Goal: Task Accomplishment & Management: Complete application form

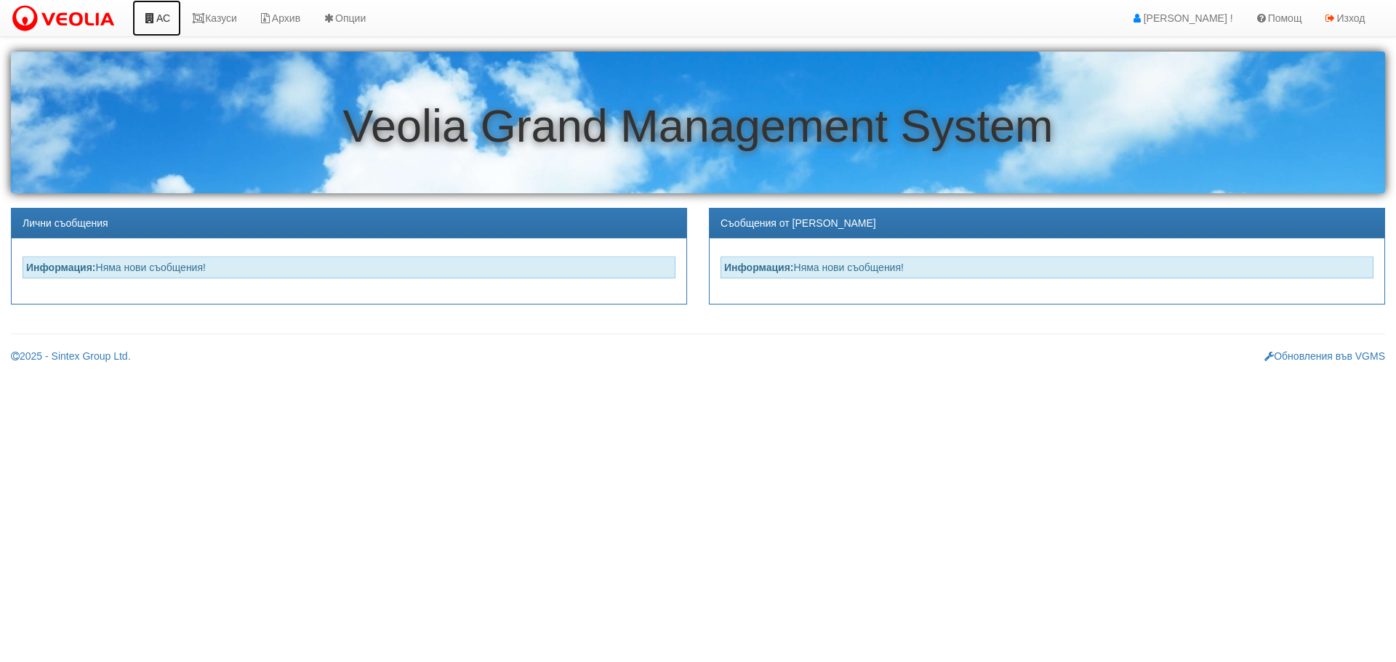
click at [169, 21] on link "АС" at bounding box center [156, 18] width 49 height 36
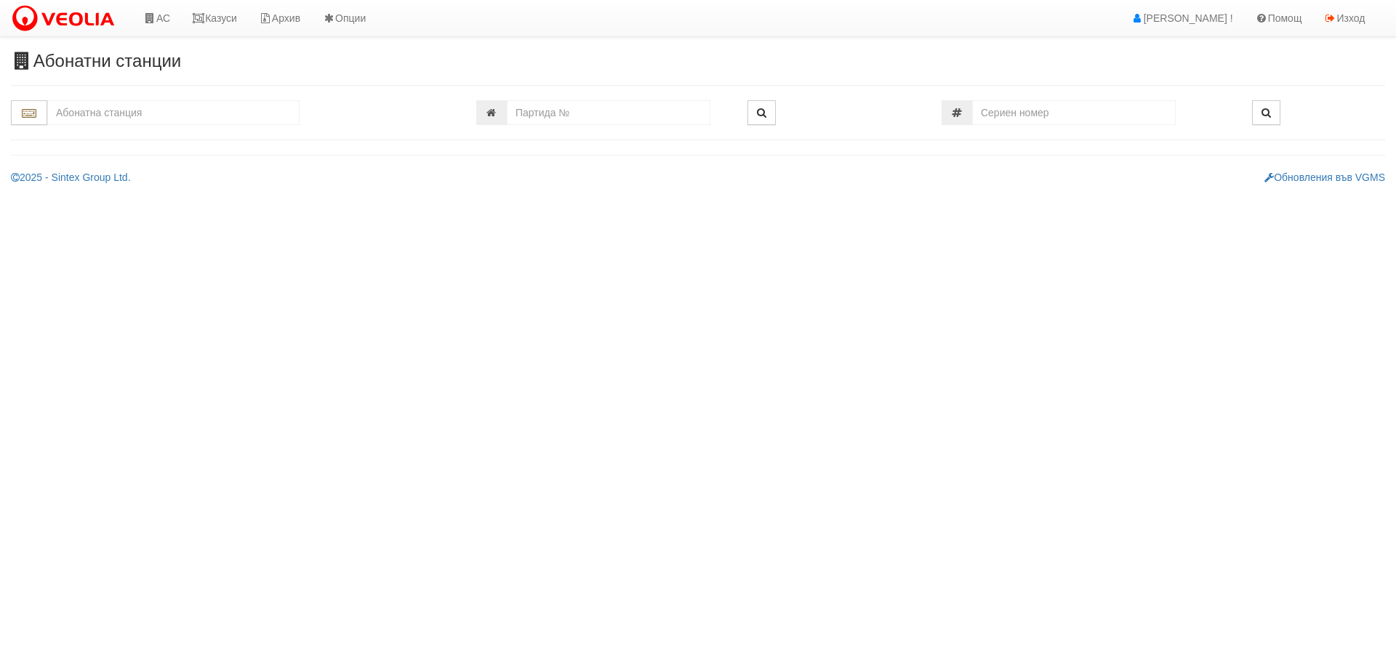
click at [123, 111] on input "text" at bounding box center [173, 112] width 252 height 25
click at [78, 135] on div "010/3,4 - Възраждане - "ВЕОЛИЯ"" at bounding box center [173, 135] width 248 height 17
type input "010/3,4 - Възраждане - "ВЕОЛИЯ""
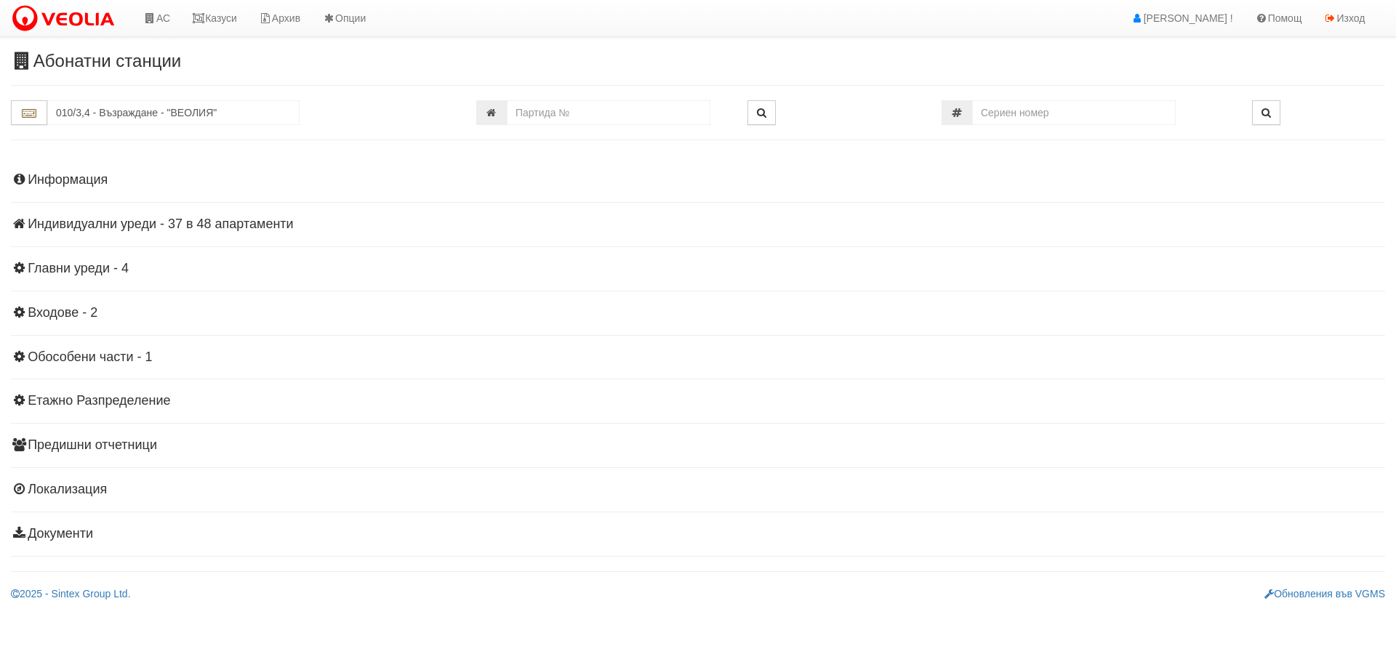
click at [129, 220] on h4 "Индивидуални уреди - 37 в 48 апартаменти" at bounding box center [698, 224] width 1374 height 15
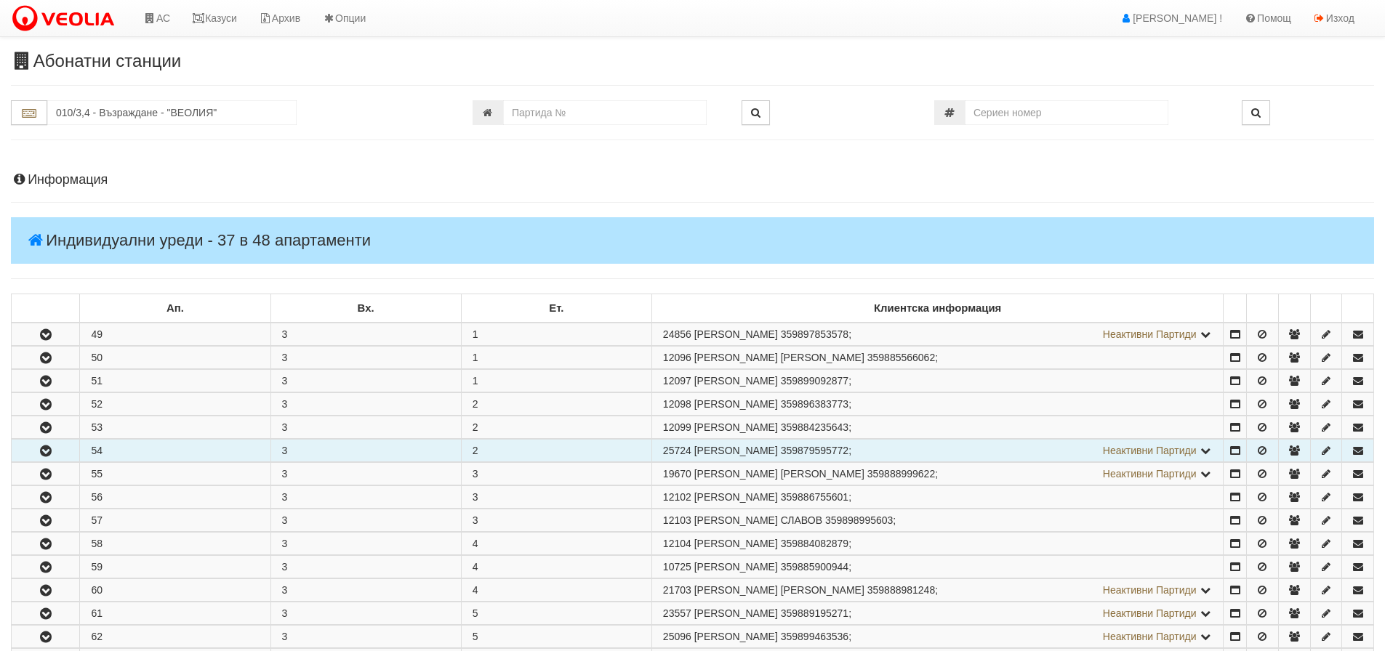
click at [48, 451] on icon "button" at bounding box center [45, 451] width 17 height 10
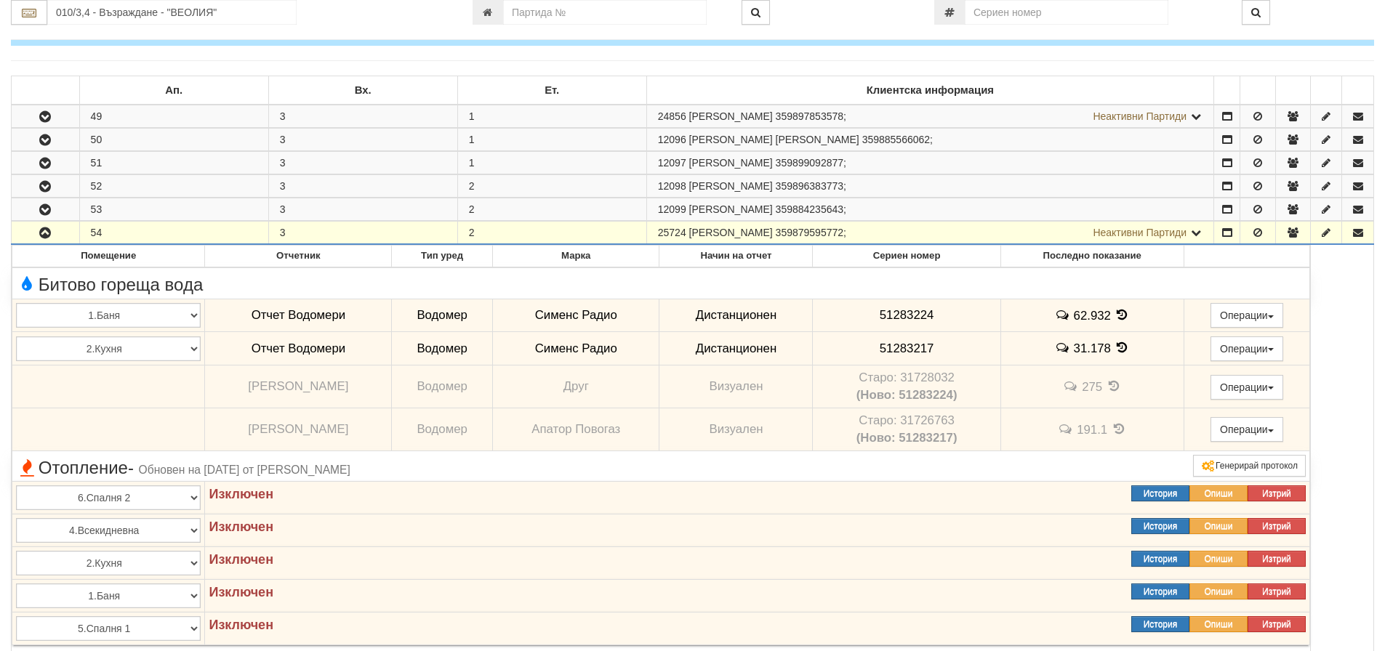
scroll to position [291, 0]
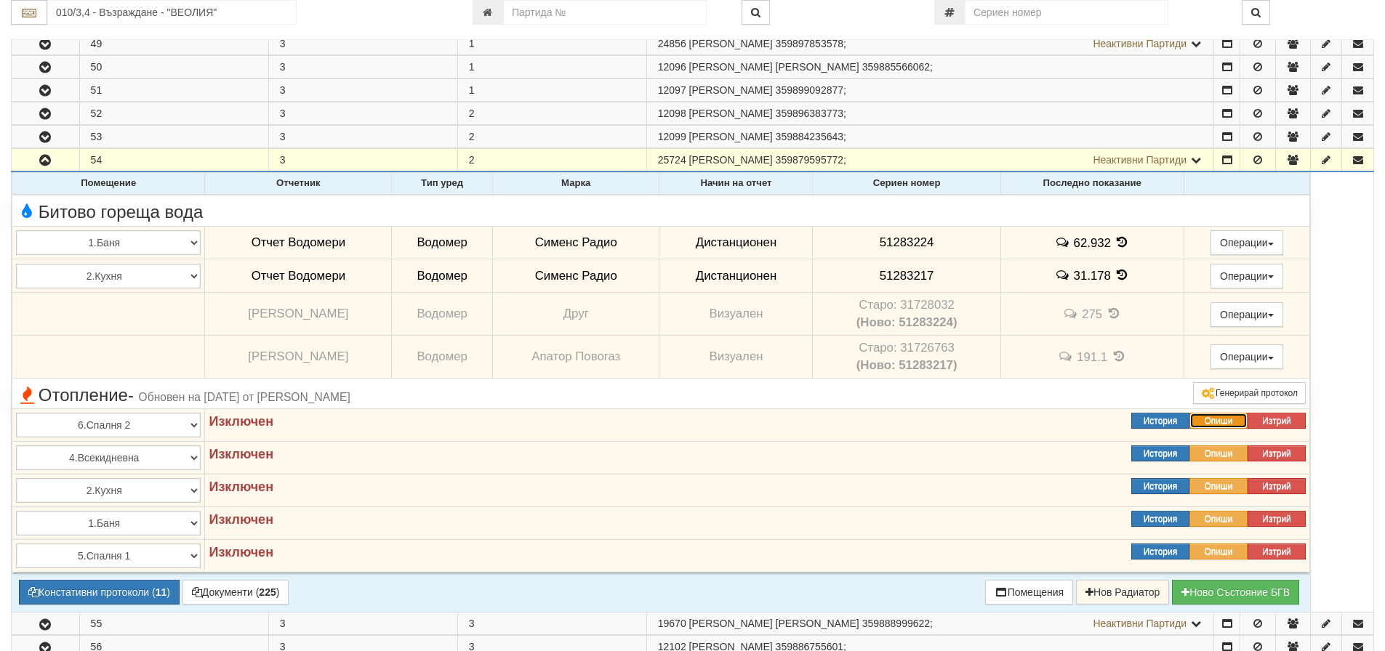
click at [1222, 422] on button "Опиши" at bounding box center [1218, 421] width 58 height 16
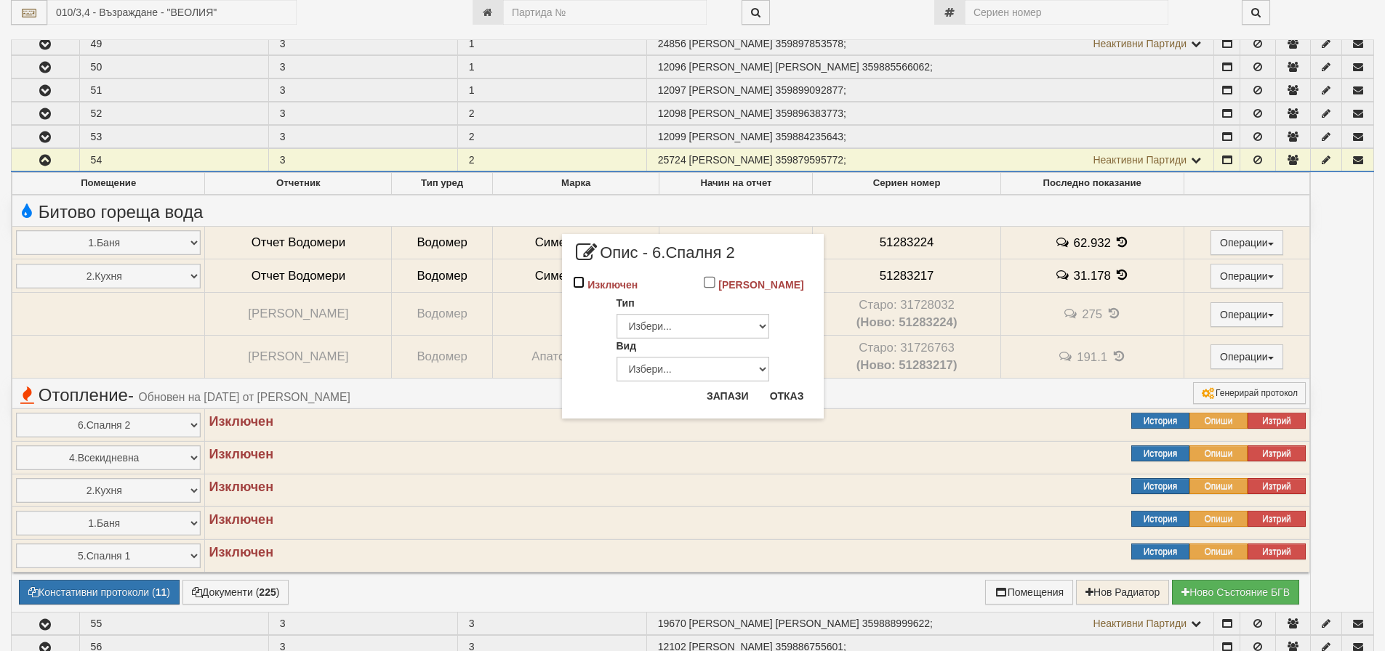
click at [577, 282] on input "Изключен" at bounding box center [579, 282] width 12 height 12
checkbox input "true"
click at [728, 389] on button "Запази" at bounding box center [728, 396] width 60 height 23
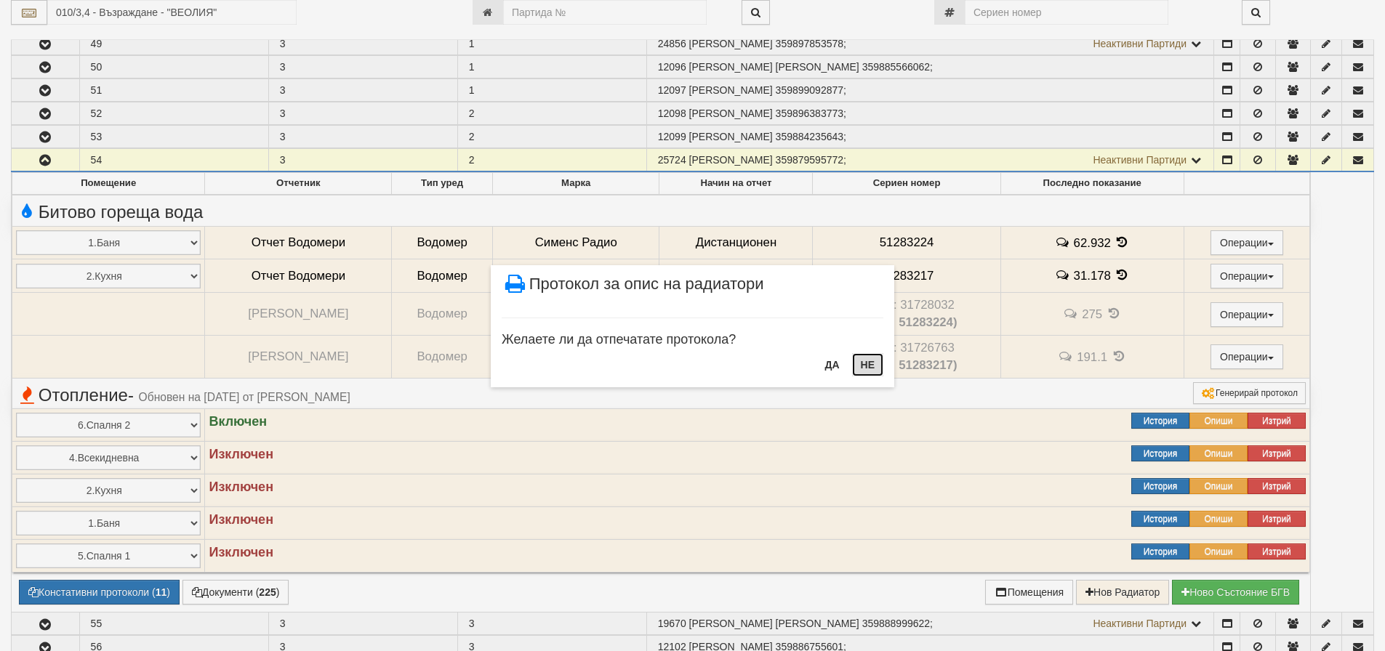
click at [863, 367] on button "НЕ" at bounding box center [867, 364] width 31 height 23
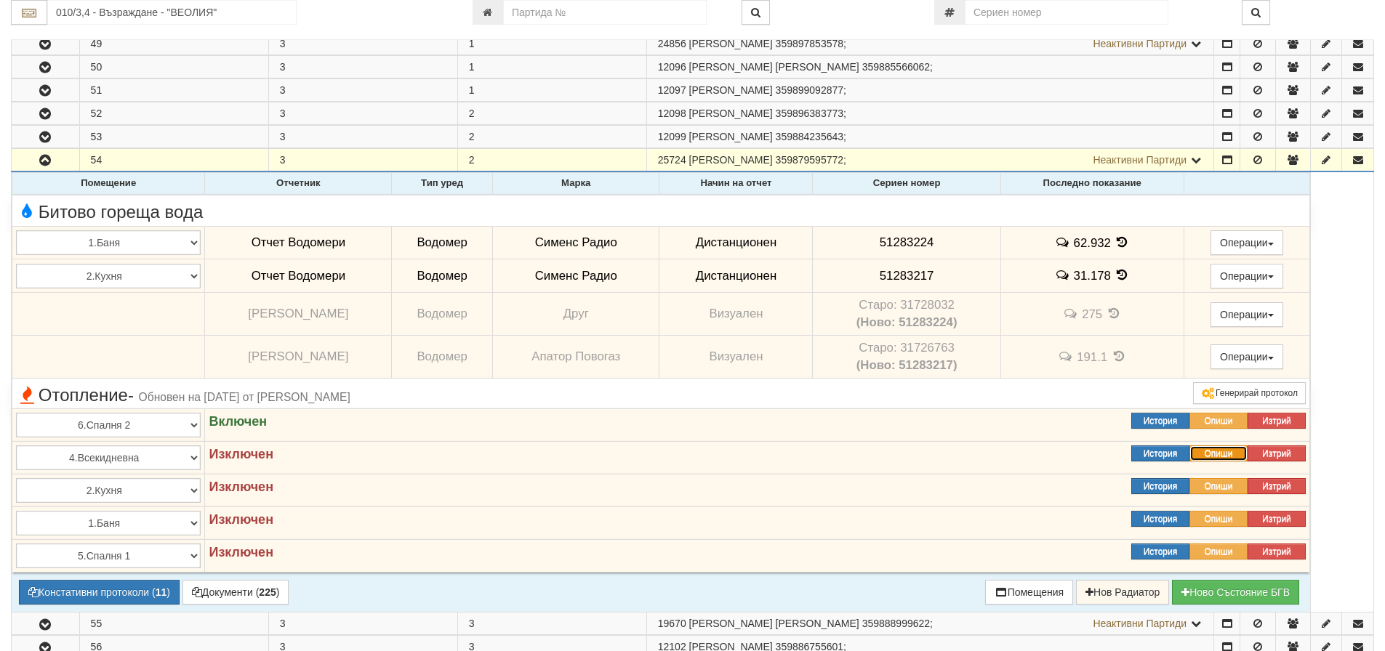
click at [1217, 449] on button "Опиши" at bounding box center [1218, 454] width 58 height 16
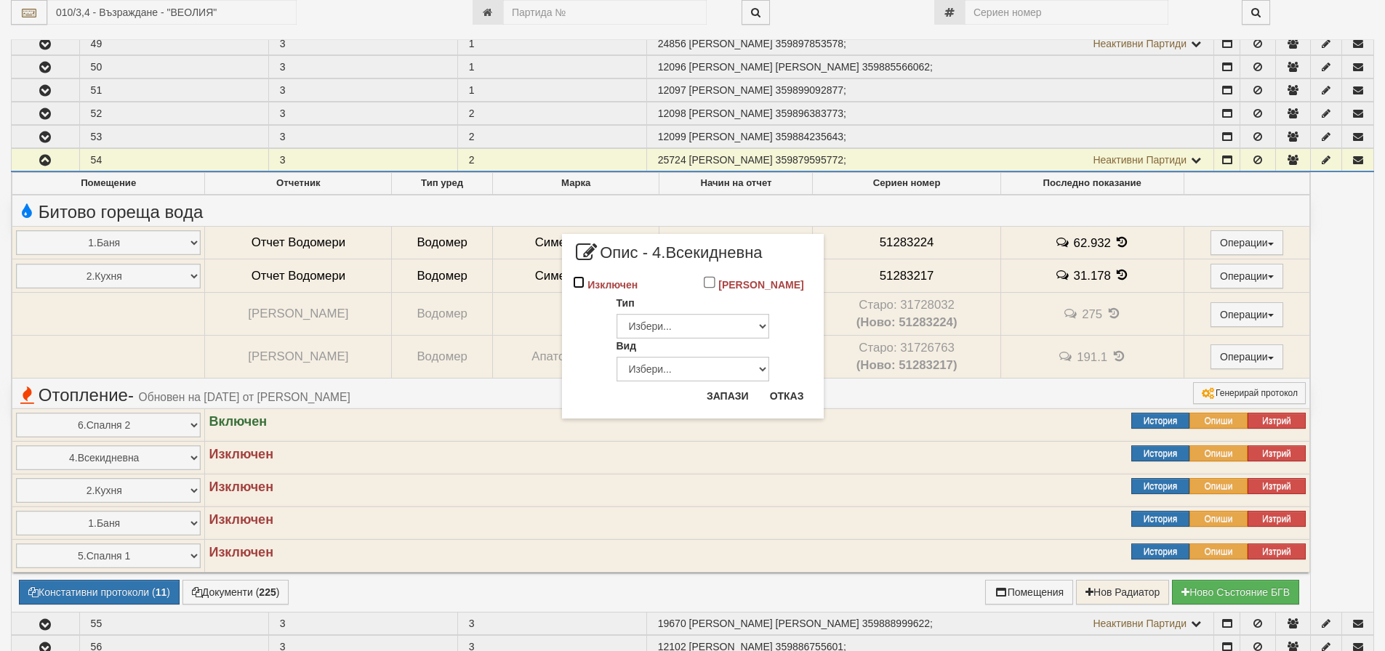
click at [579, 283] on input "Изключен" at bounding box center [579, 282] width 12 height 12
checkbox input "true"
click at [737, 398] on button "Запази" at bounding box center [728, 396] width 60 height 23
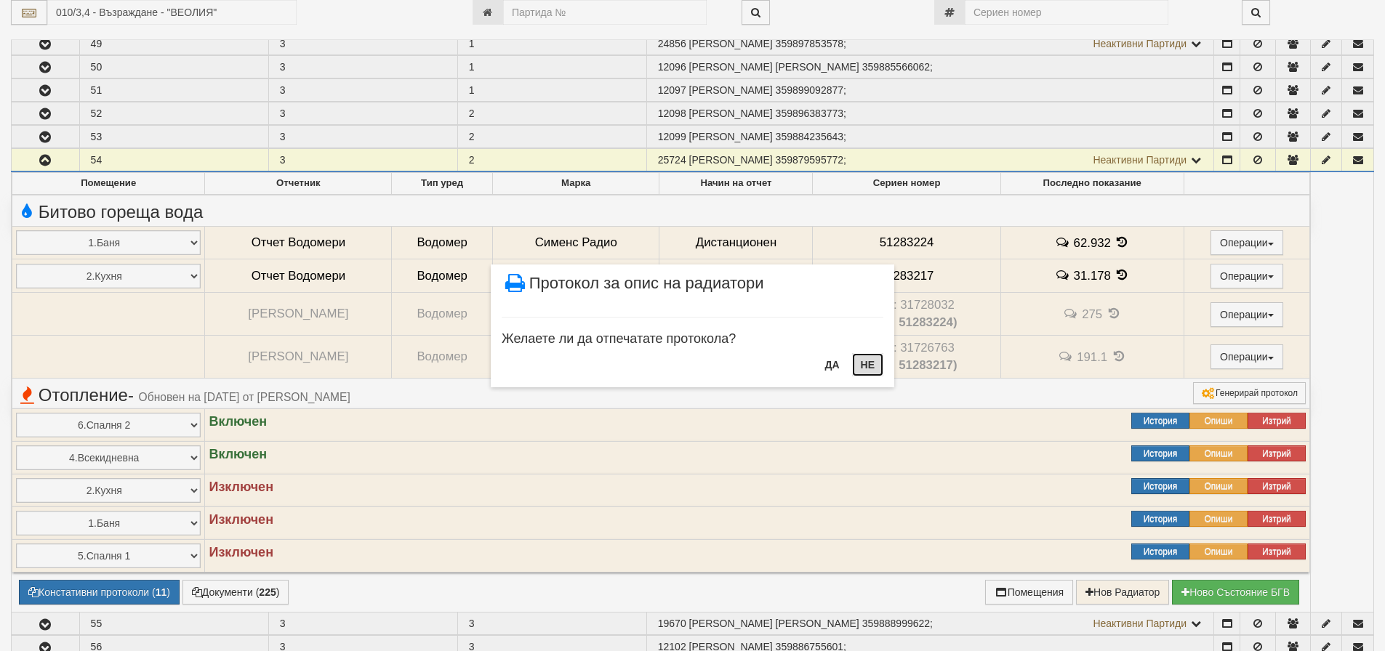
click at [864, 368] on button "НЕ" at bounding box center [867, 364] width 31 height 23
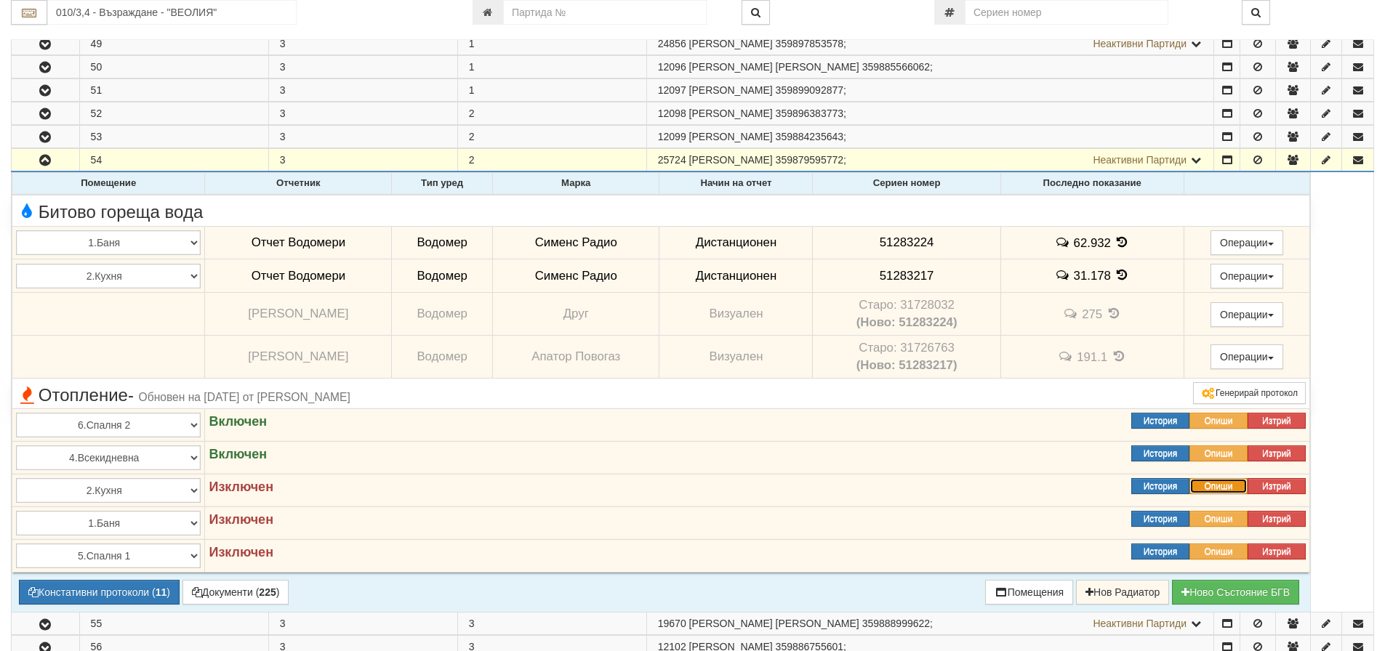
click at [1220, 489] on button "Опиши" at bounding box center [1218, 486] width 58 height 16
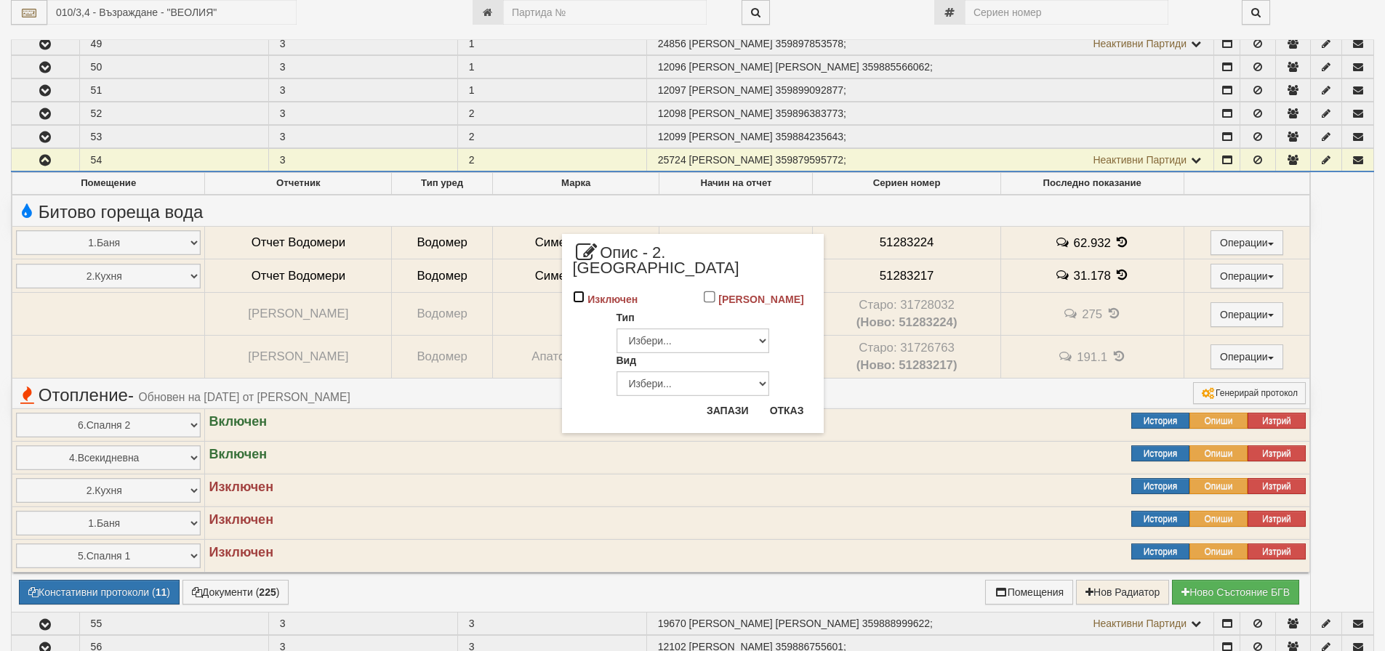
click at [574, 291] on input "Изключен" at bounding box center [579, 297] width 12 height 12
checkbox input "true"
click at [738, 399] on button "Запази" at bounding box center [728, 410] width 60 height 23
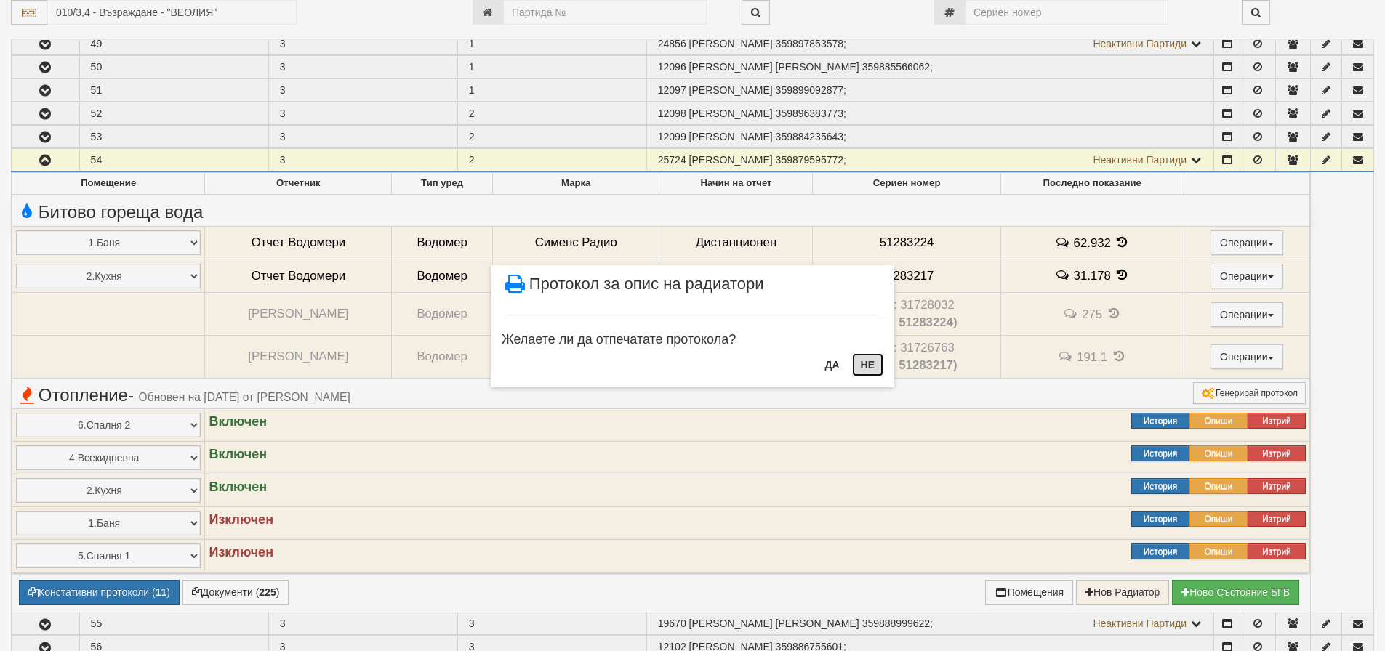
click at [874, 366] on button "НЕ" at bounding box center [867, 364] width 31 height 23
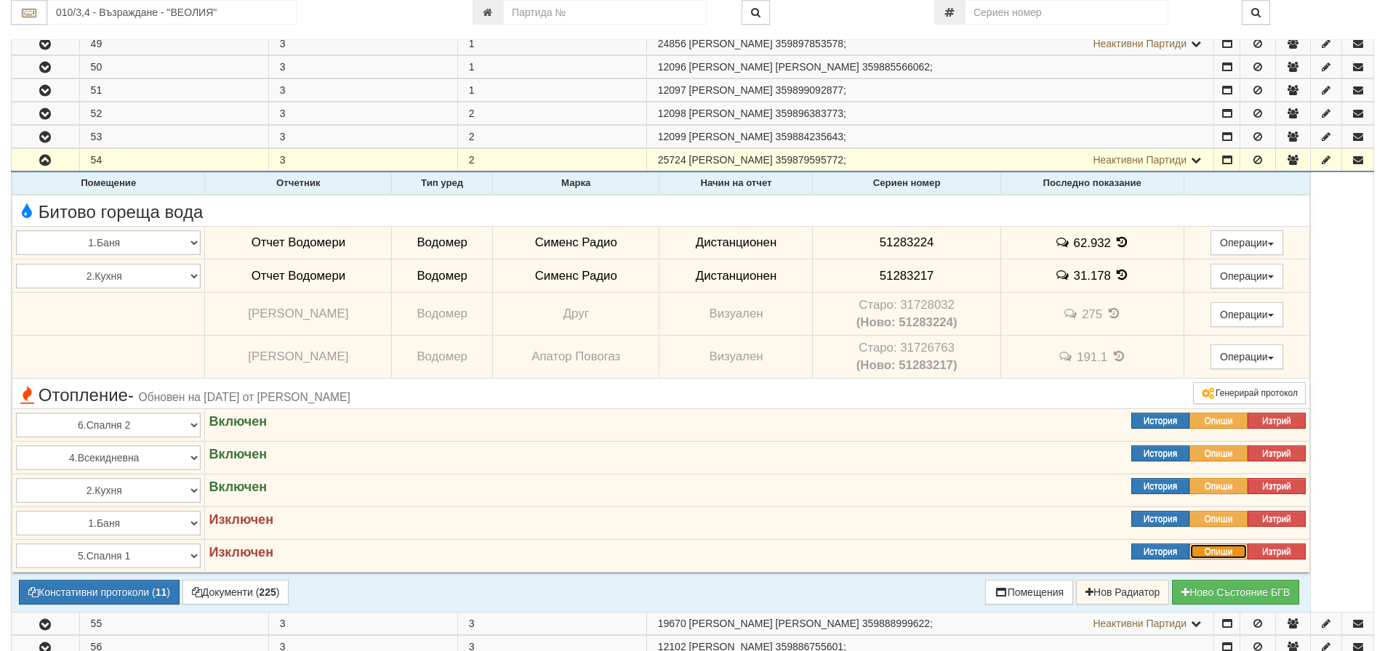
click at [1222, 554] on button "Опиши" at bounding box center [1218, 552] width 58 height 16
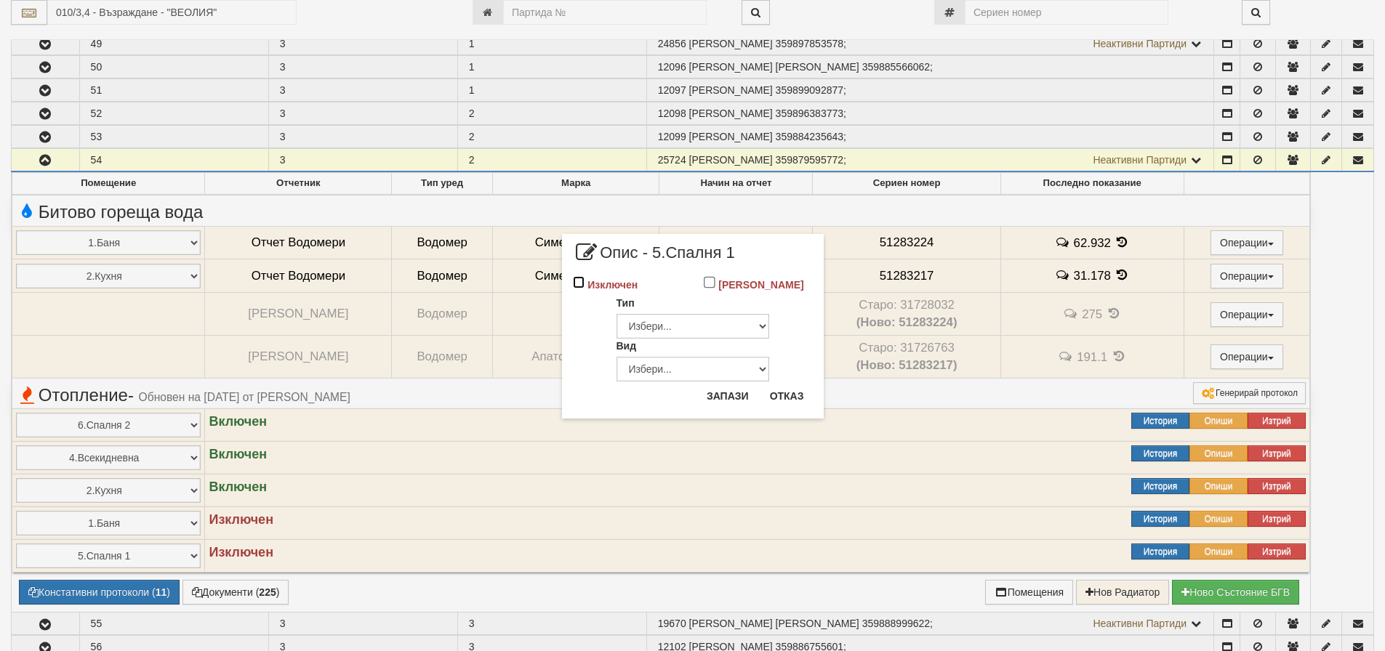
click at [578, 282] on input "Изключен" at bounding box center [579, 282] width 12 height 12
checkbox input "true"
click at [724, 397] on button "Запази" at bounding box center [728, 396] width 60 height 23
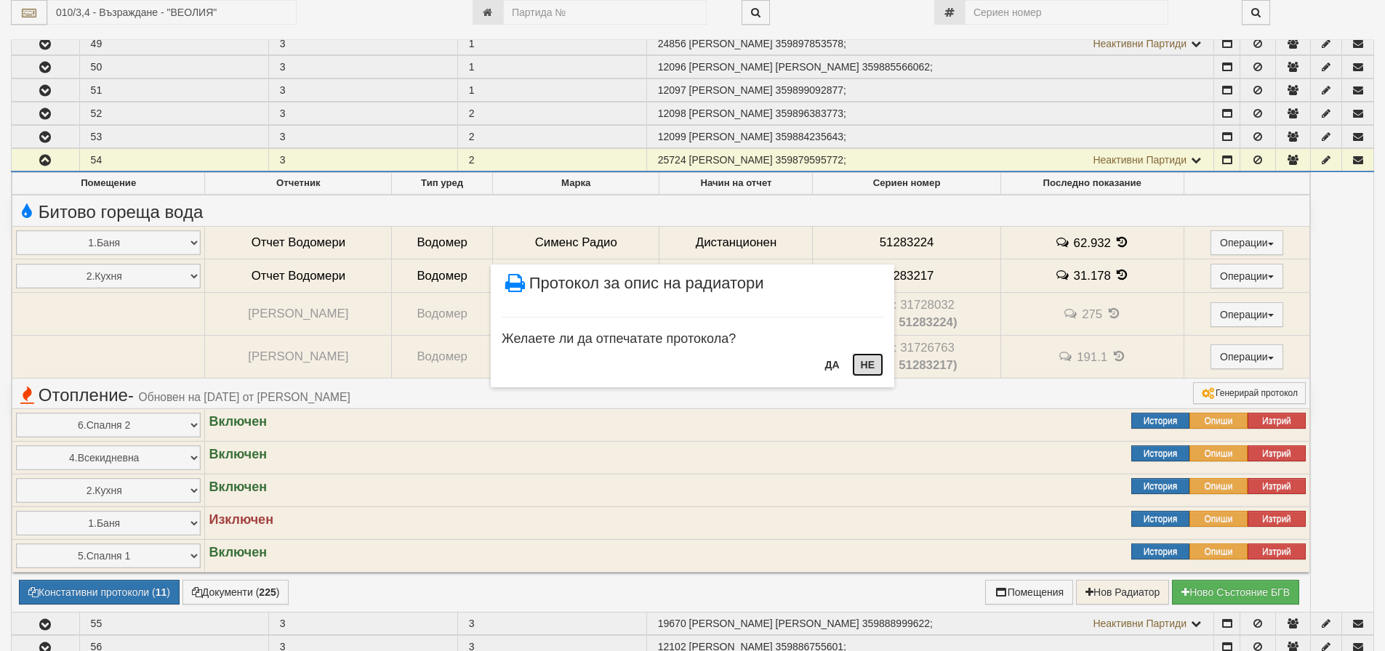
click at [868, 364] on button "НЕ" at bounding box center [867, 364] width 31 height 23
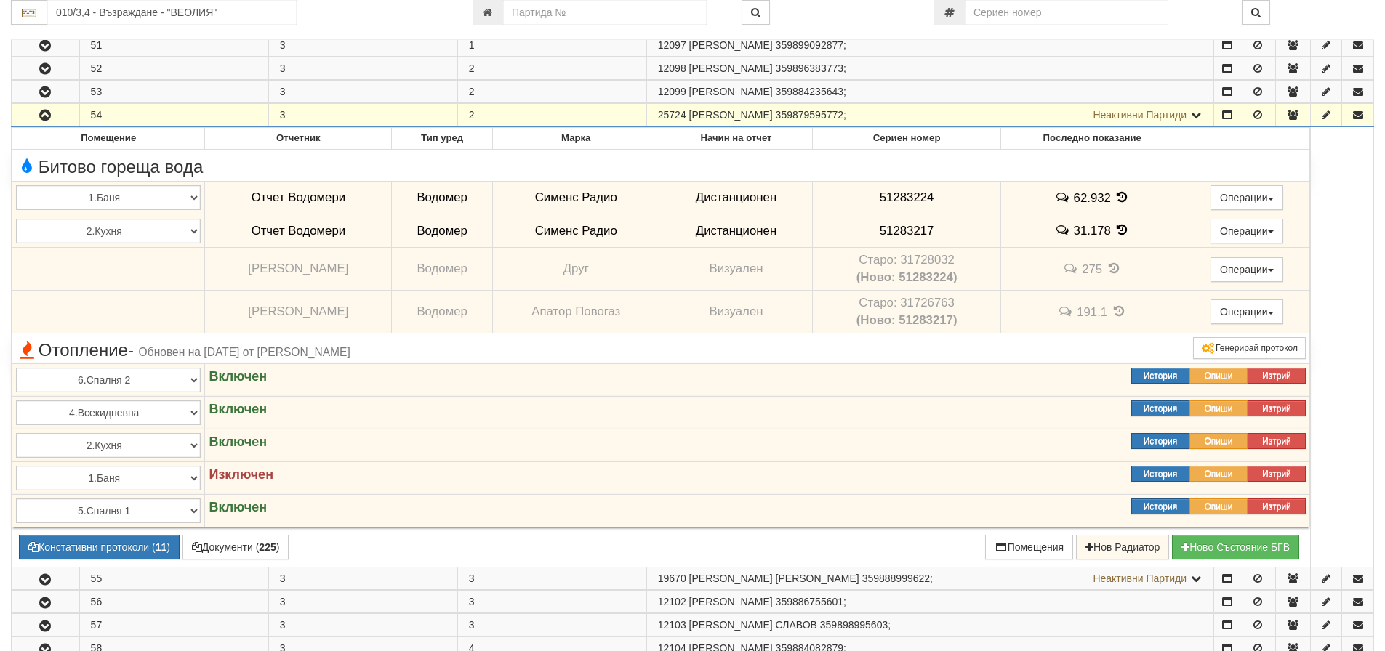
scroll to position [509, 0]
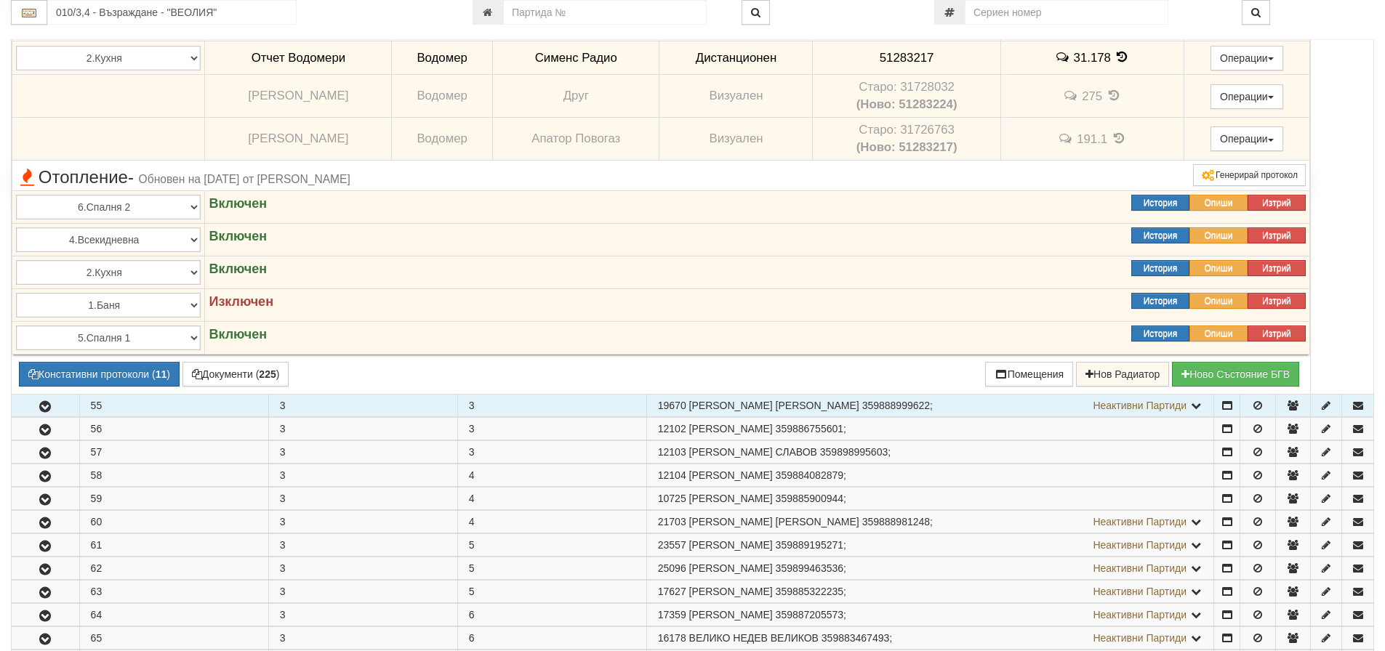
click at [44, 402] on icon "button" at bounding box center [44, 407] width 17 height 10
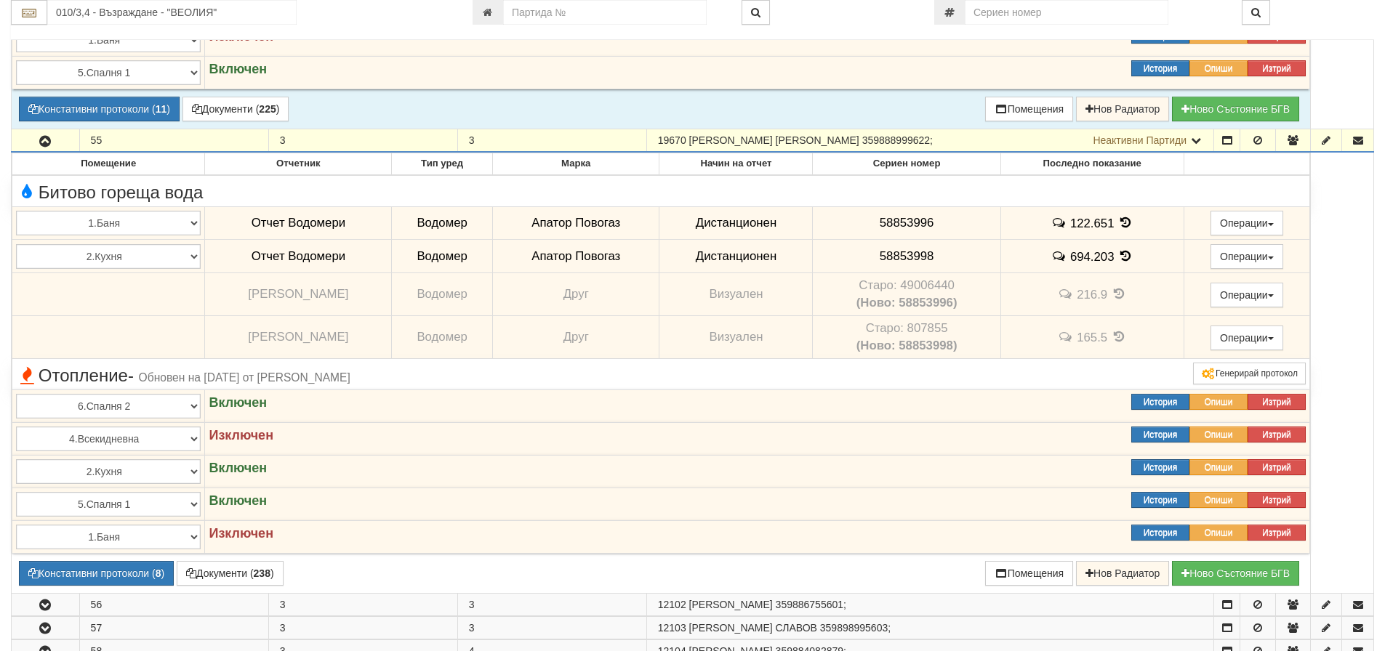
scroll to position [727, 0]
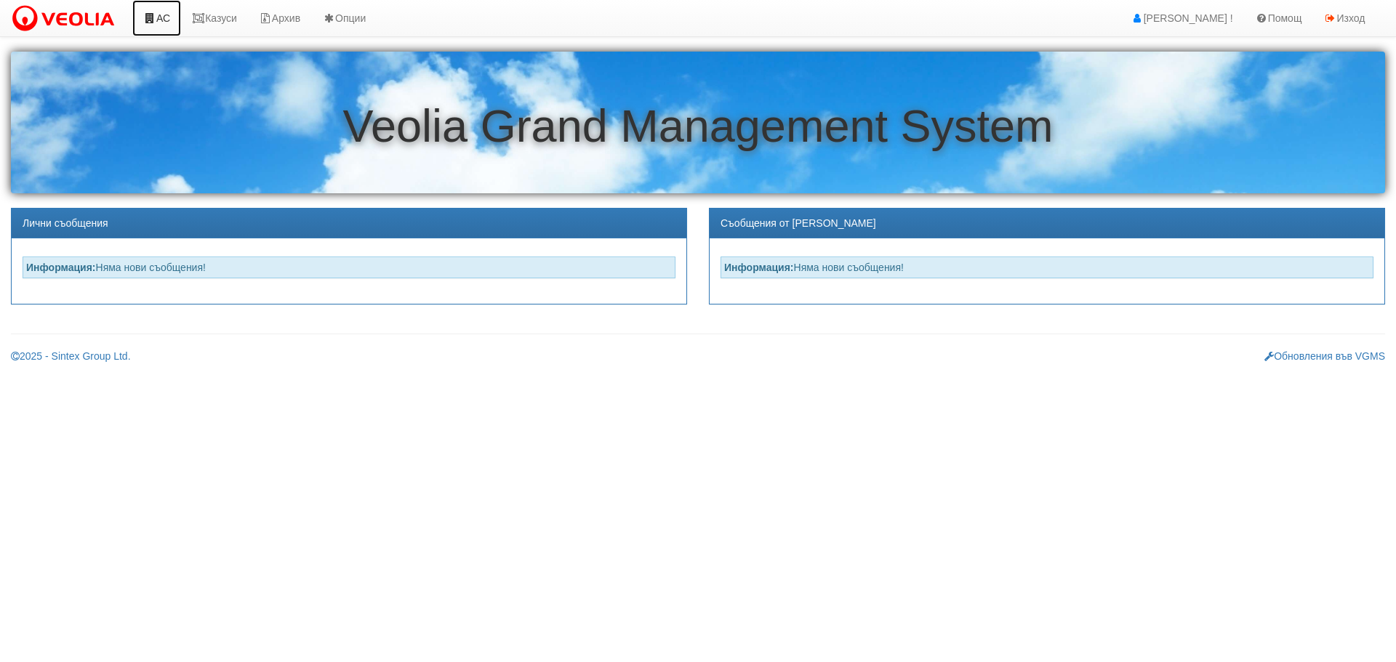
click at [164, 20] on link "АС" at bounding box center [156, 18] width 49 height 36
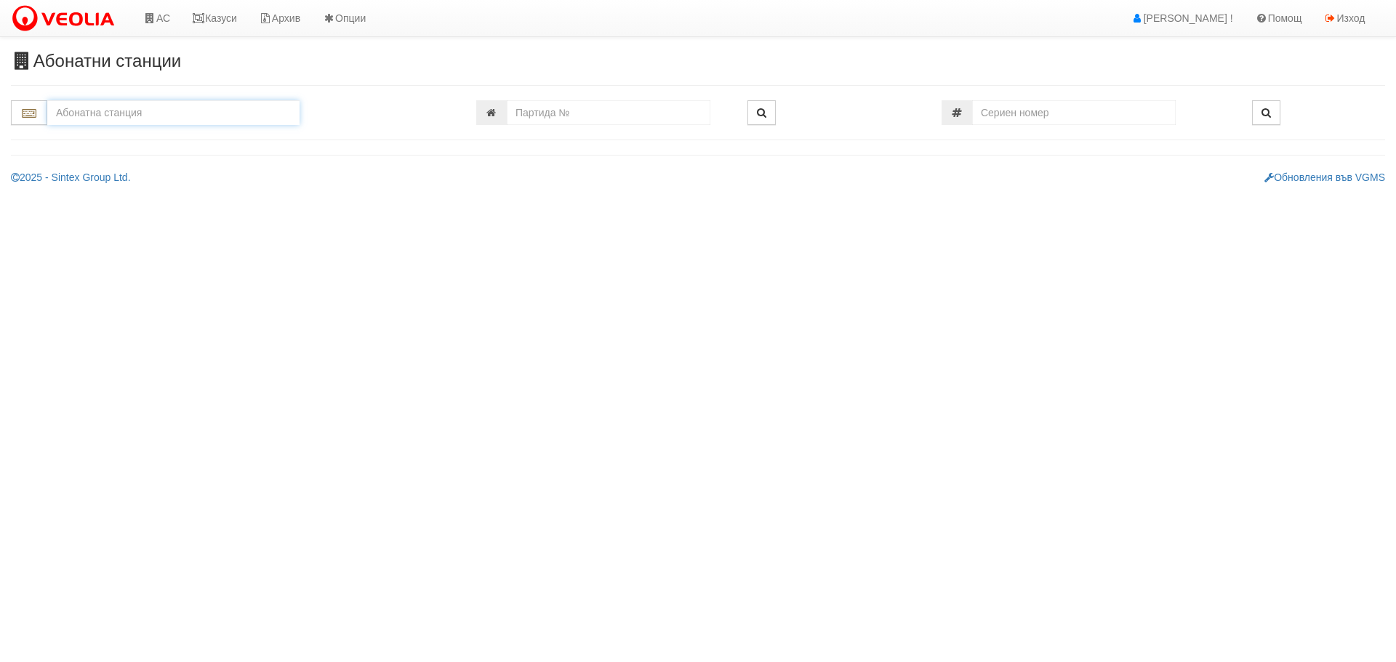
click at [158, 115] on input "text" at bounding box center [173, 112] width 252 height 25
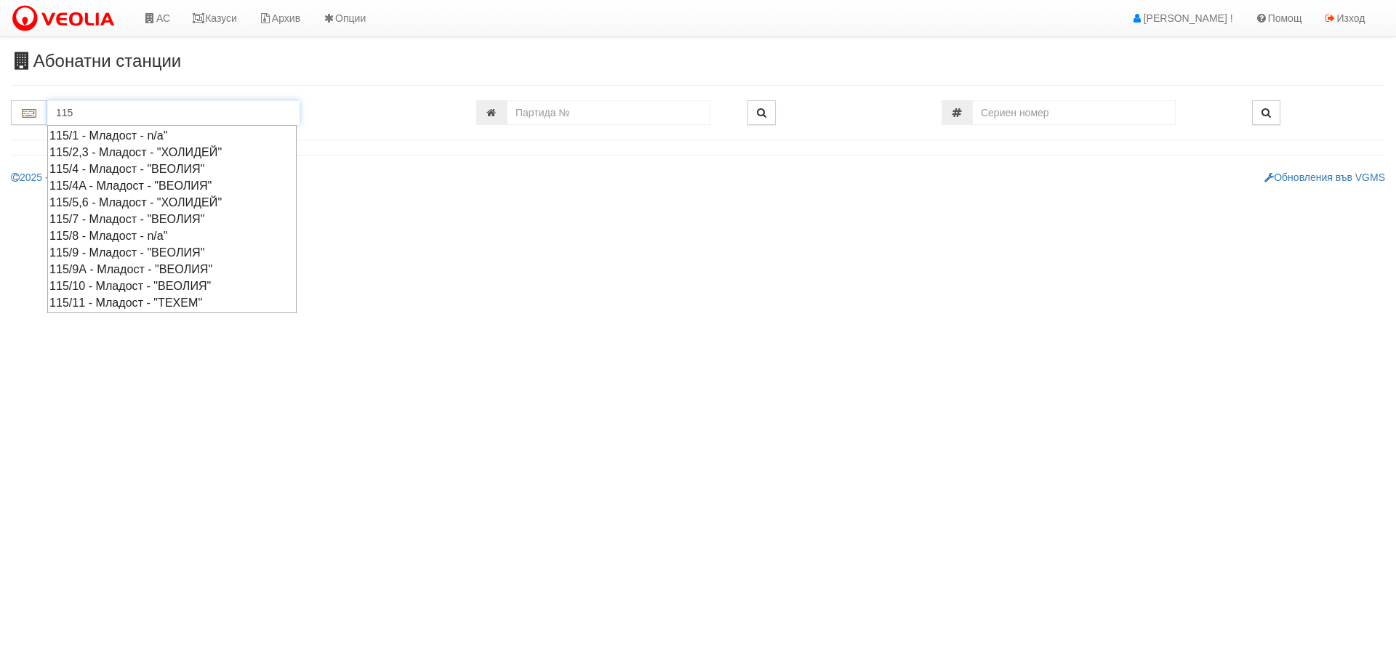
click at [87, 183] on div "115/4A - Младост - "ВЕОЛИЯ"" at bounding box center [171, 185] width 245 height 17
type input "115/4A - Младост - "ВЕОЛИЯ""
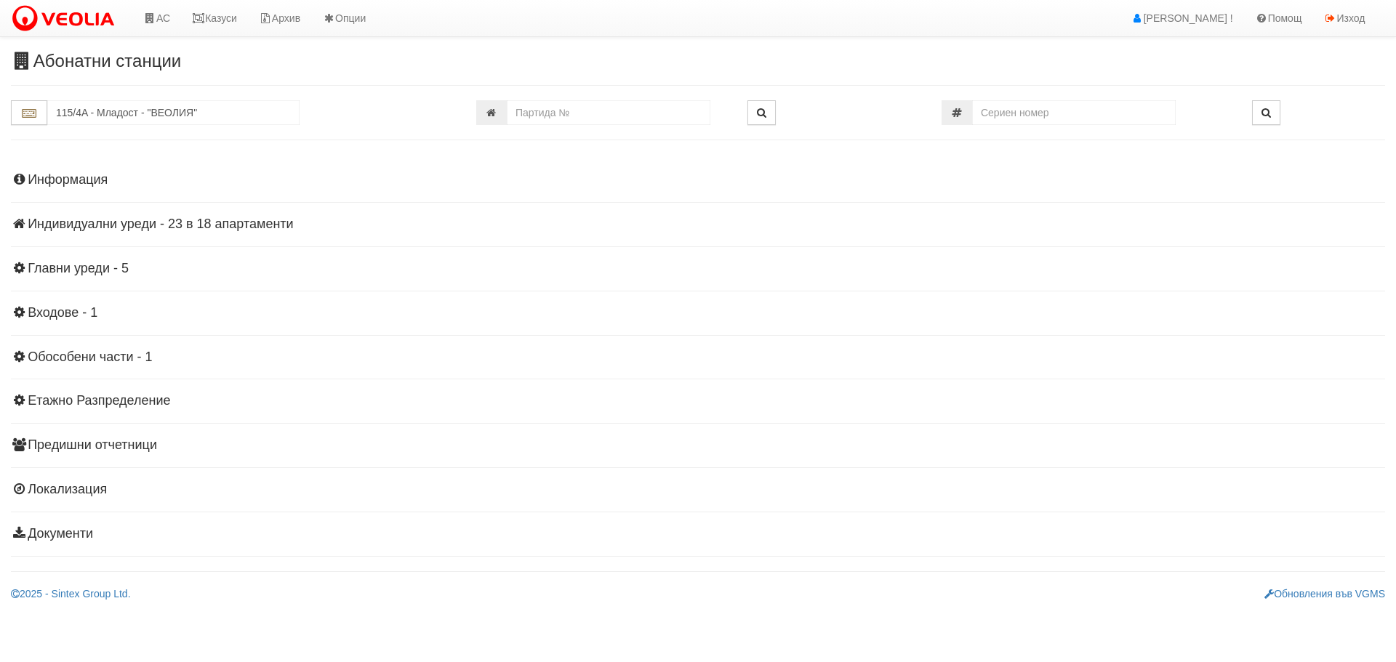
click at [92, 223] on h4 "Индивидуални уреди - 23 в 18 апартаменти" at bounding box center [698, 224] width 1374 height 15
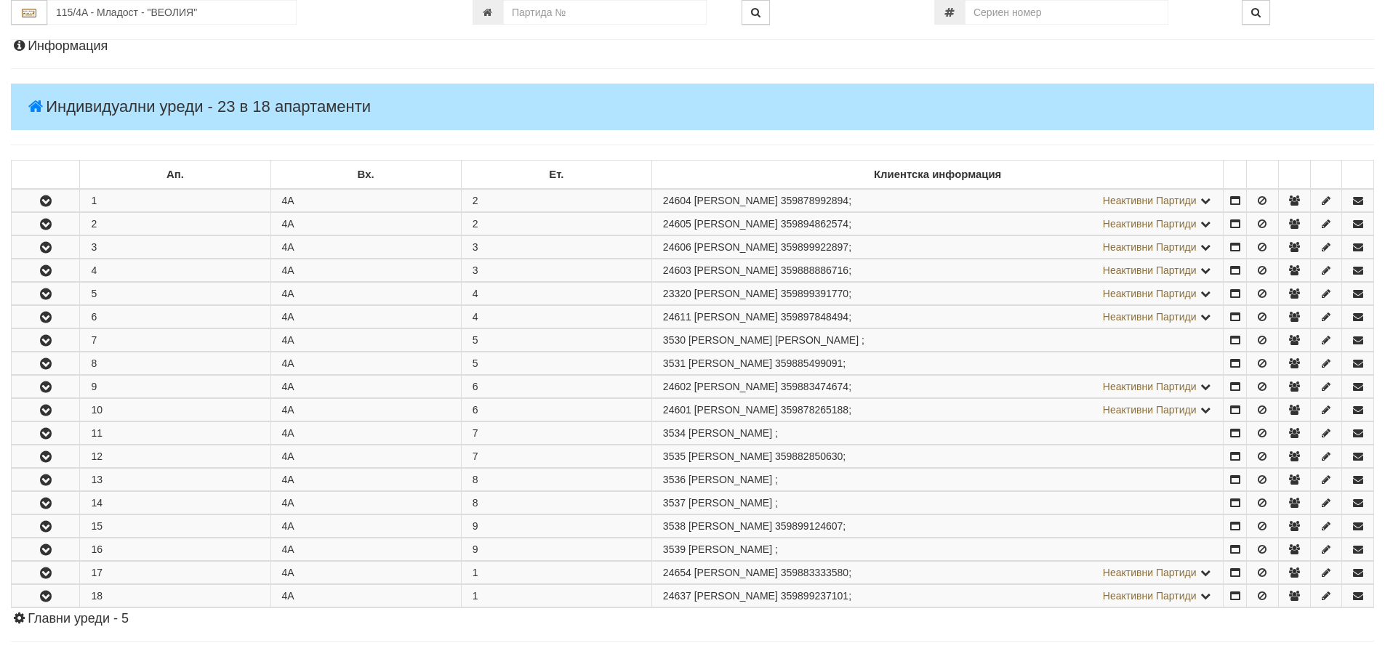
scroll to position [145, 0]
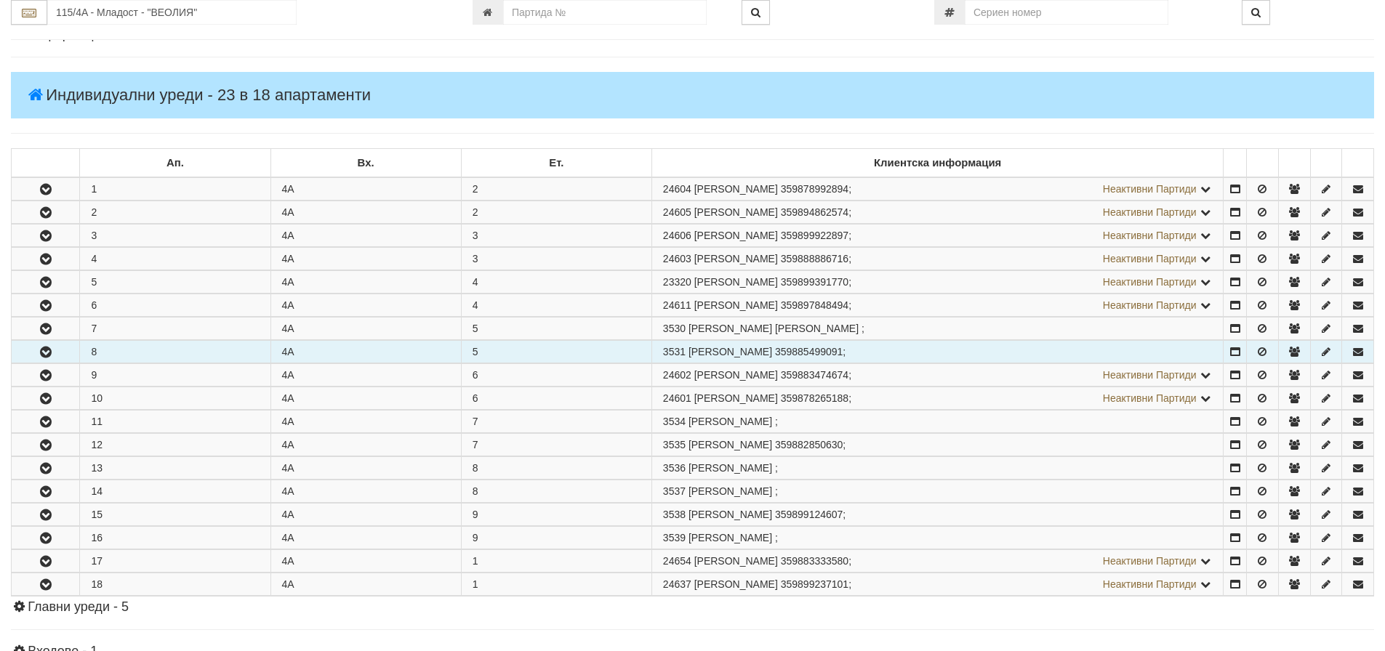
click at [44, 351] on icon "button" at bounding box center [45, 353] width 17 height 10
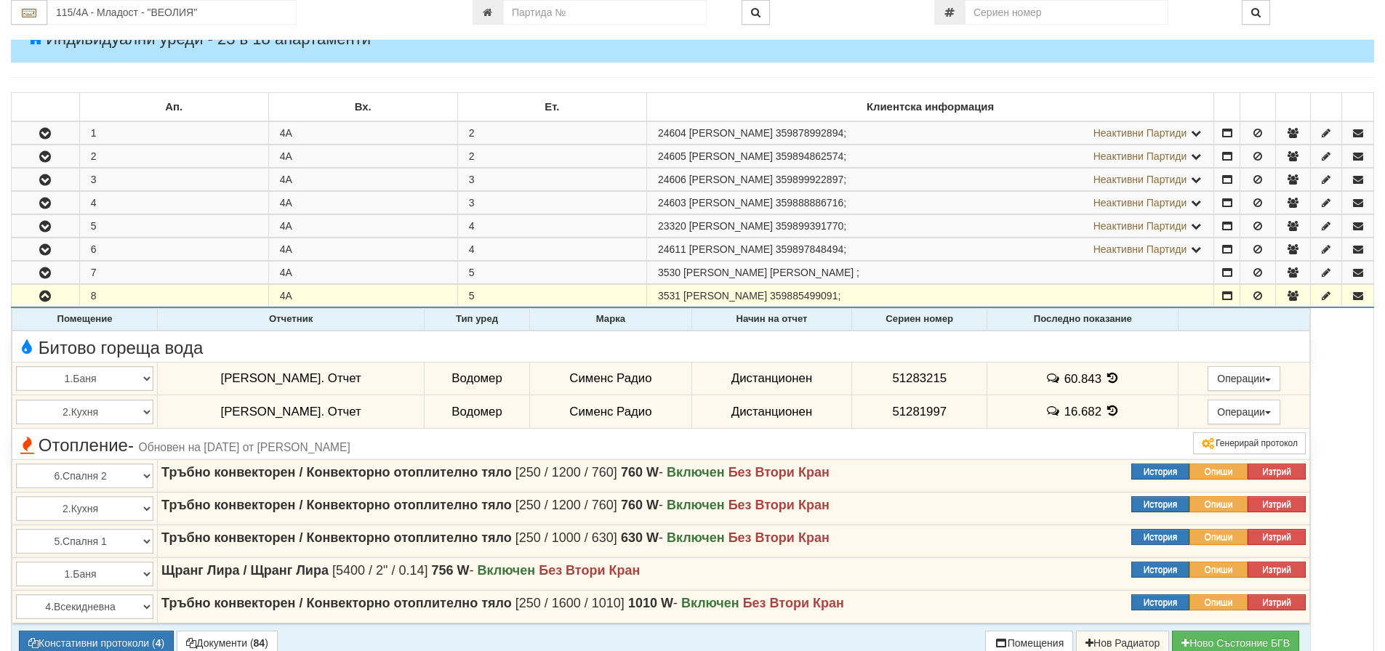
scroll to position [218, 0]
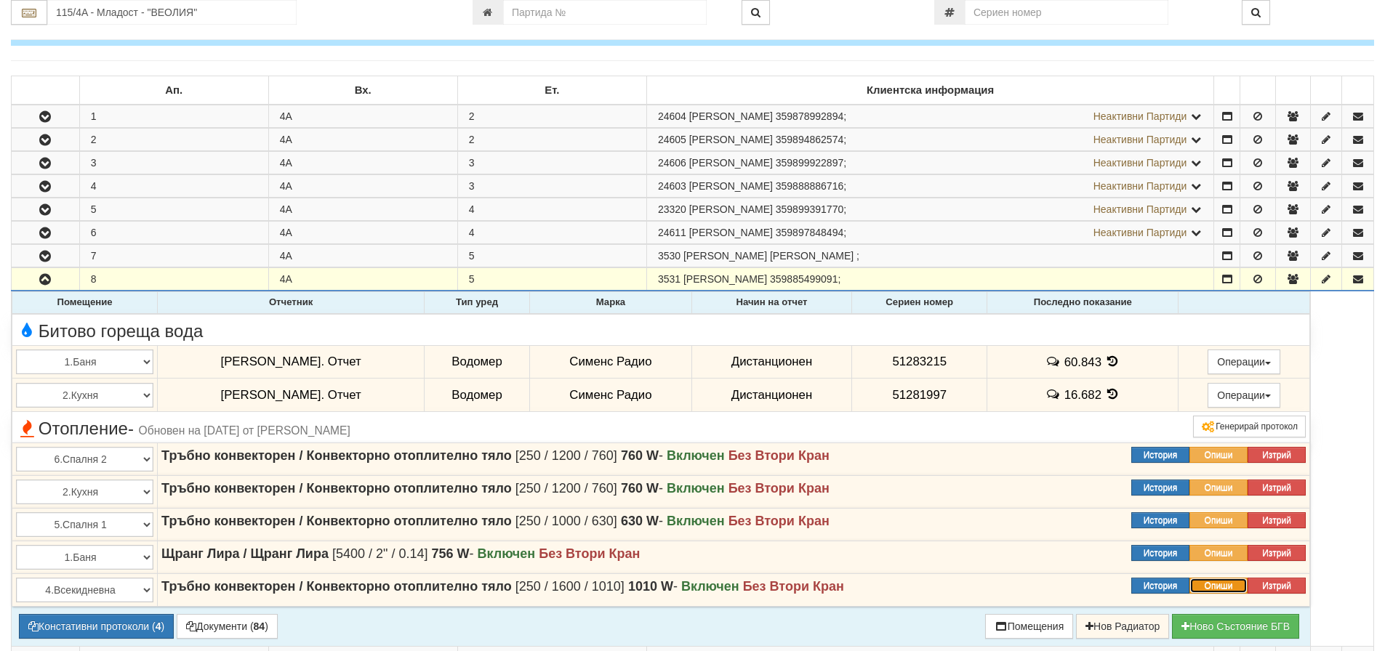
click at [1216, 587] on button "Опиши" at bounding box center [1218, 586] width 58 height 16
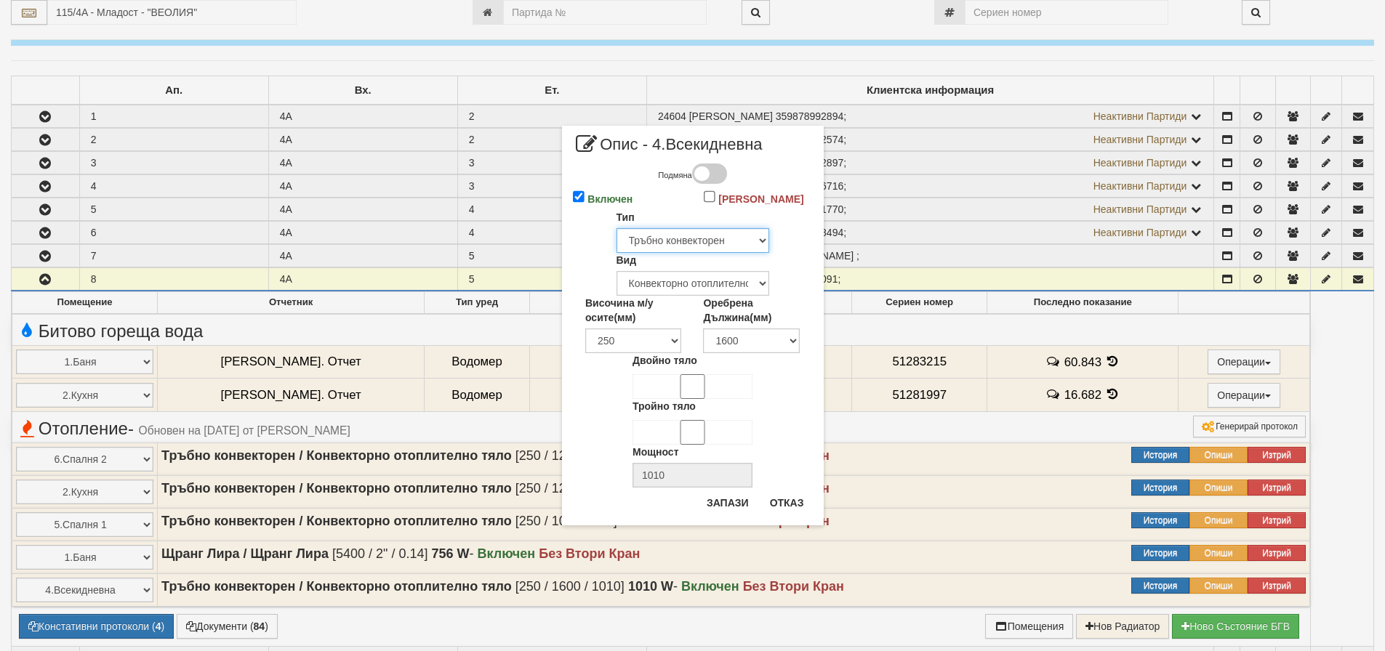
click at [729, 238] on select "Избери... Глидер Панел Тръбно конвекторен Щранг Лира Лира Друг Тип" at bounding box center [693, 240] width 153 height 25
select select "1"
click at [617, 228] on select "Избери... Глидер Панел Тръбно конвекторен Щранг Лира Лира Друг Тип" at bounding box center [693, 240] width 153 height 25
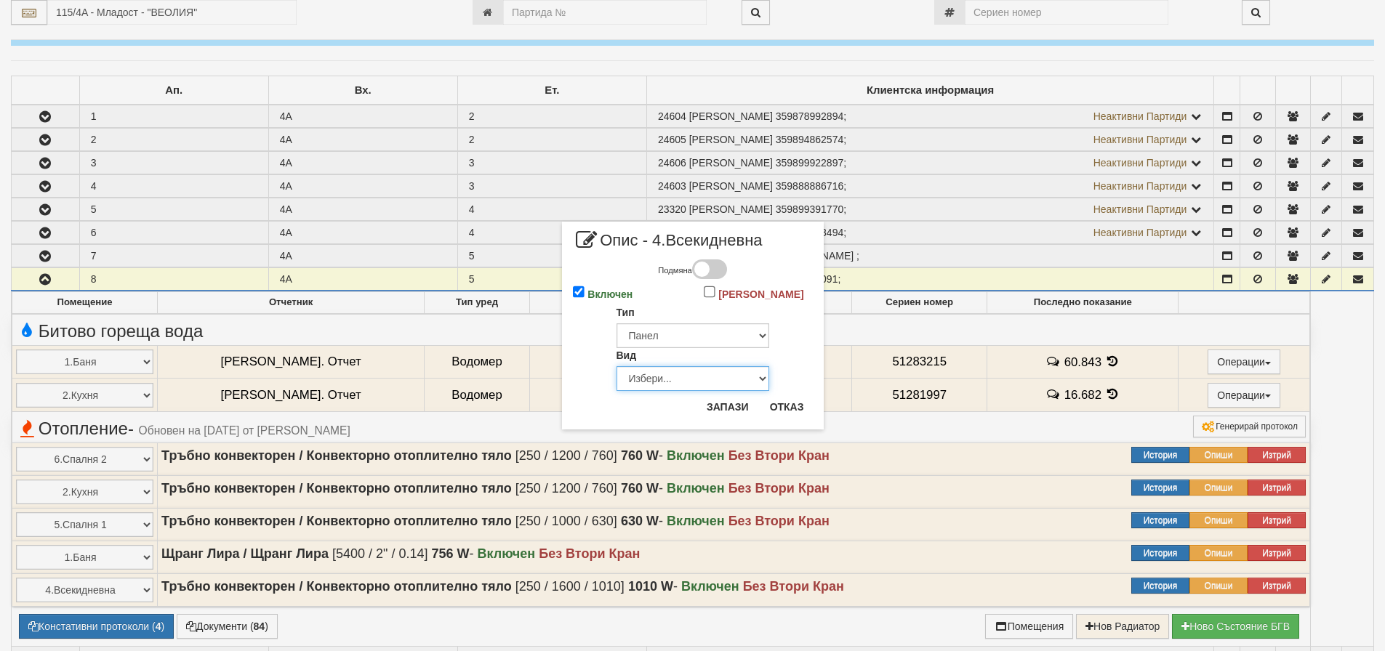
click at [666, 377] on select "Избери... Еднопанелен Двупанелен Трипанелен Панел Конвектор (ПК) Панел Конвекто…" at bounding box center [693, 378] width 153 height 25
select select "5"
click at [617, 366] on select "Избери... Еднопанелен Двупанелен Трипанелен Панел Конвектор (ПК) Панел Конвекто…" at bounding box center [693, 378] width 153 height 25
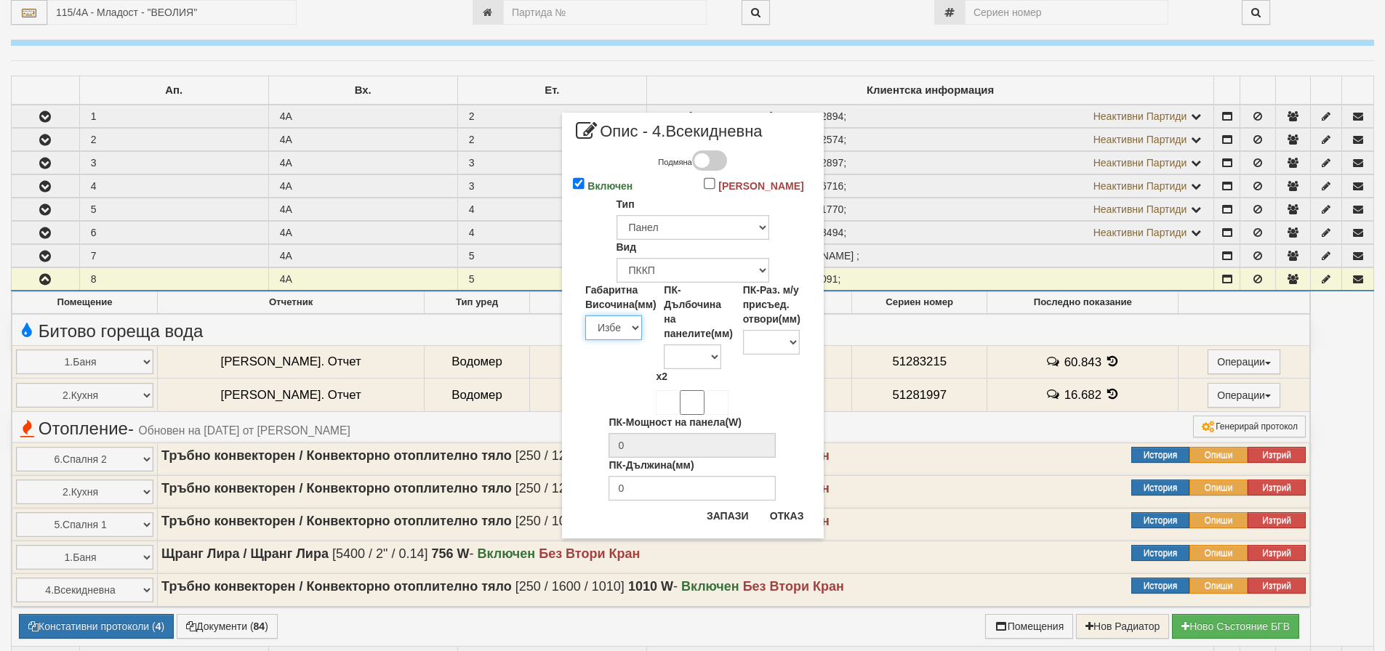
click at [617, 327] on select "Избери 200 300 350 400 450 500 550 600 650 700 900" at bounding box center [613, 328] width 57 height 25
select select "300"
click at [585, 316] on select "Избери 200 300 350 400 450 500 550 600 650 700 900" at bounding box center [613, 328] width 57 height 25
type input "115"
click at [705, 358] on select "100" at bounding box center [692, 357] width 57 height 25
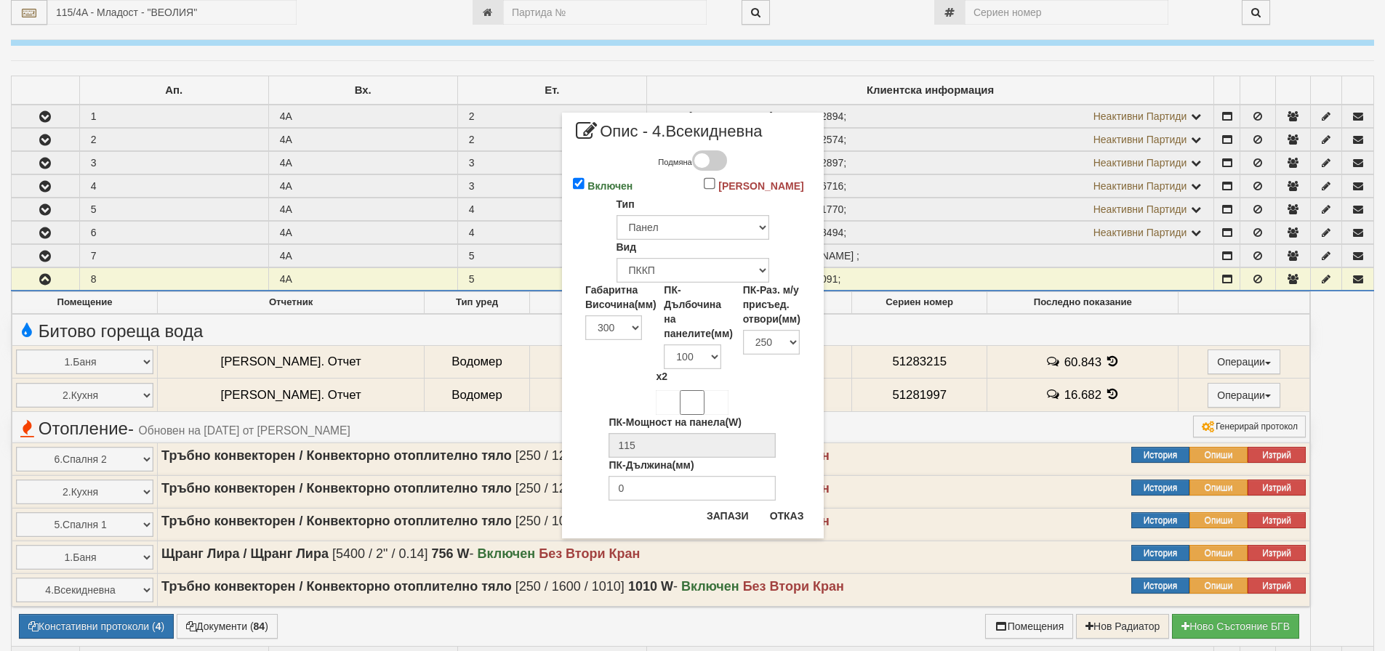
click at [747, 392] on div "x2" at bounding box center [693, 392] width 284 height 46
drag, startPoint x: 648, startPoint y: 444, endPoint x: 614, endPoint y: 449, distance: 34.4
click at [614, 449] on input "115" at bounding box center [692, 445] width 167 height 25
click at [629, 489] on input "ПК-Дължина(мм)" at bounding box center [692, 488] width 167 height 25
type input "1400"
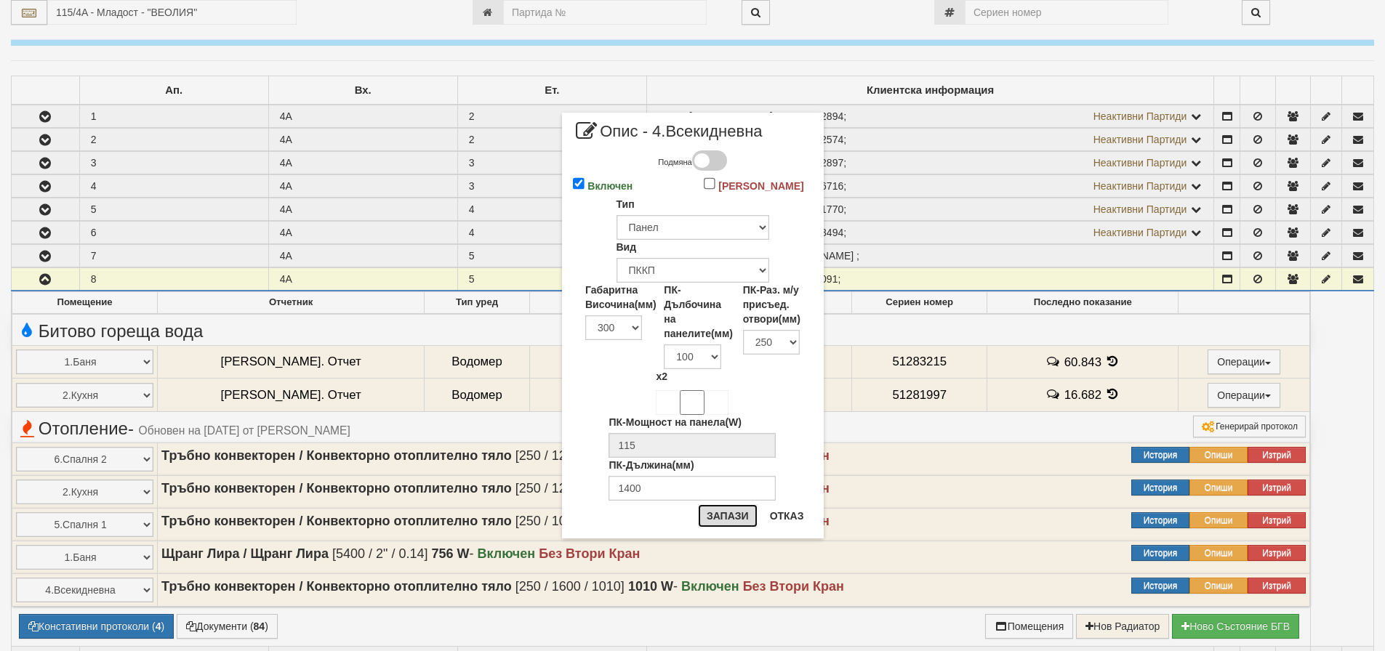
click at [729, 518] on button "Запази" at bounding box center [728, 516] width 60 height 23
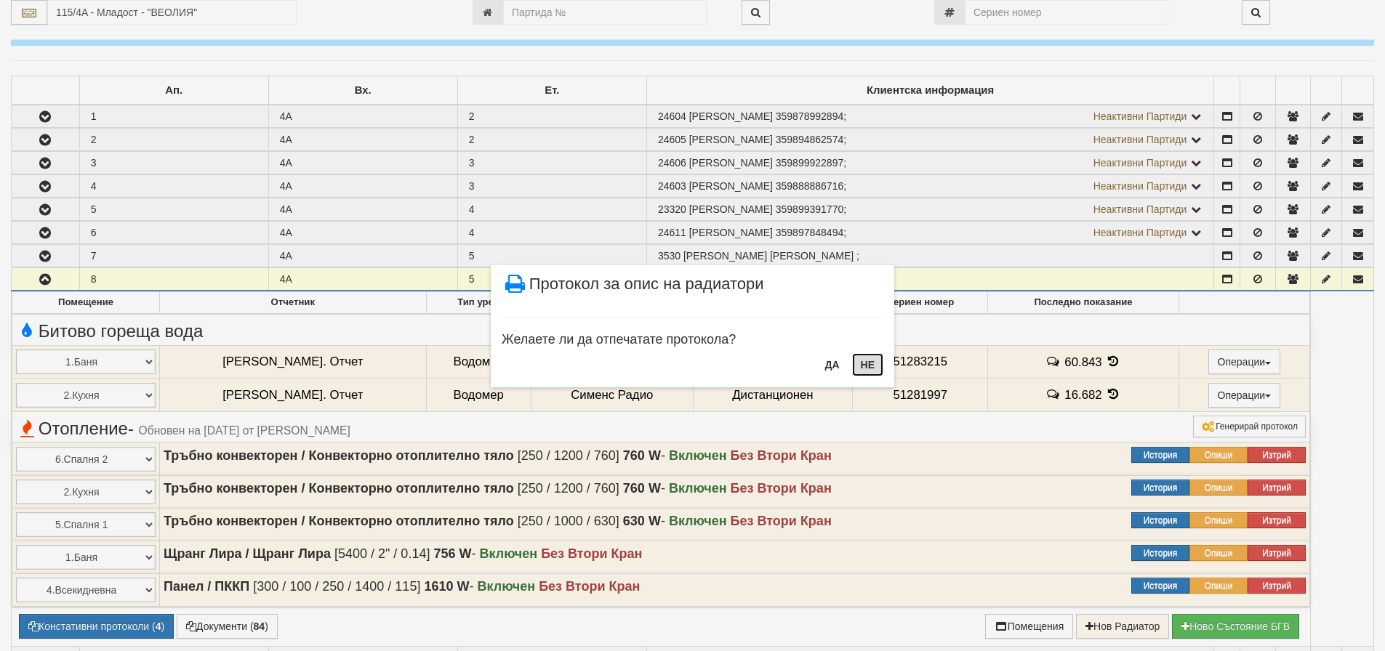
click at [879, 364] on button "НЕ" at bounding box center [867, 364] width 31 height 23
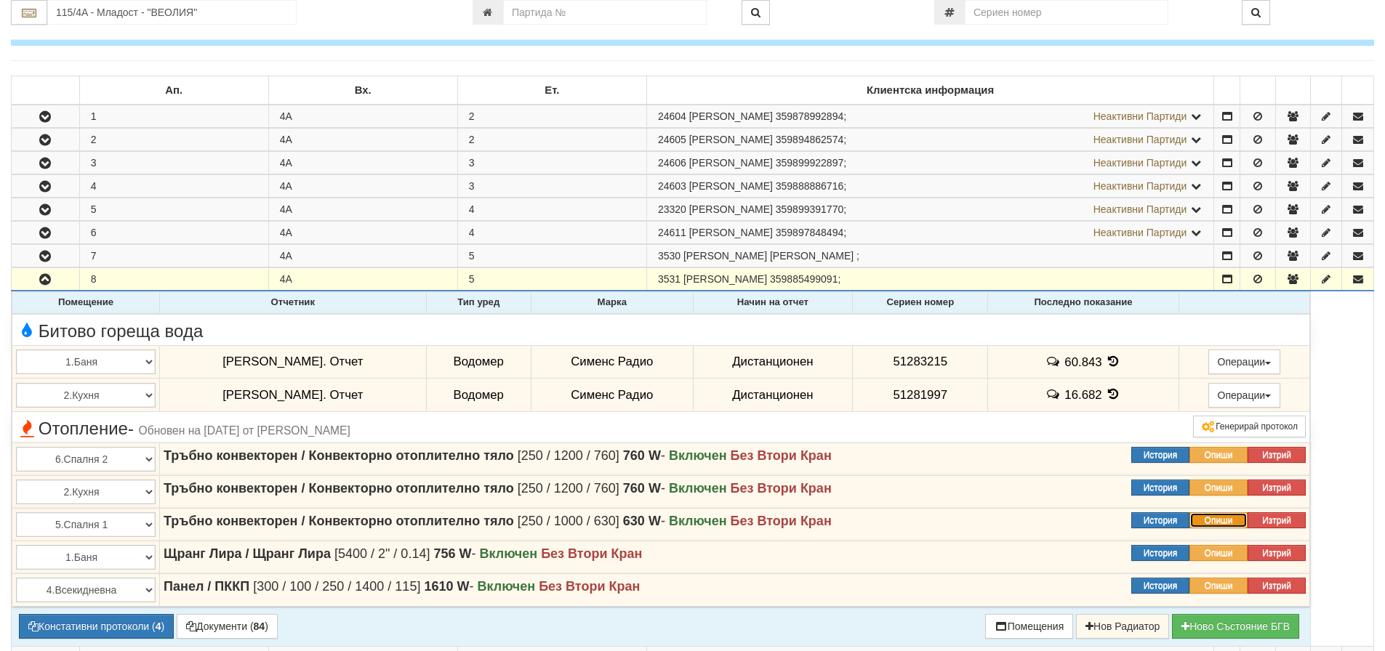
click at [1219, 521] on button "Опиши" at bounding box center [1218, 521] width 58 height 16
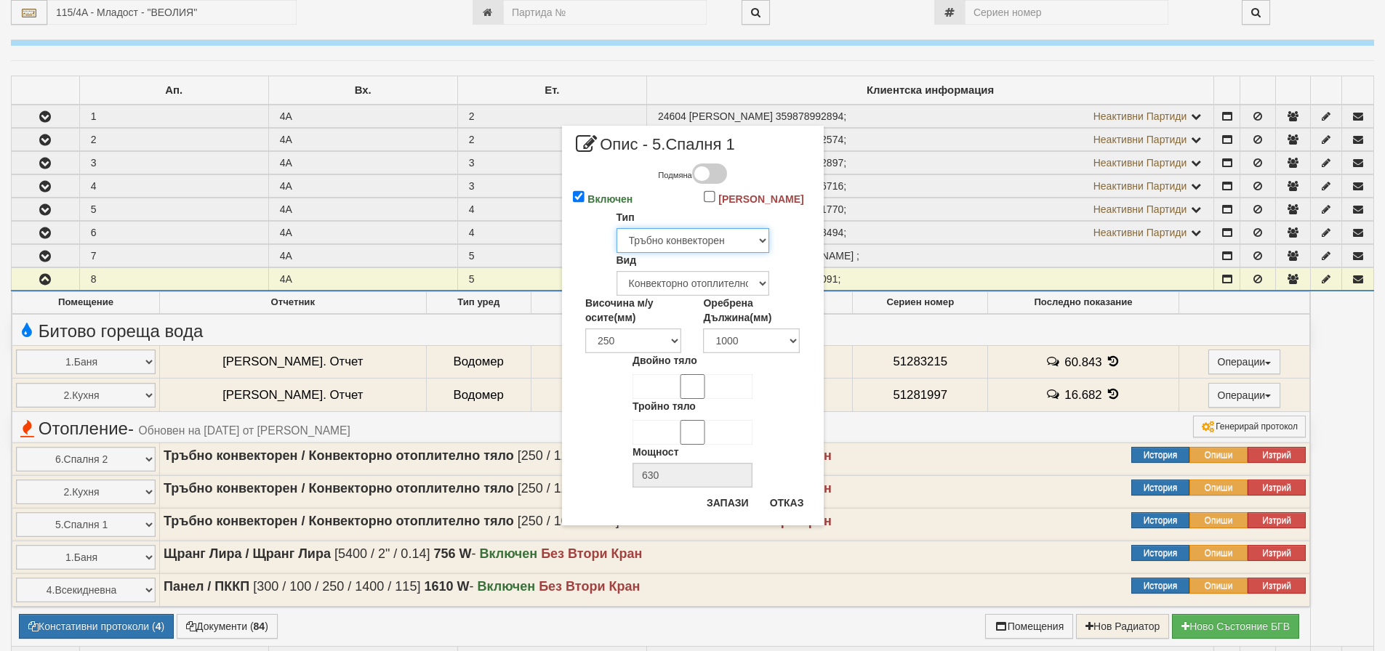
click at [687, 238] on select "Избери... Глидер Панел Тръбно конвекторен Щранг Лира Лира Друг Тип" at bounding box center [693, 240] width 153 height 25
select select "1"
click at [617, 228] on select "Избери... Глидер Панел Тръбно конвекторен Щранг Лира Лира Друг Тип" at bounding box center [693, 240] width 153 height 25
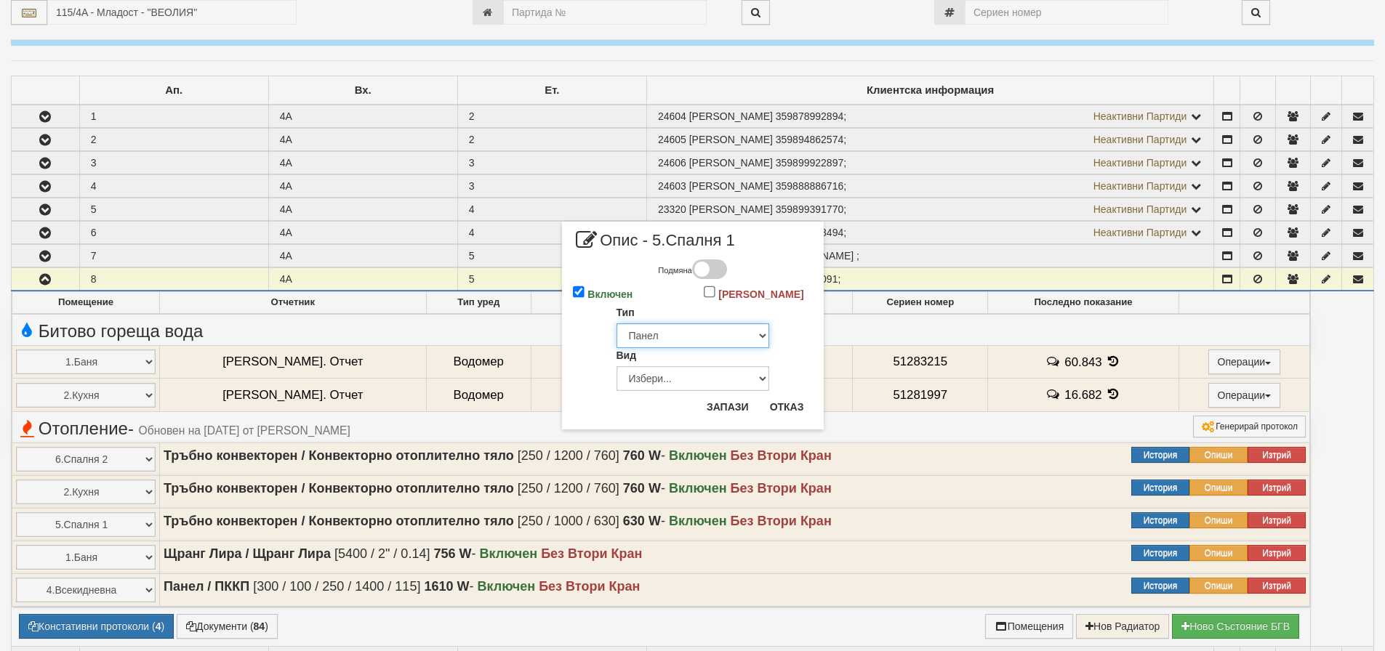
click at [674, 332] on select "Избери... Глидер Панел Тръбно конвекторен Щранг Лира Лира Друг Тип" at bounding box center [693, 336] width 153 height 25
click at [679, 334] on select "Избери... Глидер Панел Тръбно конвекторен Щранг Лира Лира Друг Тип" at bounding box center [693, 336] width 153 height 25
click at [678, 381] on select "Избери... Еднопанелен Двупанелен Трипанелен Панел Конвектор (ПК) Панел Конвекто…" at bounding box center [693, 378] width 153 height 25
select select "5"
click at [617, 366] on select "Избери... Еднопанелен Двупанелен Трипанелен Панел Конвектор (ПК) Панел Конвекто…" at bounding box center [693, 378] width 153 height 25
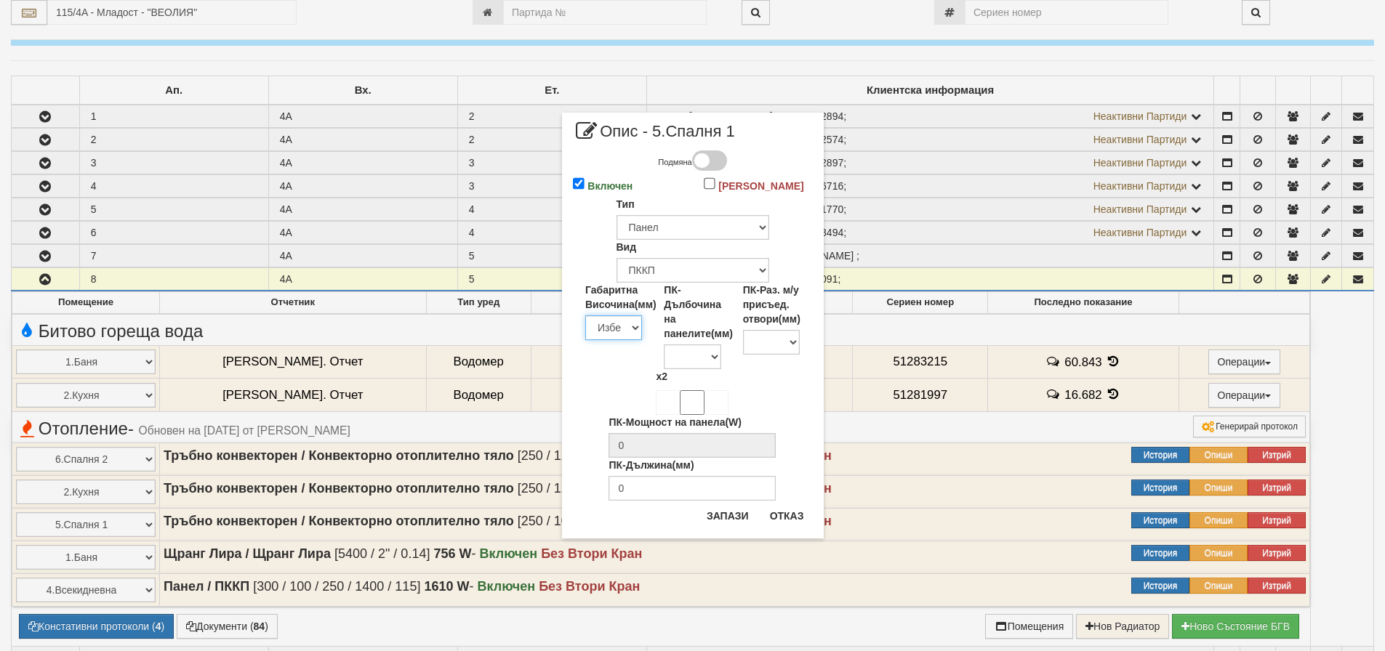
click at [627, 329] on select "Избери 200 300 350 400 450 500 550 600 650 700 900" at bounding box center [613, 328] width 57 height 25
select select "600"
click at [585, 316] on select "Избери 200 300 350 400 450 500 550 600 650 700 900" at bounding box center [613, 328] width 57 height 25
type input "228"
click at [656, 491] on input "ПК-Дължина(мм)" at bounding box center [692, 488] width 167 height 25
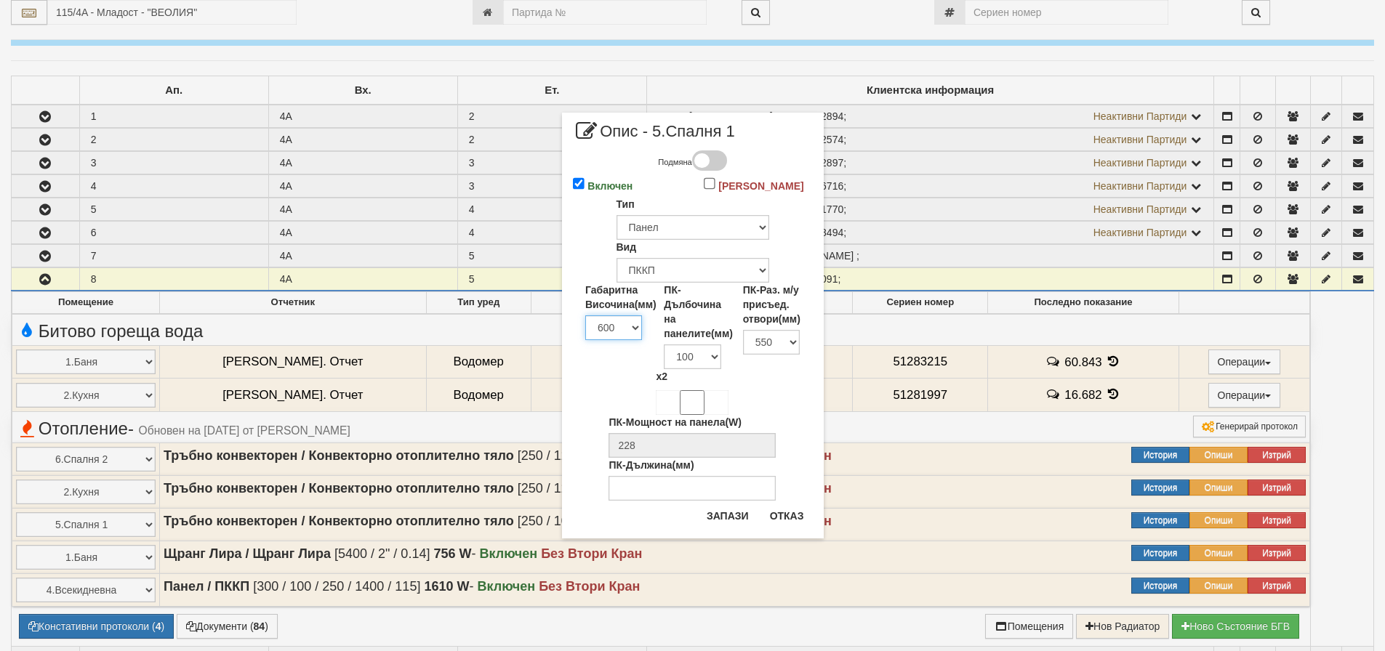
click at [630, 328] on select "Избери 200 300 350 400 450 500 550 600 650 700 900" at bounding box center [613, 328] width 57 height 25
select select "500"
click at [585, 316] on select "Избери 200 300 350 400 450 500 550 600 650 700 900" at bounding box center [613, 328] width 57 height 25
type input "187"
click at [657, 489] on input "ПК-Дължина(мм)" at bounding box center [692, 488] width 167 height 25
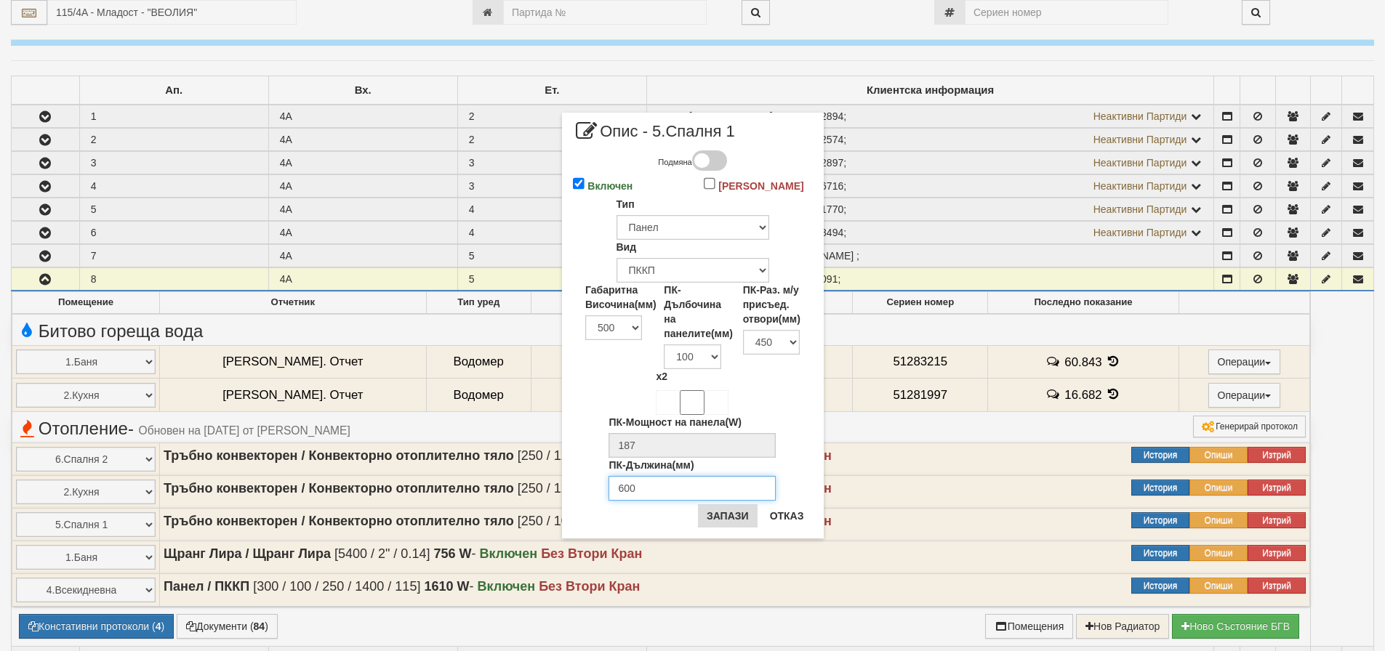
type input "600"
click at [731, 512] on button "Запази" at bounding box center [728, 516] width 60 height 23
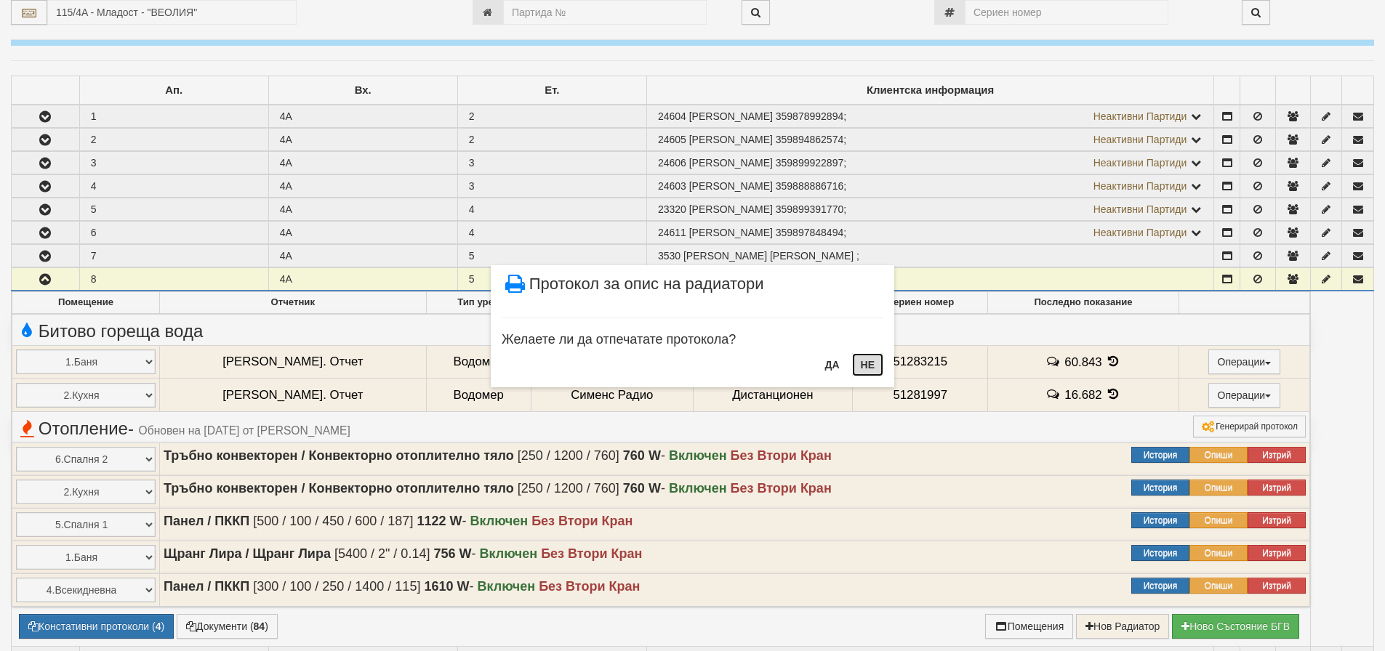
click at [868, 357] on button "НЕ" at bounding box center [867, 364] width 31 height 23
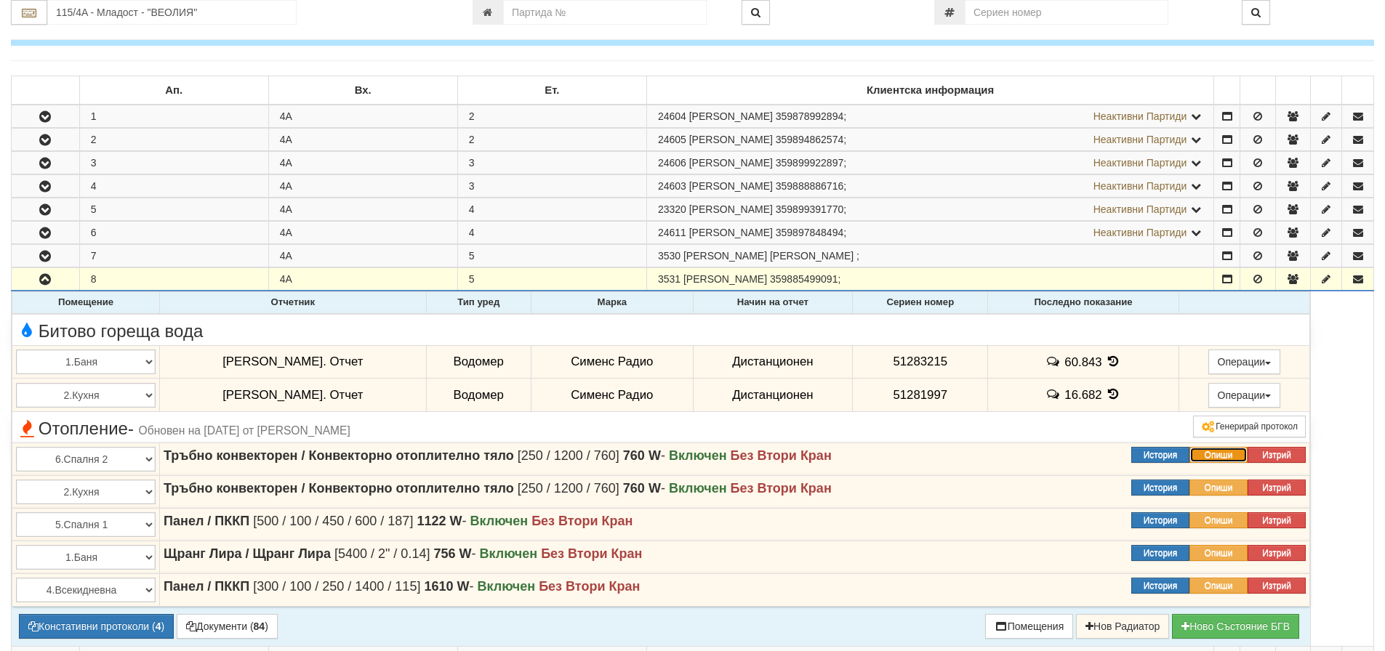
click at [1213, 451] on button "Опиши" at bounding box center [1218, 455] width 58 height 16
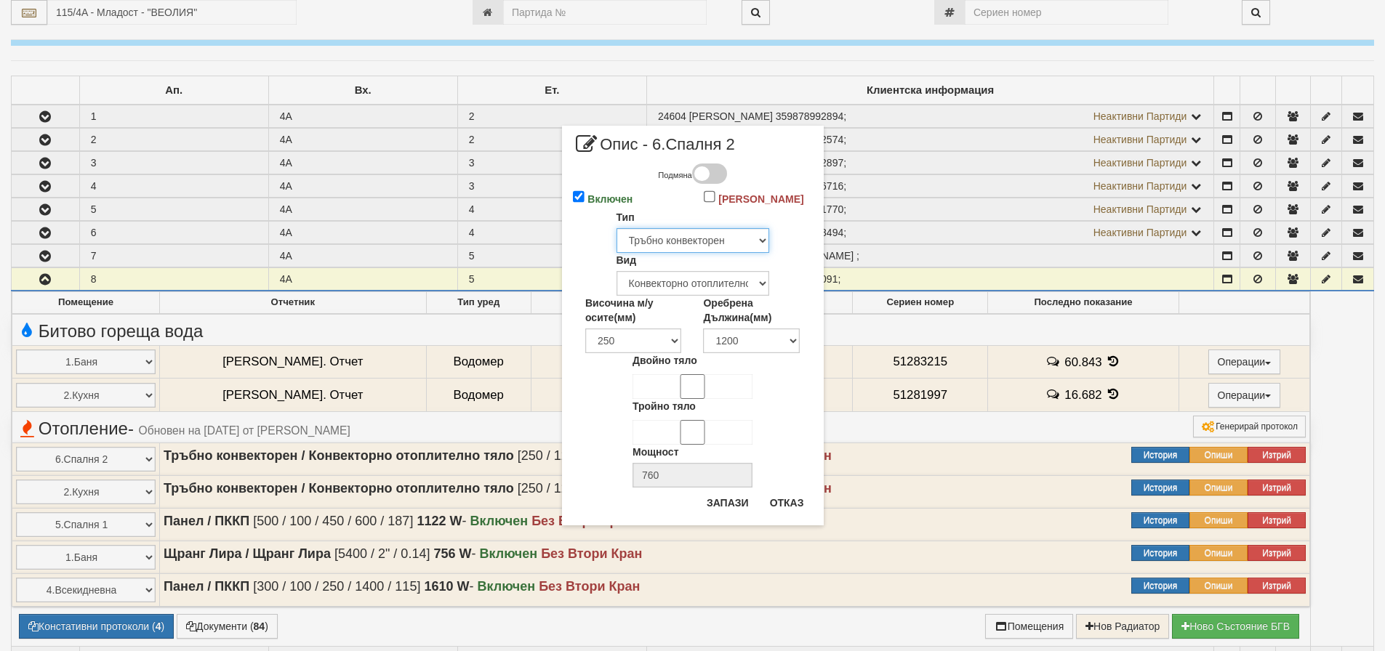
click at [694, 235] on select "Избери... Глидер Панел Тръбно конвекторен Щранг Лира Лира Друг Тип" at bounding box center [693, 240] width 153 height 25
select select "1"
click at [617, 228] on select "Избери... Глидер Панел Тръбно конвекторен Щранг Лира Лира Друг Тип" at bounding box center [693, 240] width 153 height 25
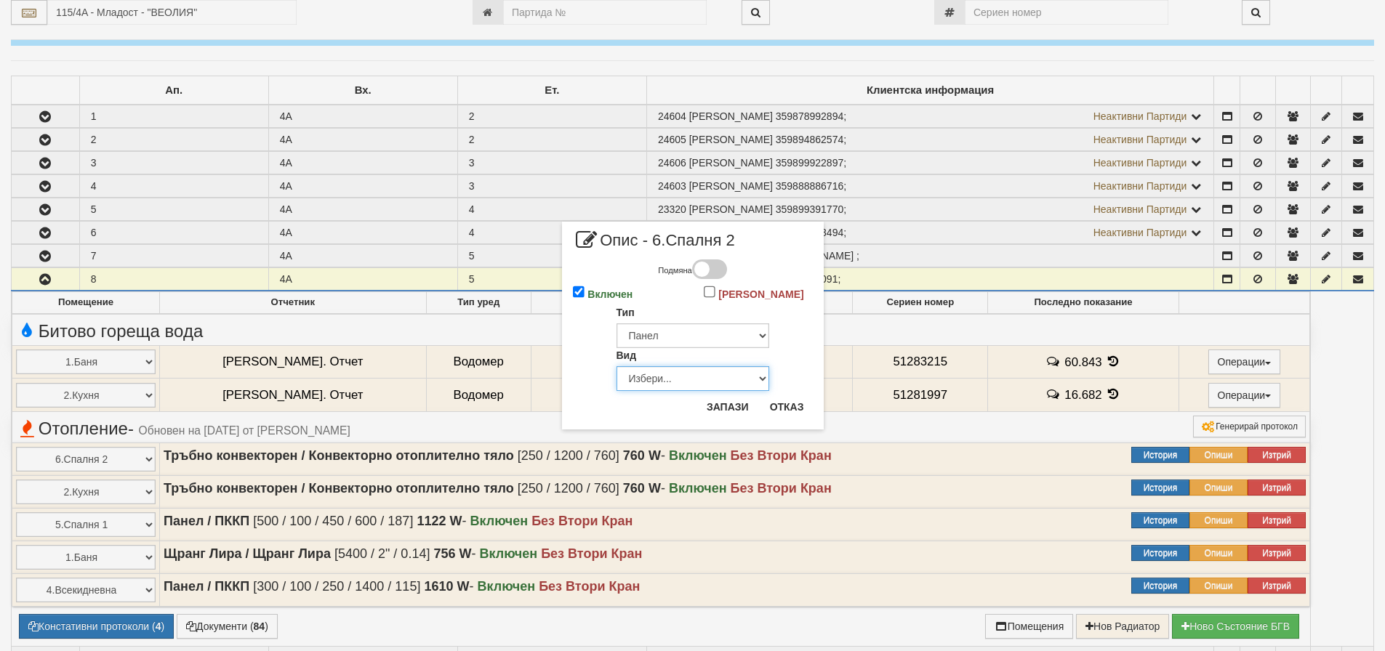
click at [663, 382] on select "Избери... Еднопанелен Двупанелен Трипанелен Панел Конвектор (ПК) Панел Конвекто…" at bounding box center [693, 378] width 153 height 25
select select "5"
click at [617, 366] on select "Избери... Еднопанелен Двупанелен Трипанелен Панел Конвектор (ПК) Панел Конвекто…" at bounding box center [693, 378] width 153 height 25
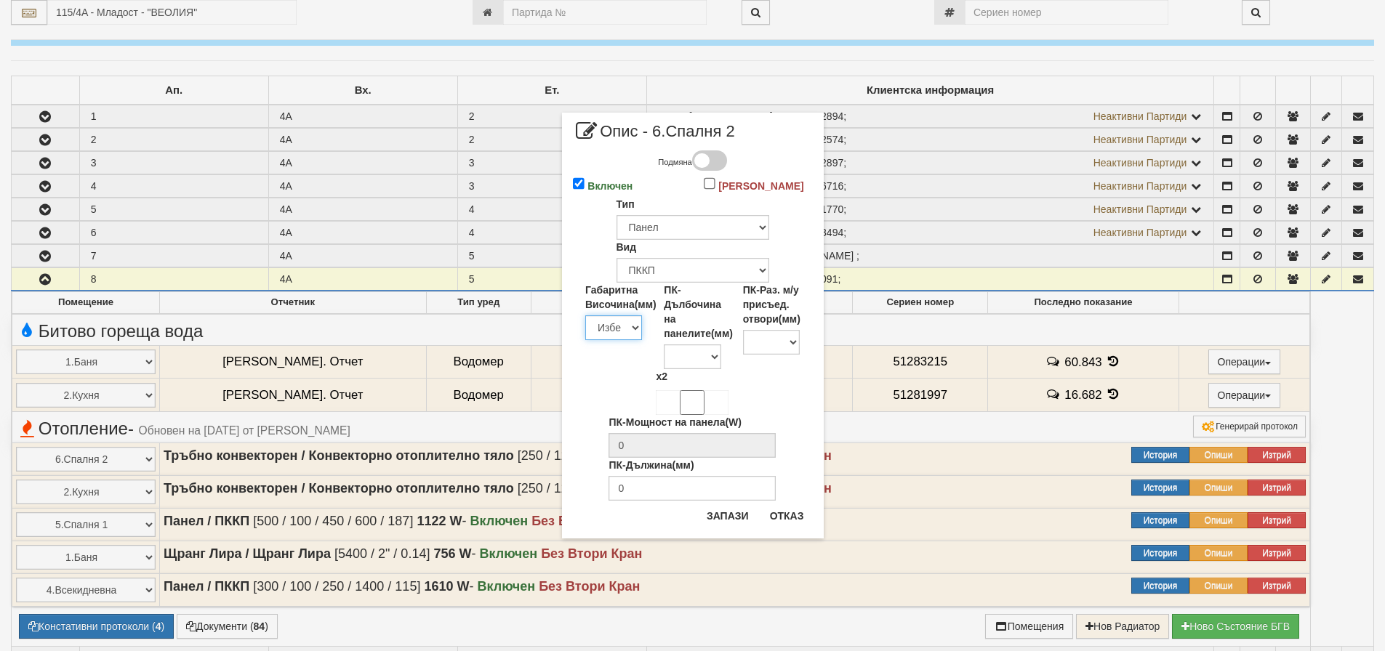
click at [631, 327] on select "Избери 200 300 350 400 450 500 550 600 650 700 900" at bounding box center [613, 328] width 57 height 25
select select "600"
click at [585, 316] on select "Избери 200 300 350 400 450 500 550 600 650 700 900" at bounding box center [613, 328] width 57 height 25
type input "228"
click at [640, 490] on input "ПК-Дължина(мм)" at bounding box center [692, 488] width 167 height 25
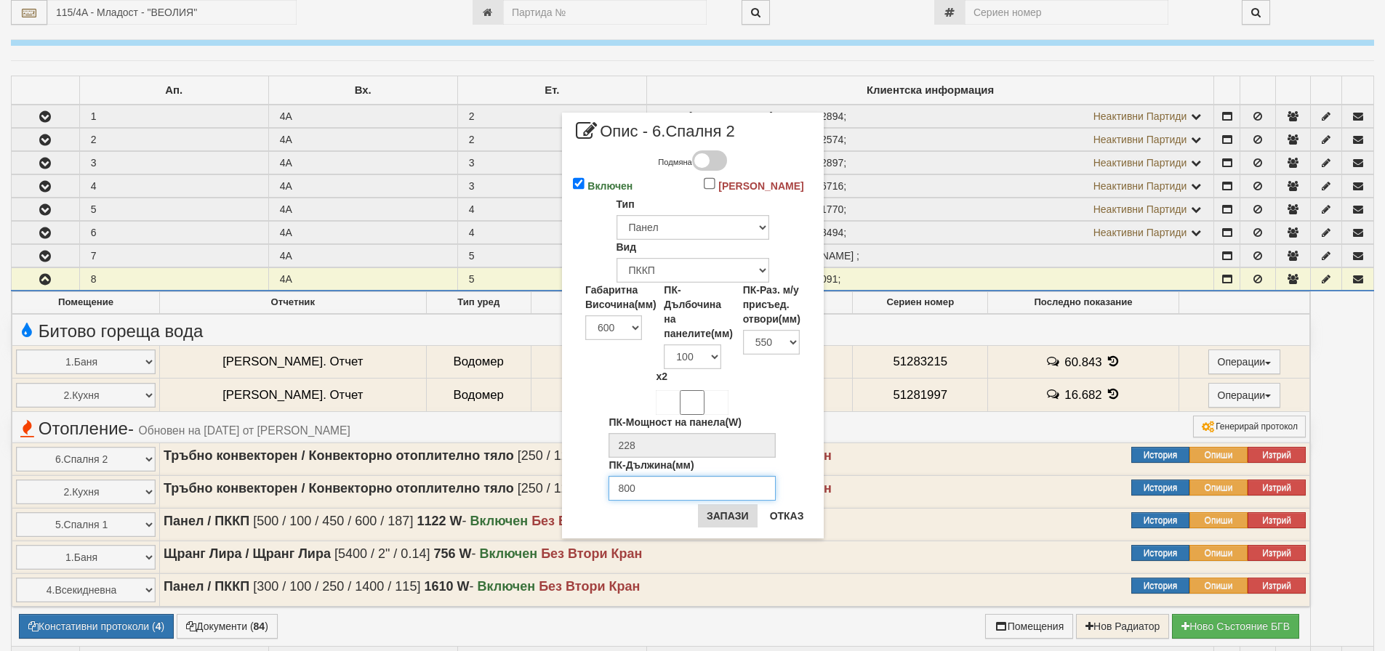
type input "800"
click at [726, 516] on button "Запази" at bounding box center [728, 516] width 60 height 23
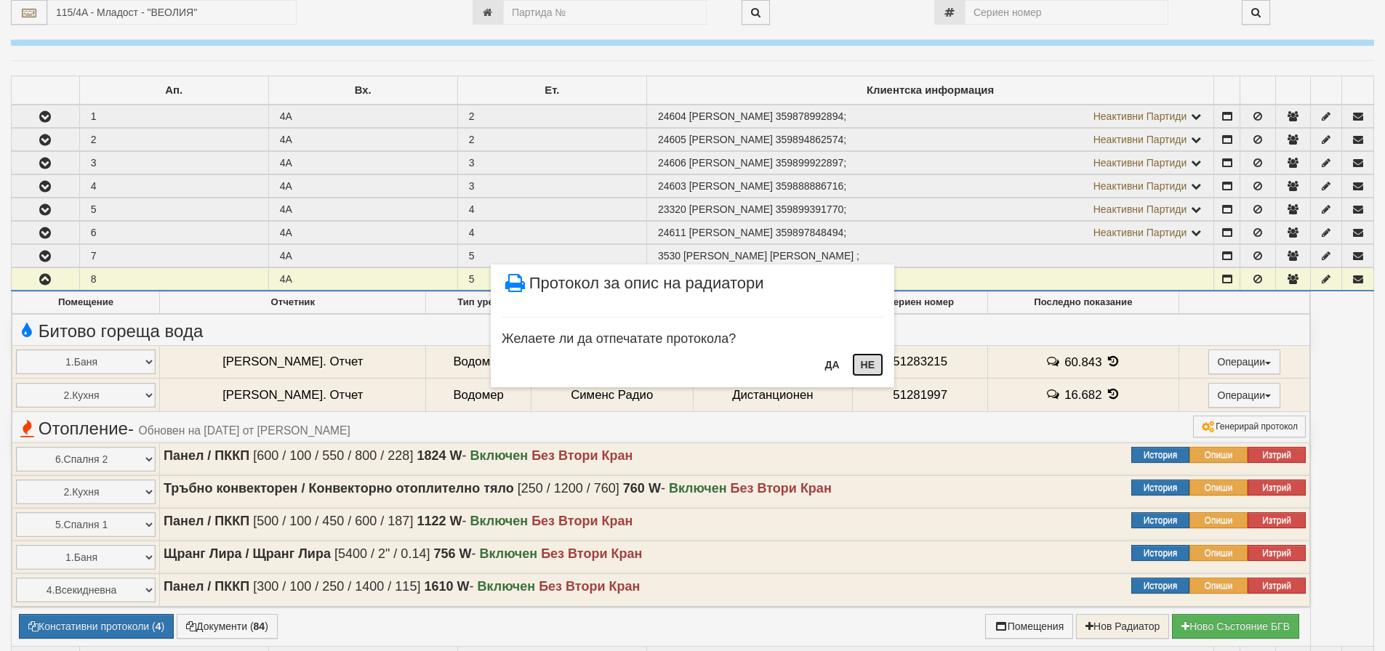
click at [865, 361] on button "НЕ" at bounding box center [867, 364] width 31 height 23
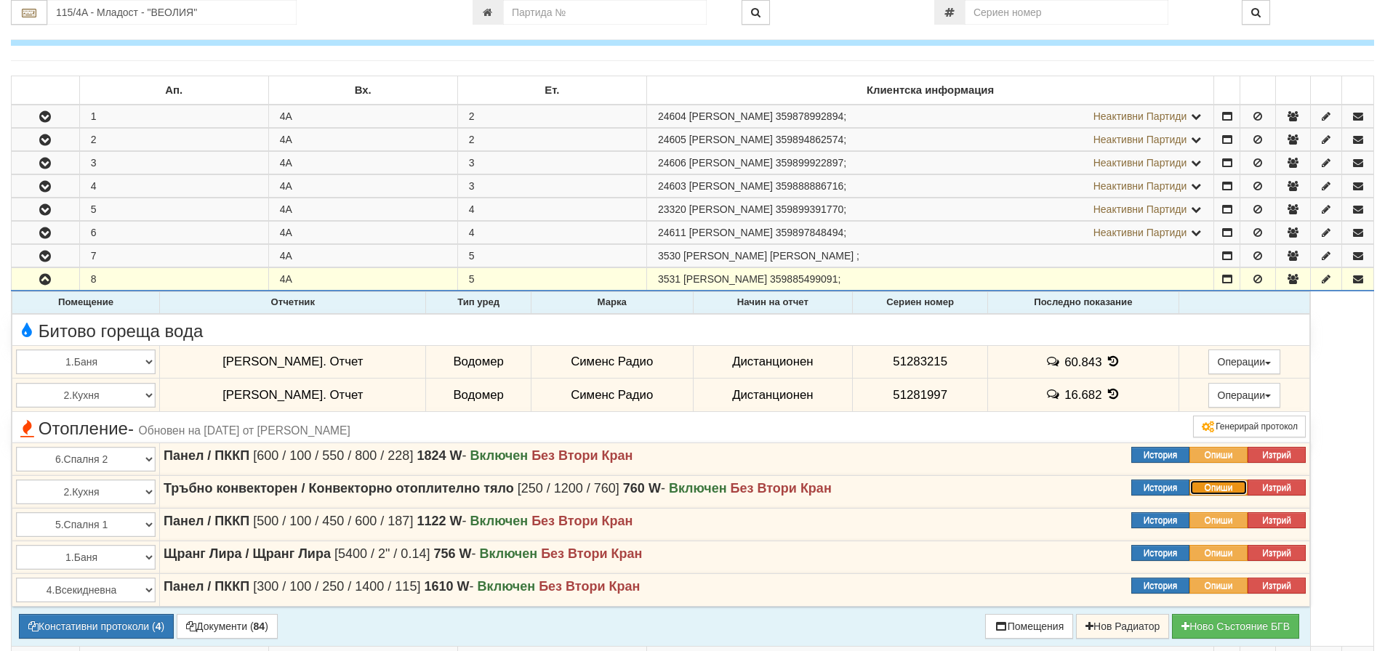
click at [1218, 489] on button "Опиши" at bounding box center [1218, 488] width 58 height 16
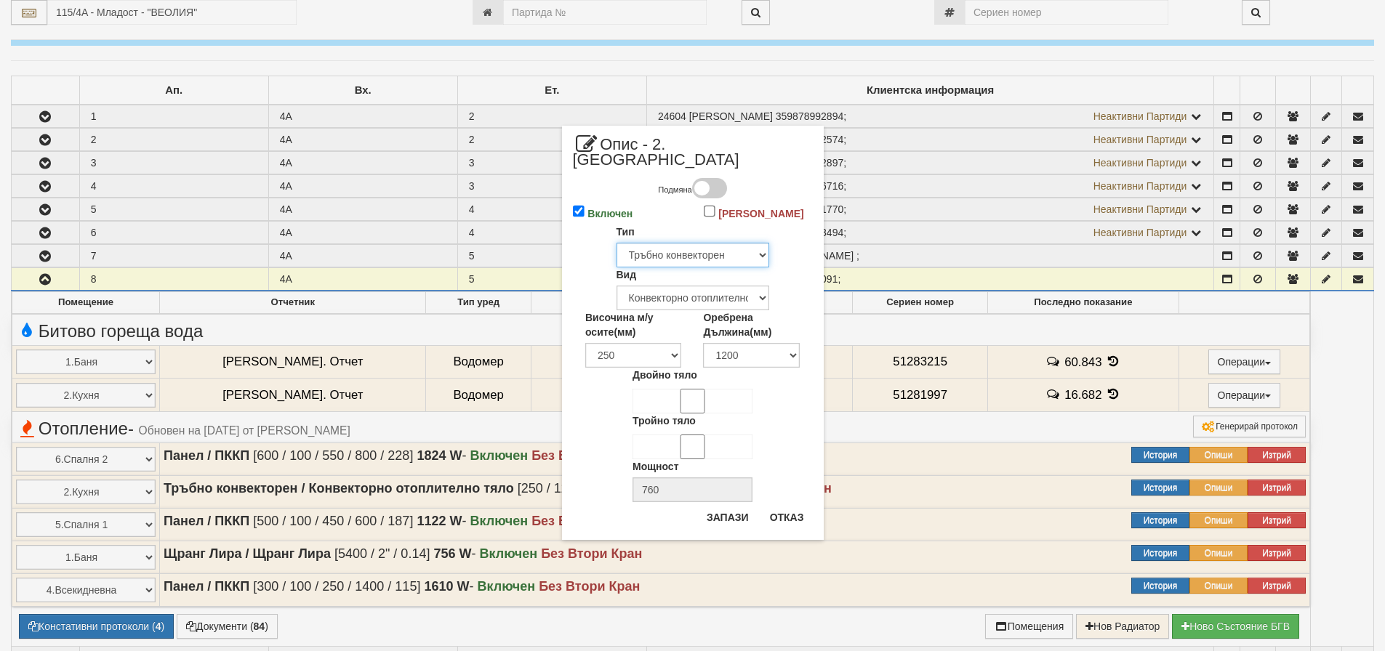
click at [710, 243] on select "Избери... Глидер Панел Тръбно конвекторен Щранг Лира Лира Друг Тип" at bounding box center [693, 255] width 153 height 25
select select "1"
click at [617, 243] on select "Избери... Глидер Панел Тръбно конвекторен Щранг Лира Лира Друг Тип" at bounding box center [693, 255] width 153 height 25
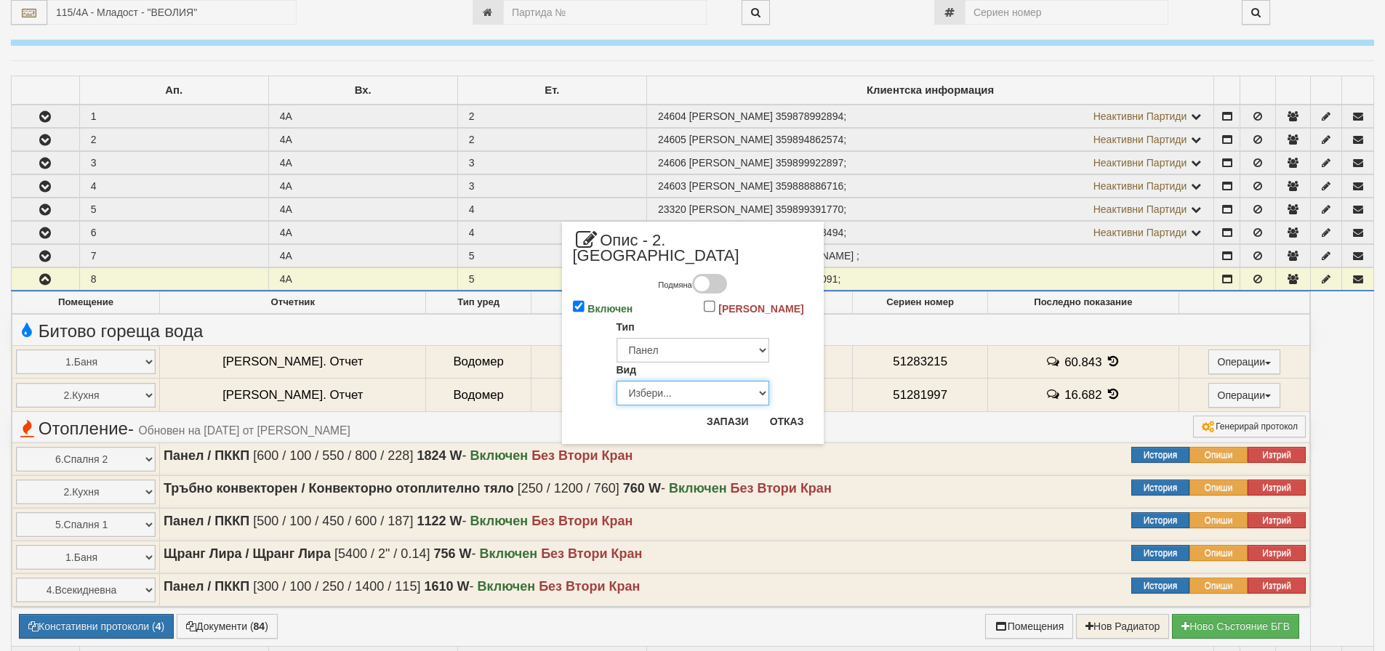
click at [674, 381] on select "Избери... Еднопанелен Двупанелен Трипанелен Панел Конвектор (ПК) Панел Конвекто…" at bounding box center [693, 393] width 153 height 25
select select "5"
click at [617, 381] on select "Избери... Еднопанелен Двупанелен Трипанелен Панел Конвектор (ПК) Панел Конвекто…" at bounding box center [693, 393] width 153 height 25
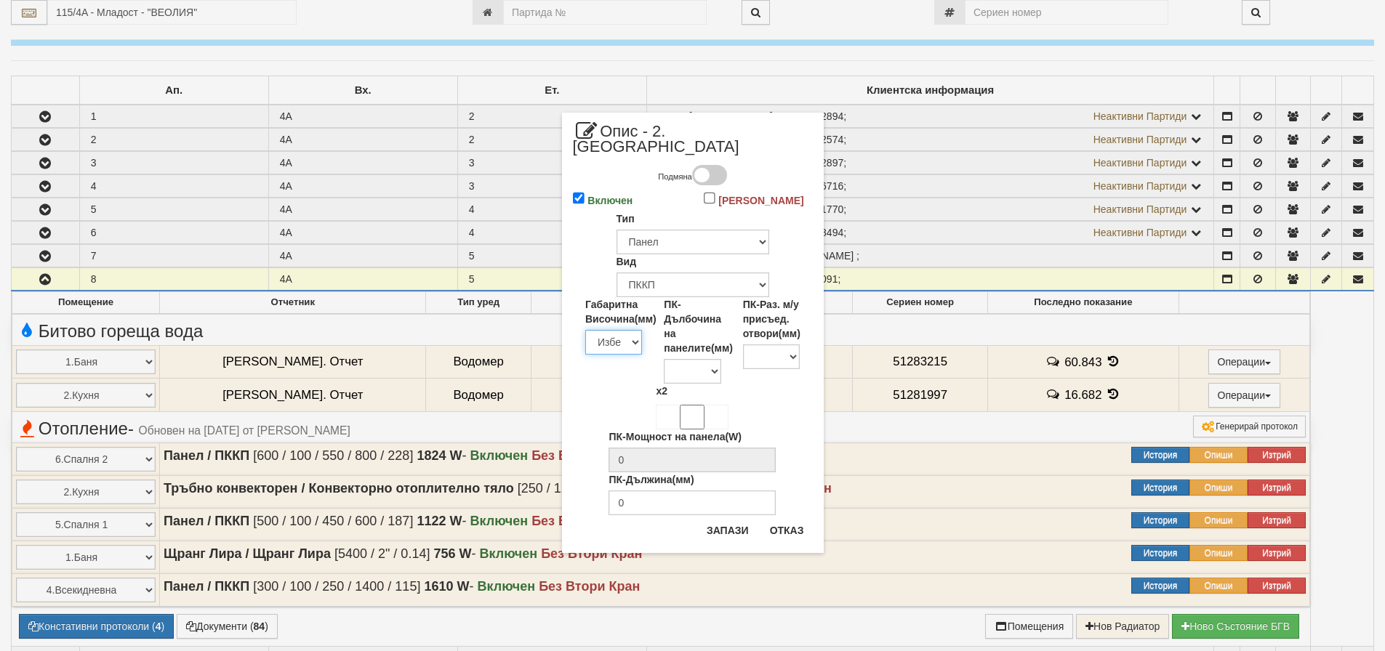
click at [621, 330] on select "Избери 200 300 350 400 450 500 550 600 650 700 900" at bounding box center [613, 342] width 57 height 25
select select "300"
click at [585, 330] on select "Избери 200 300 350 400 450 500 550 600 650 700 900" at bounding box center [613, 342] width 57 height 25
type input "115"
click at [662, 491] on input "ПК-Дължина(мм)" at bounding box center [692, 503] width 167 height 25
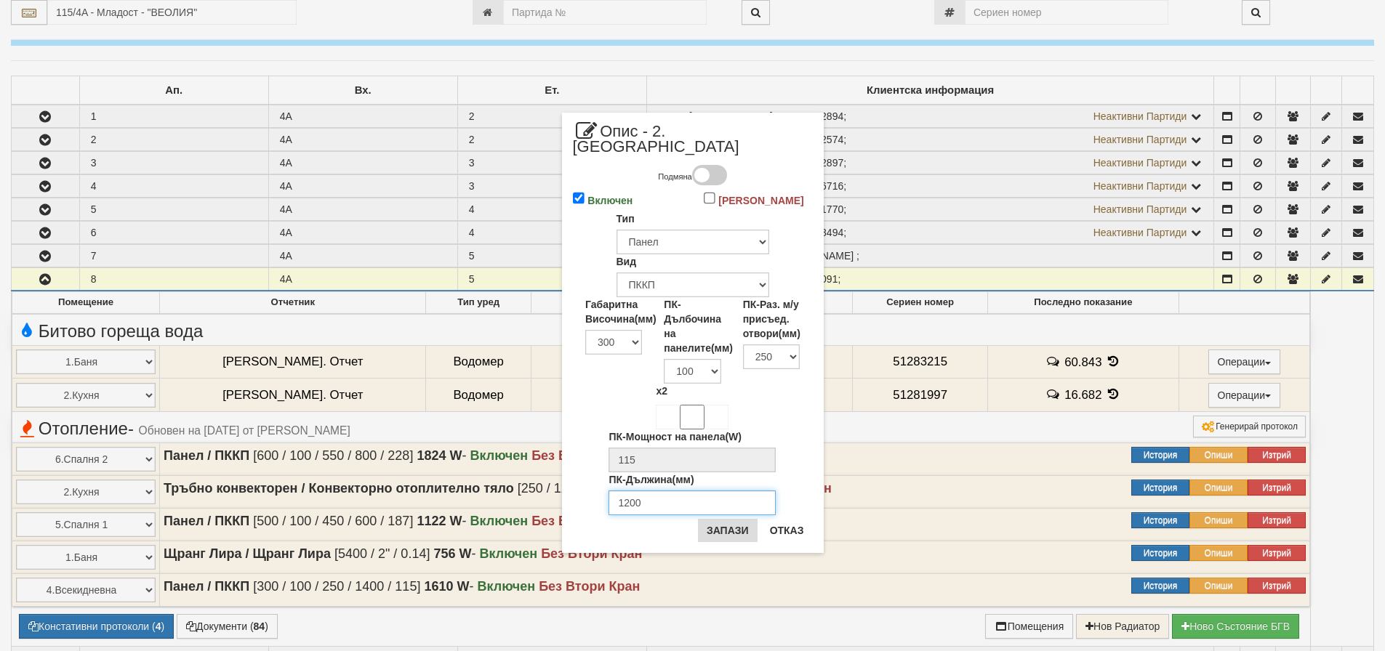
type input "1200"
click at [728, 519] on button "Запази" at bounding box center [728, 530] width 60 height 23
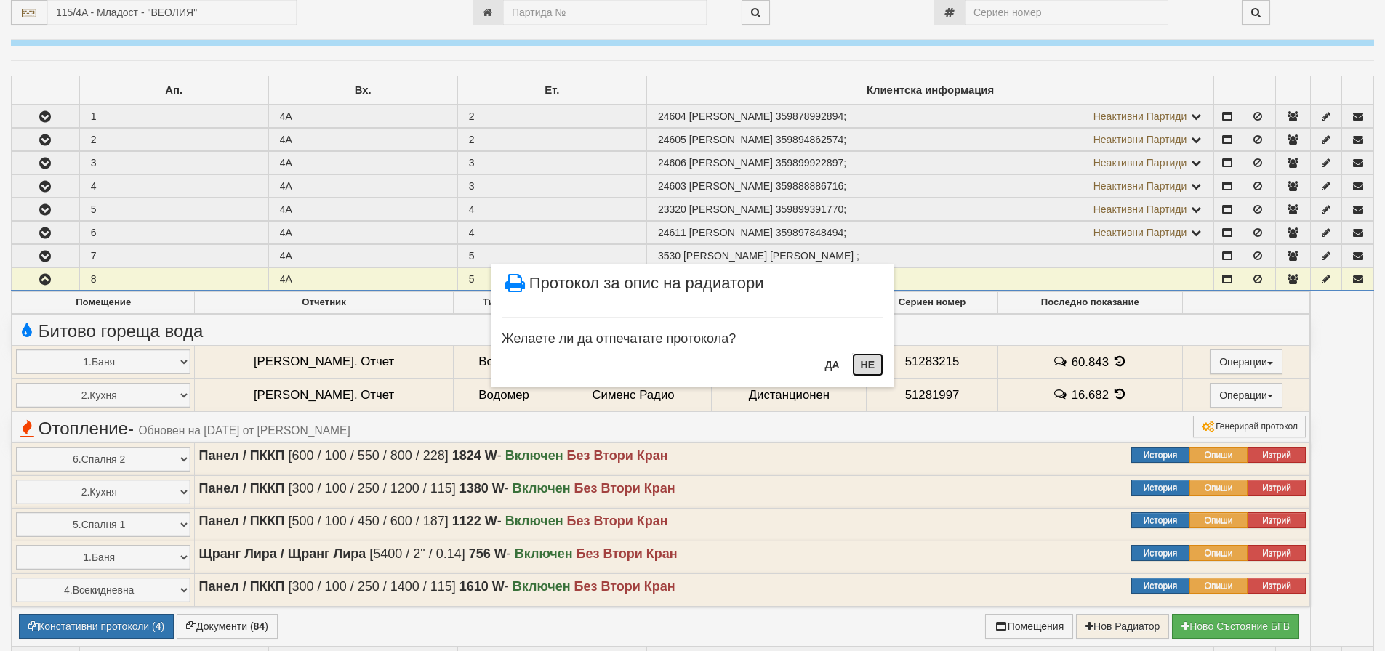
click at [862, 365] on button "НЕ" at bounding box center [867, 364] width 31 height 23
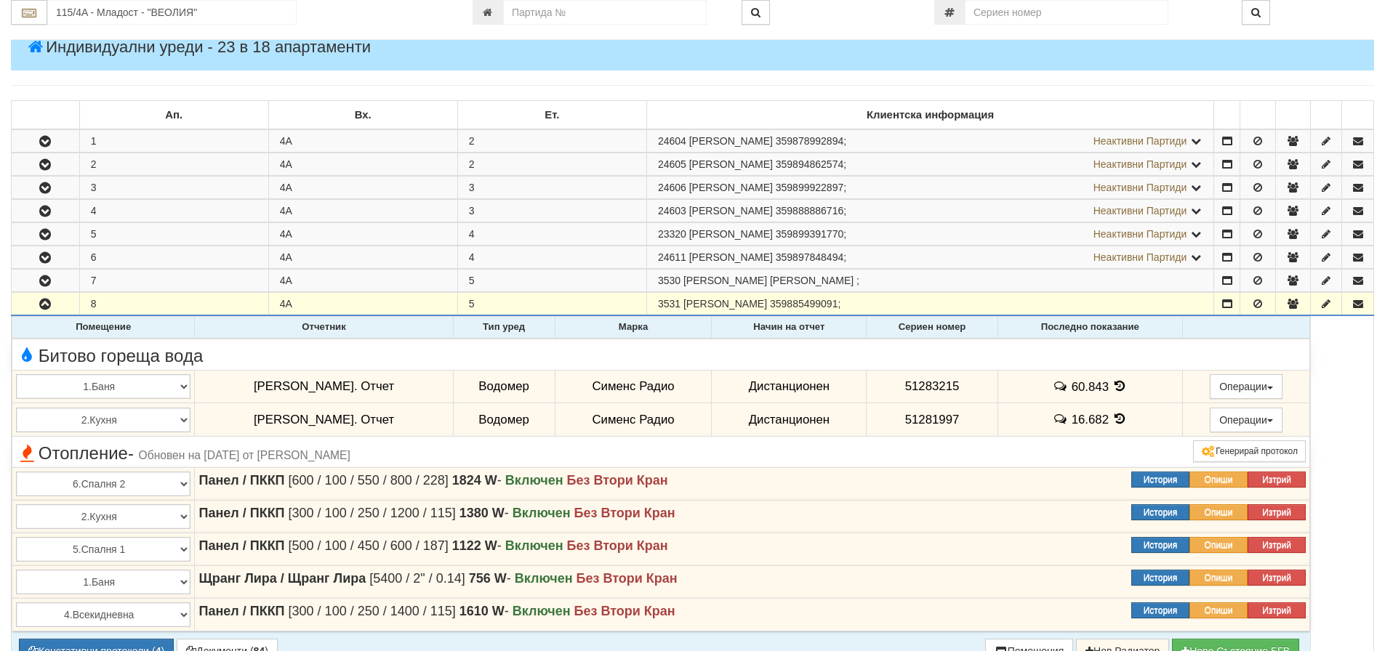
scroll to position [0, 0]
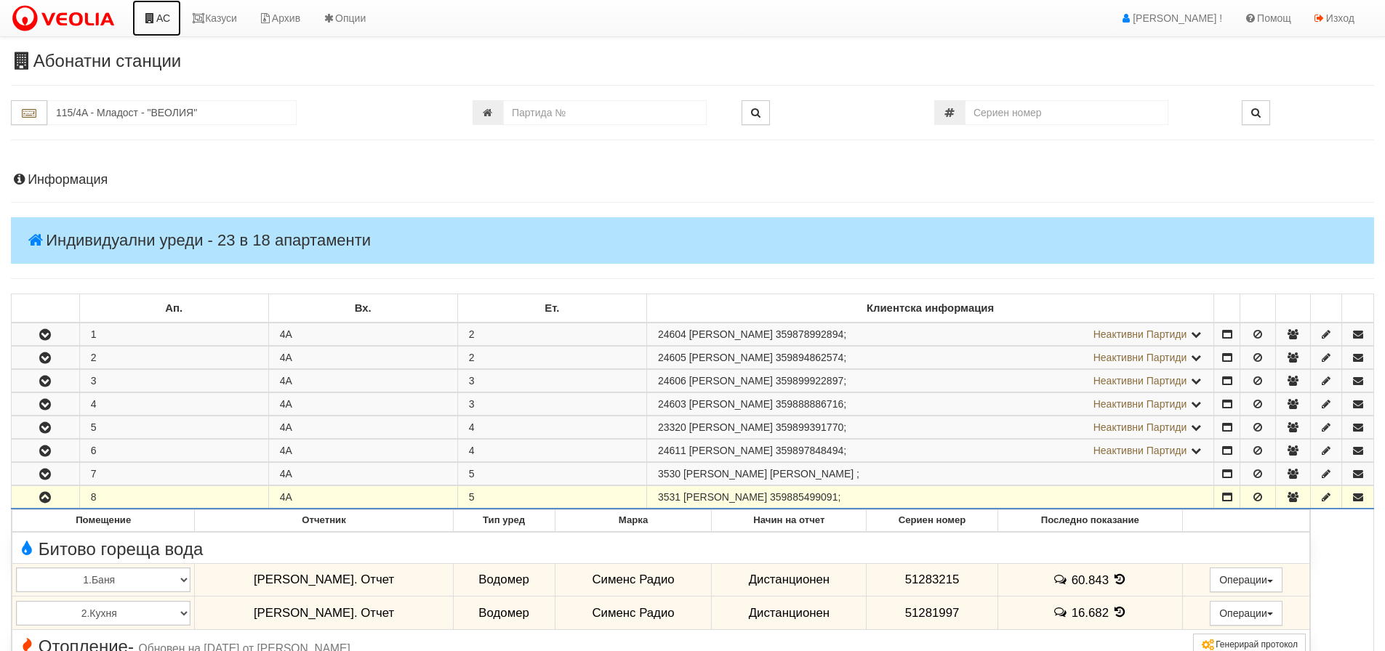
click at [166, 17] on link "АС" at bounding box center [156, 18] width 49 height 36
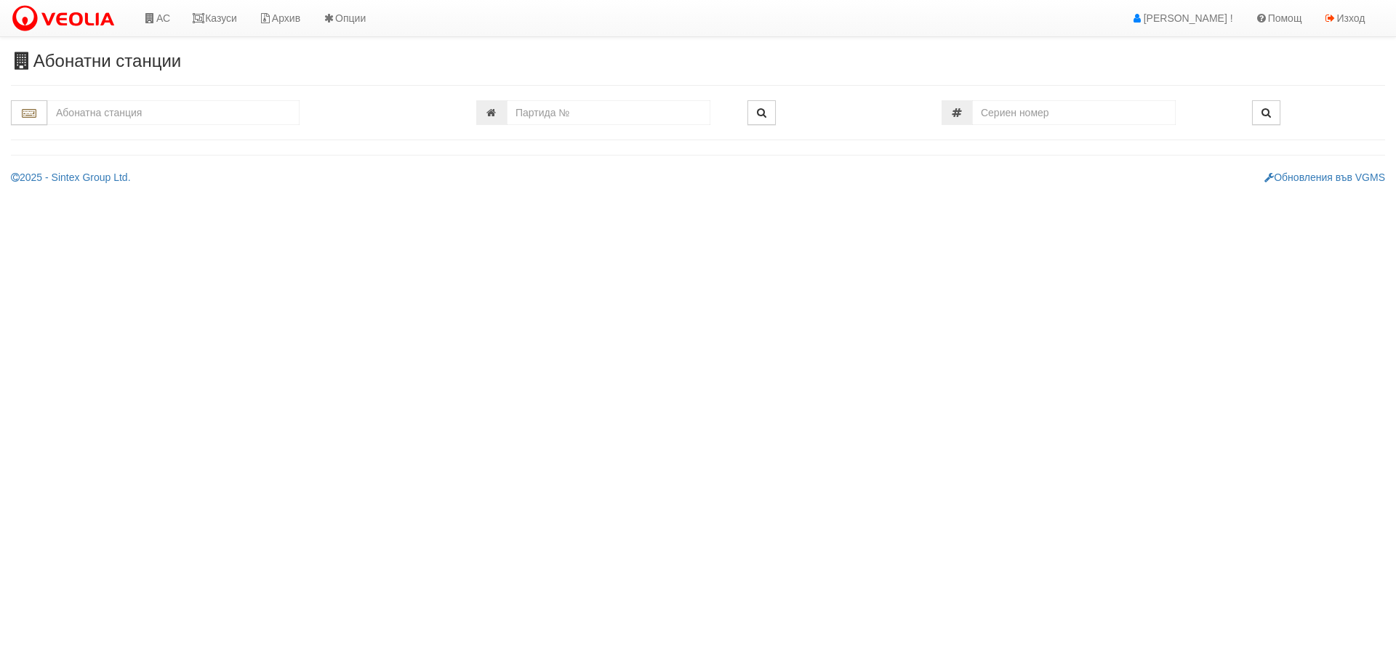
click at [163, 113] on input "text" at bounding box center [173, 112] width 252 height 25
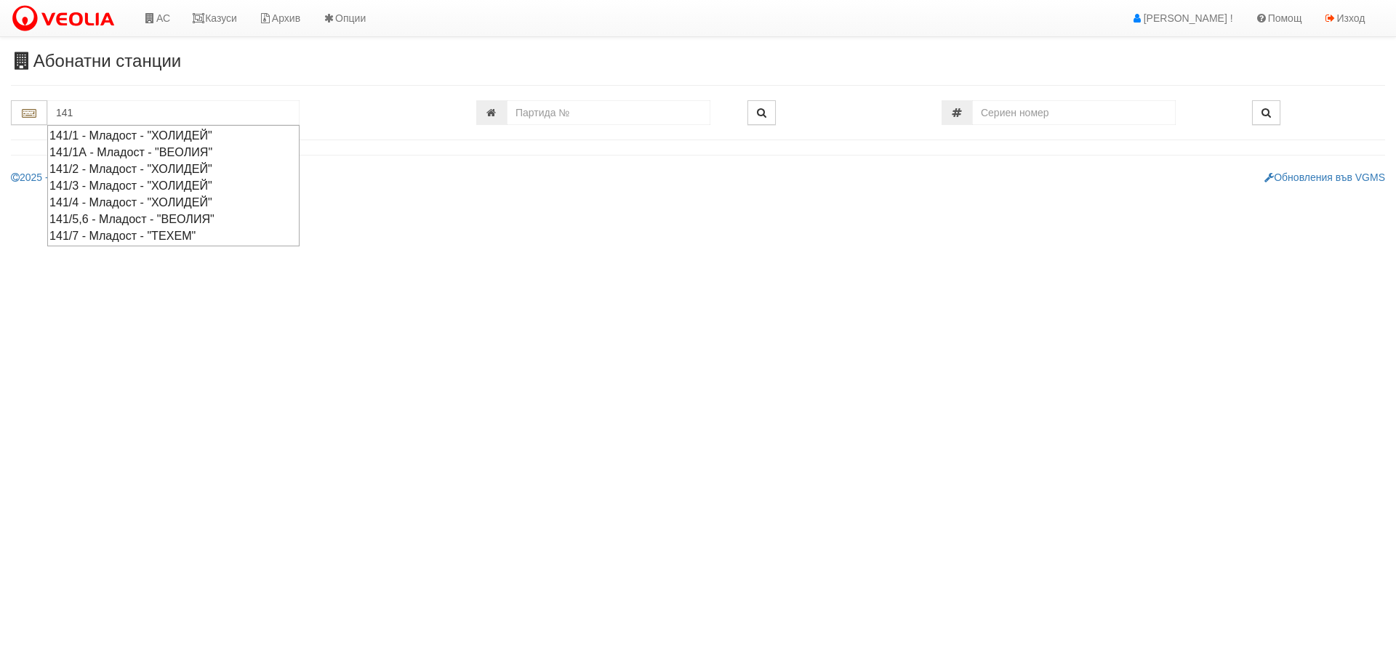
click at [147, 235] on div "141/7 - Младост - "ТЕХЕМ"" at bounding box center [173, 236] width 248 height 17
type input "141/7 - Младост - "ТЕХЕМ""
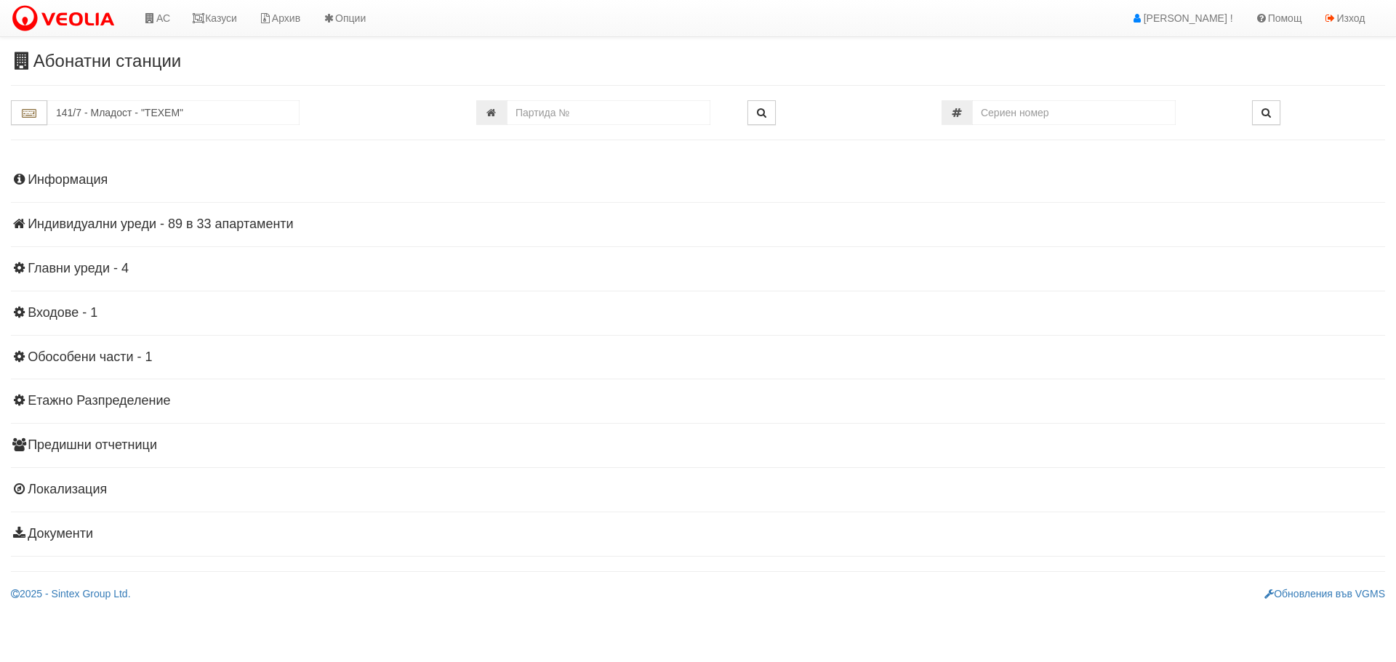
click at [91, 222] on h4 "Индивидуални уреди - 89 в 33 апартаменти" at bounding box center [698, 224] width 1374 height 15
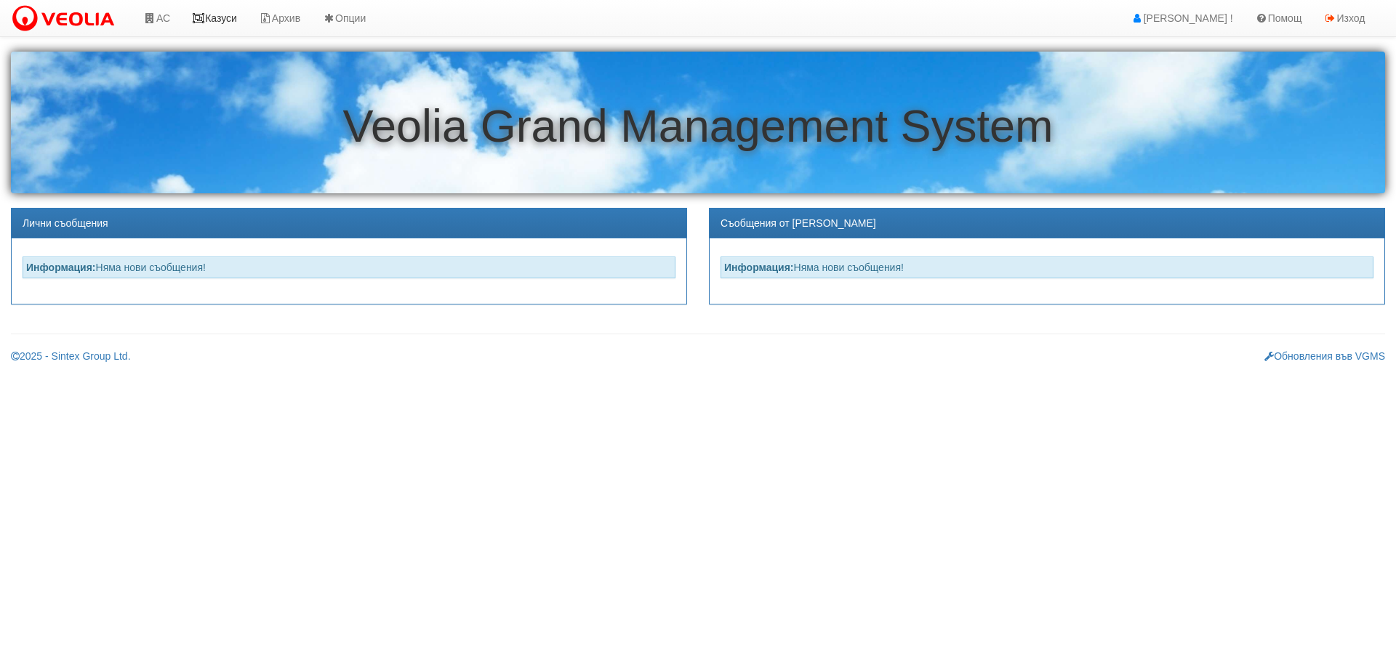
click at [223, 17] on link "Казуси" at bounding box center [214, 18] width 67 height 36
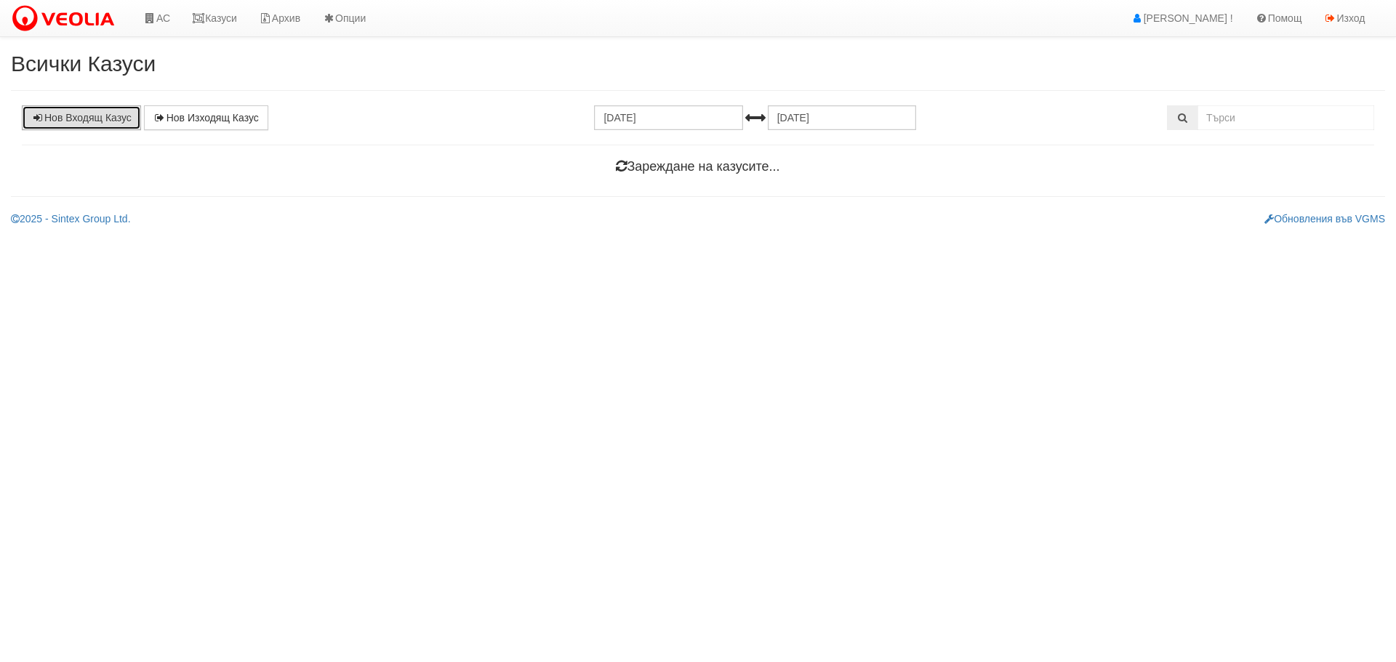
click at [109, 119] on link "Нов Входящ Казус" at bounding box center [81, 117] width 119 height 25
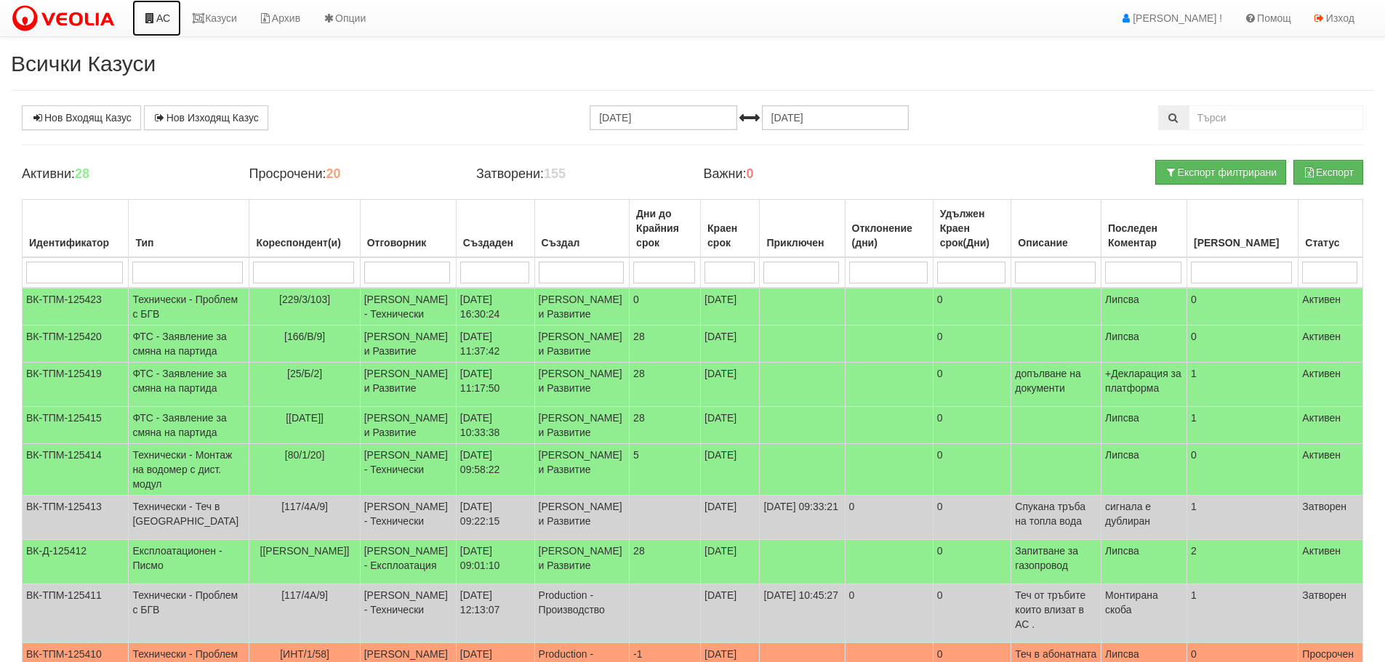
click at [160, 16] on link "АС" at bounding box center [156, 18] width 49 height 36
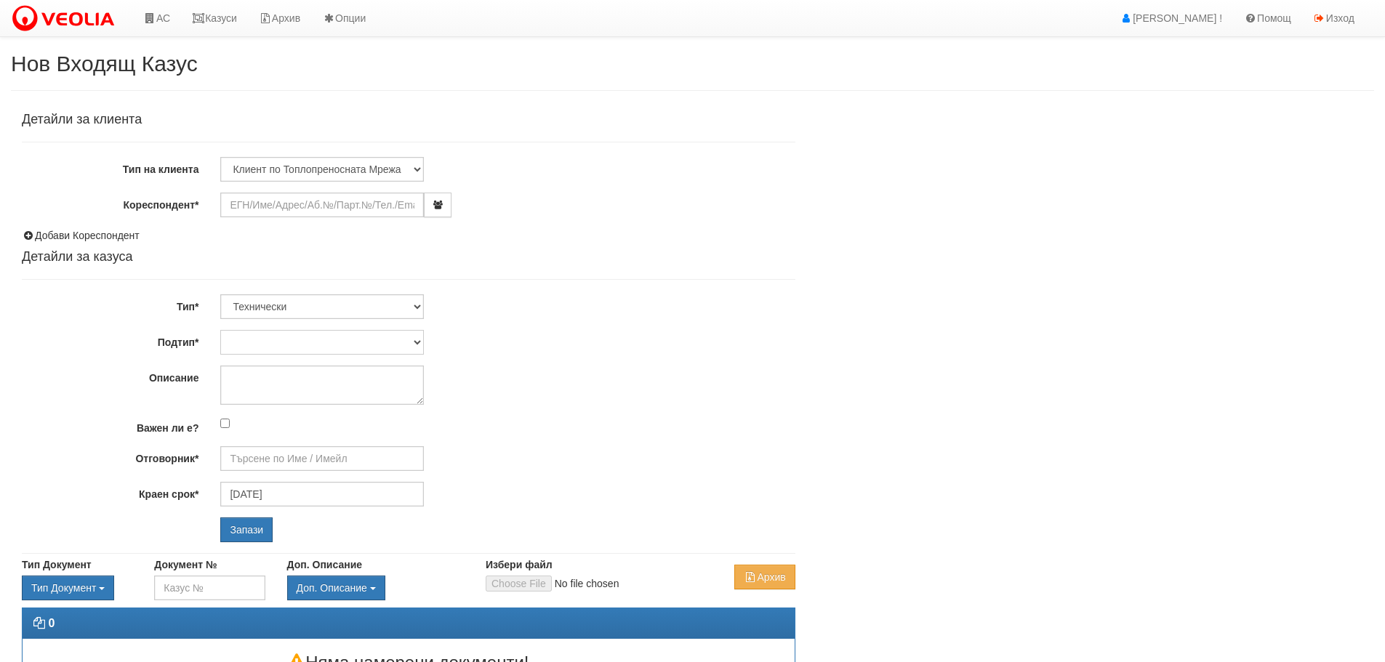
type input "[DATE]"
type input "[PERSON_NAME] - Технически"
click at [310, 205] on input "Кореспондент*" at bounding box center [322, 205] width 204 height 25
drag, startPoint x: 251, startPoint y: 201, endPoint x: 225, endPoint y: 206, distance: 26.1
click at [225, 206] on input "Ъ" at bounding box center [322, 205] width 204 height 25
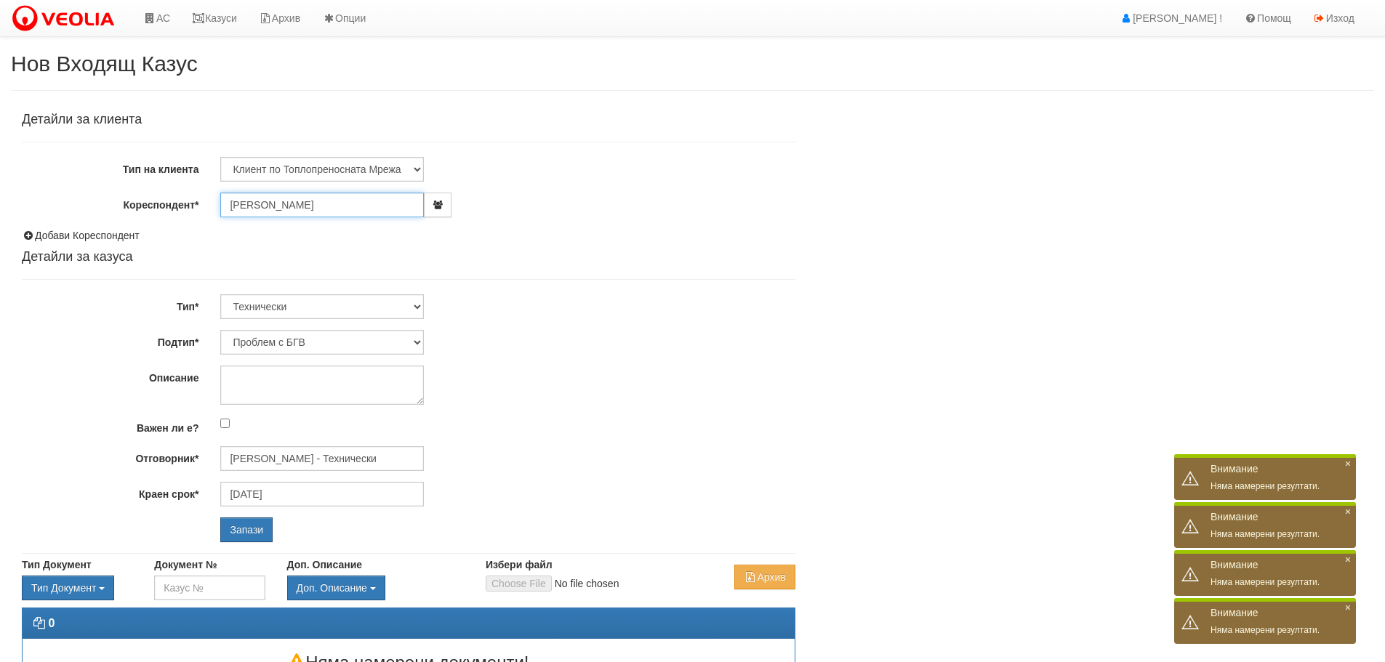
type input "[PERSON_NAME]"
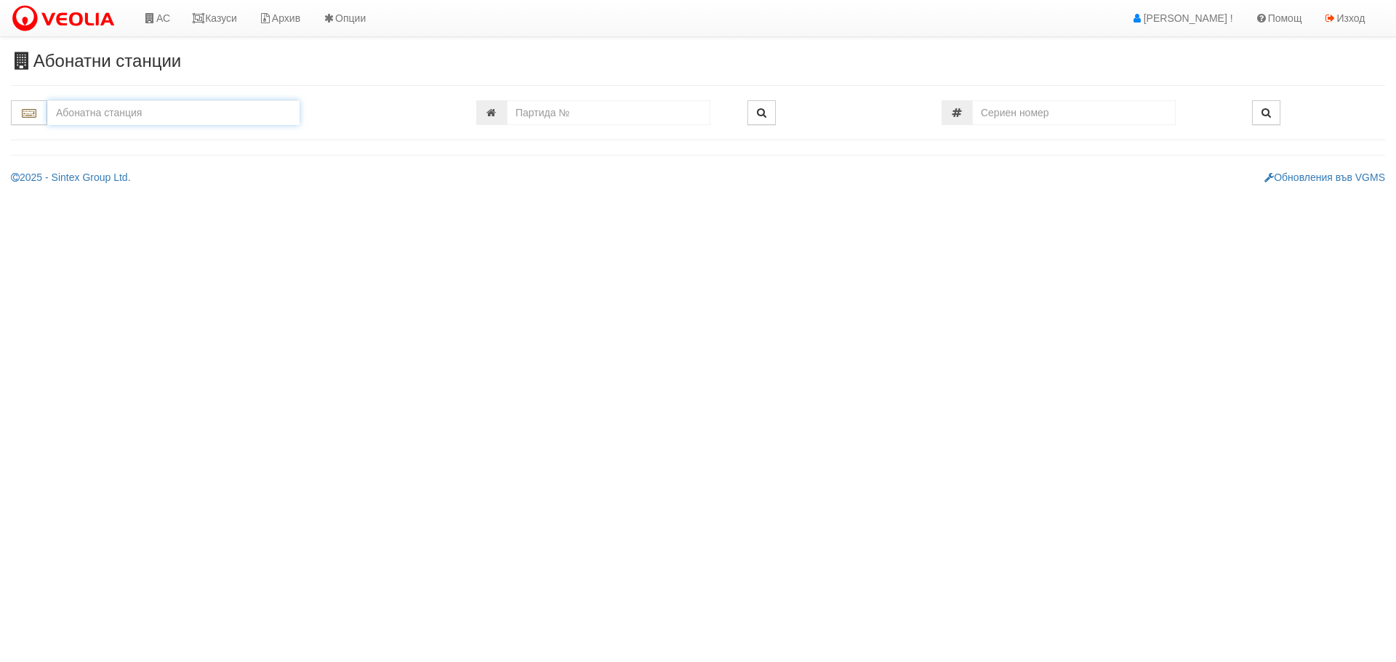
click at [91, 111] on input "text" at bounding box center [173, 112] width 252 height 25
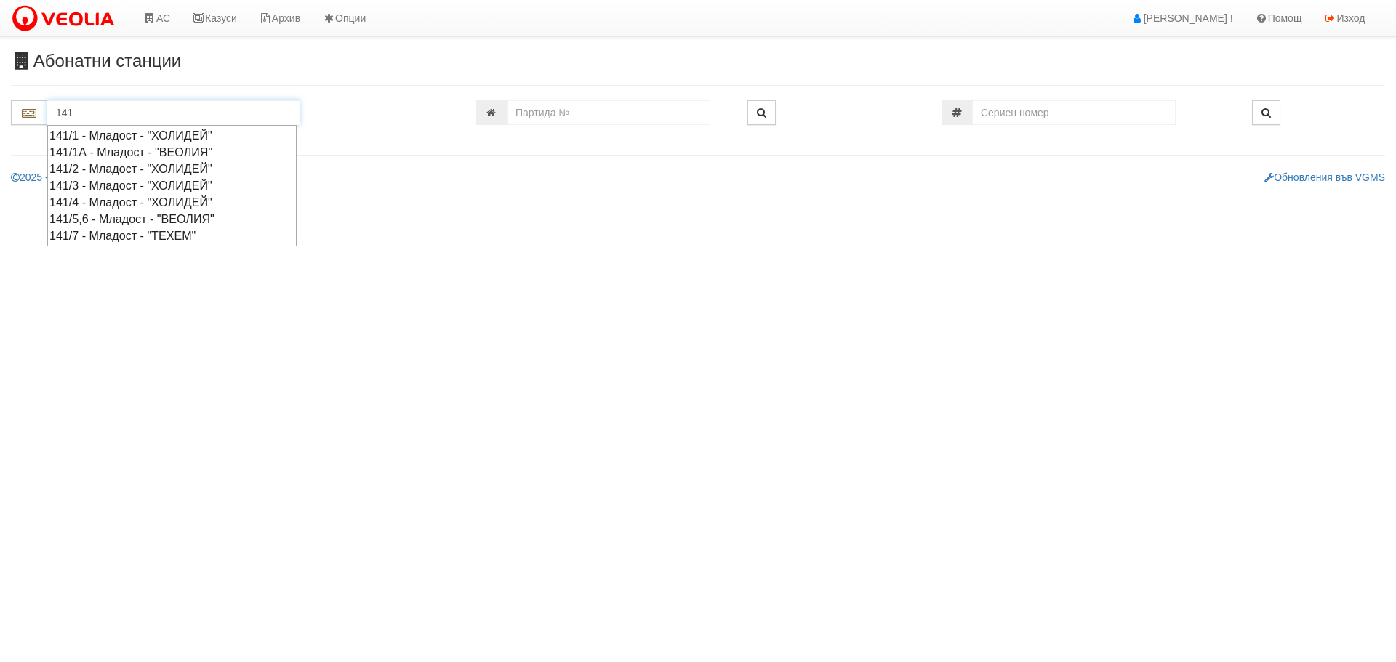
click at [76, 238] on div "141/7 - Младост - "ТЕХЕМ"" at bounding box center [171, 236] width 245 height 17
type input "141/7 - Младост - "ТЕХЕМ""
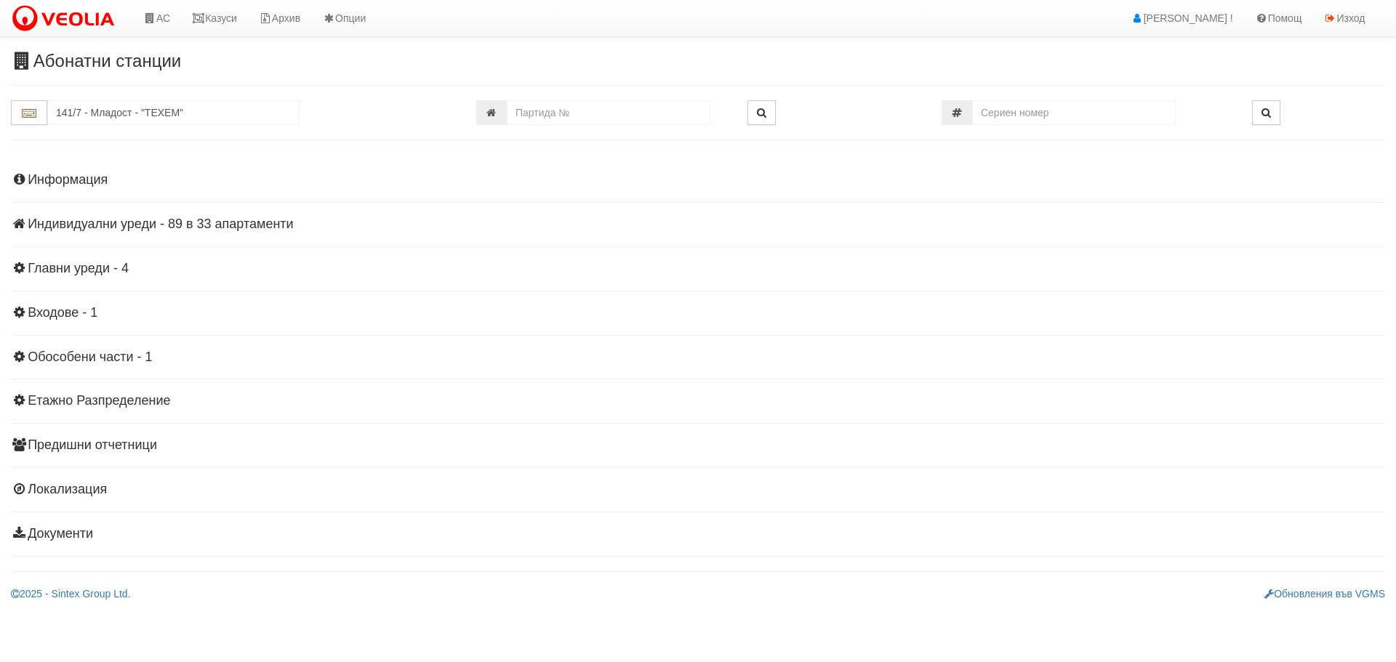
click at [96, 217] on h4 "Индивидуални уреди - 89 в 33 апартаменти" at bounding box center [698, 224] width 1374 height 15
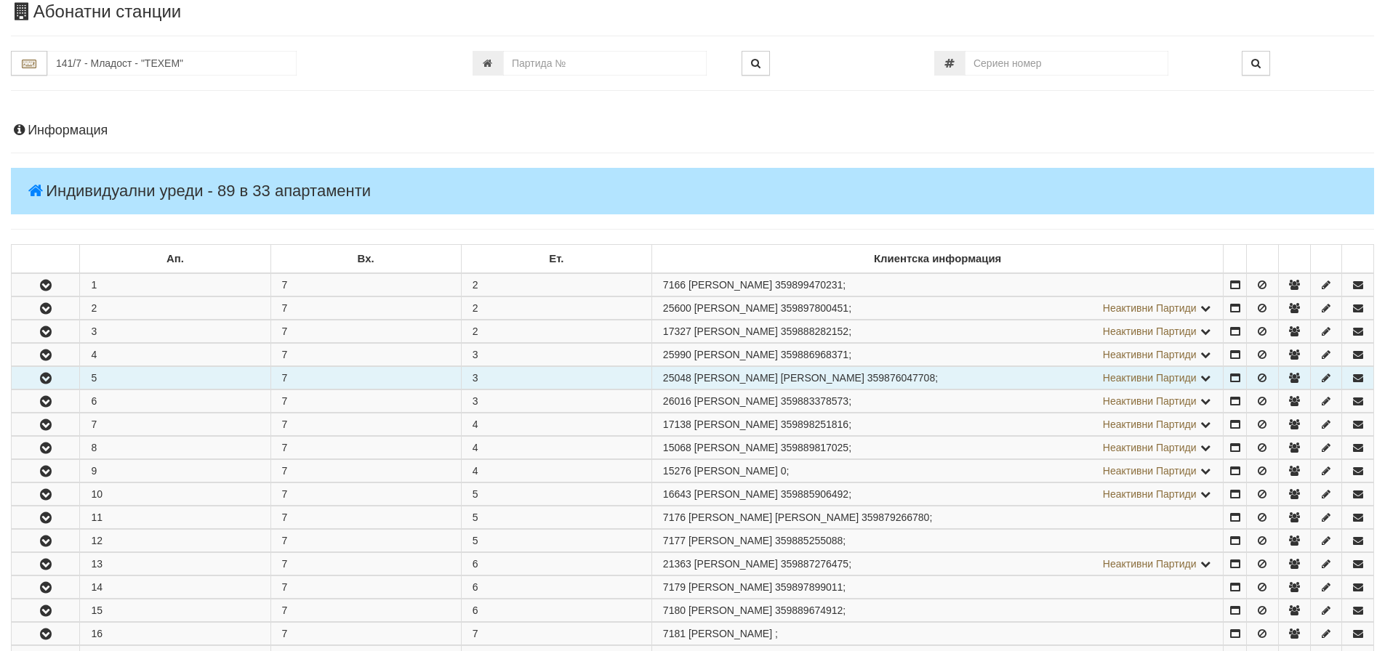
scroll to position [73, 0]
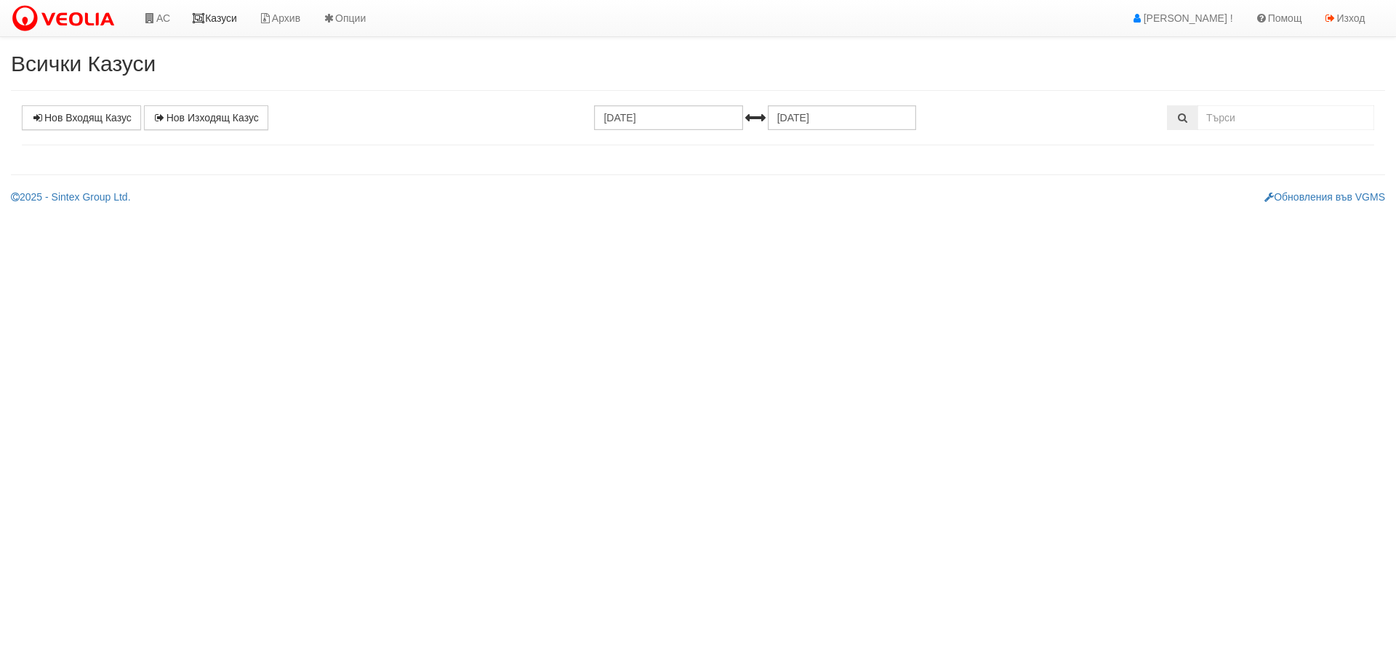
click at [219, 20] on link "Казуси" at bounding box center [214, 18] width 67 height 36
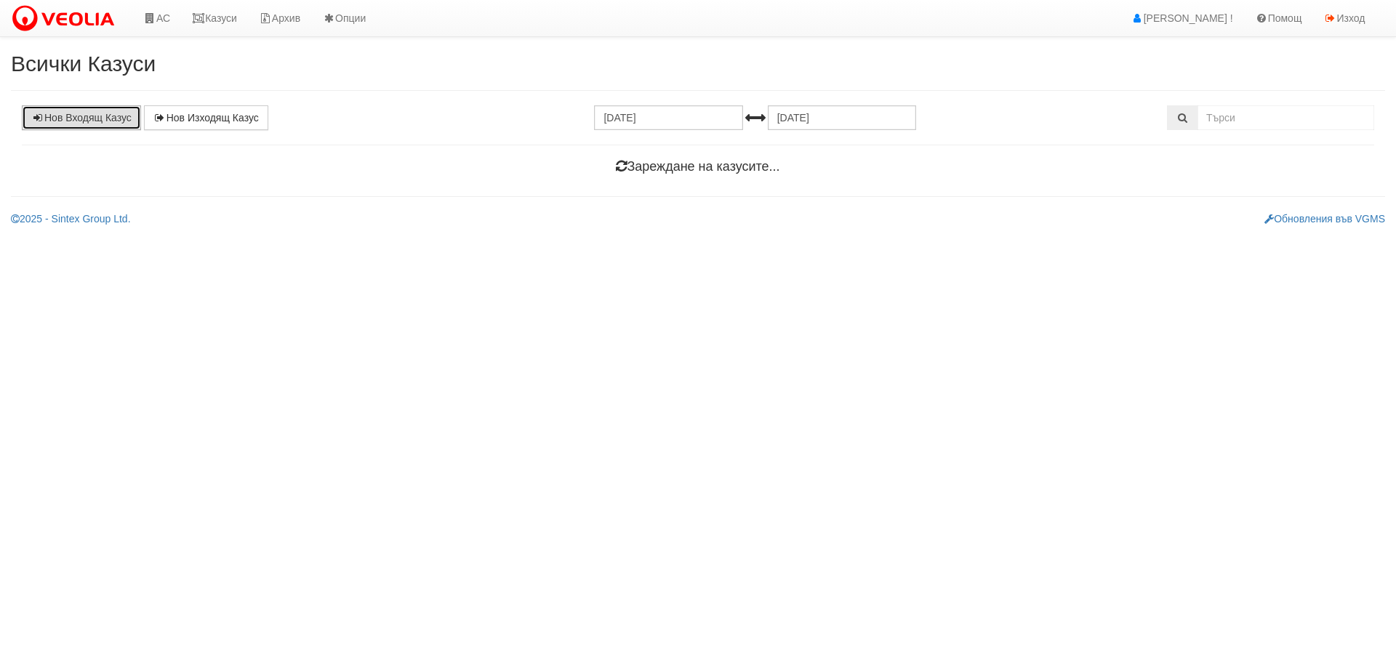
click at [103, 115] on link "Нов Входящ Казус" at bounding box center [81, 117] width 119 height 25
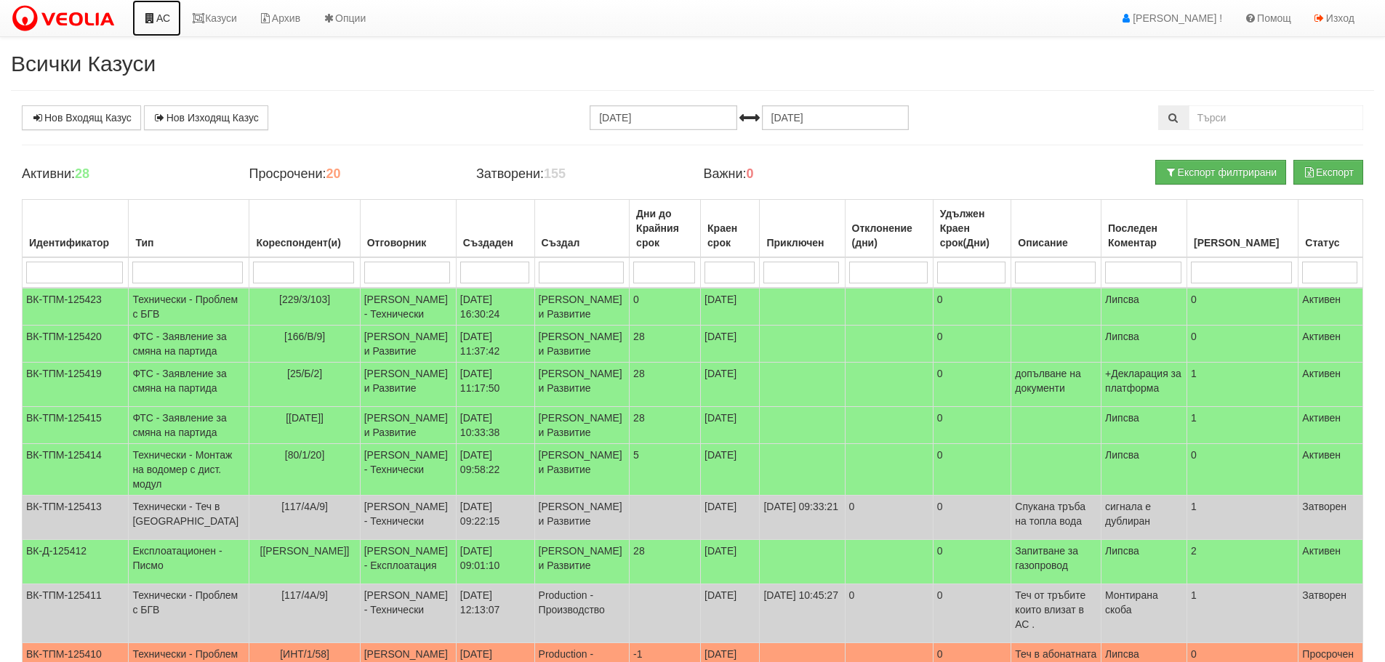
click at [162, 18] on link "АС" at bounding box center [156, 18] width 49 height 36
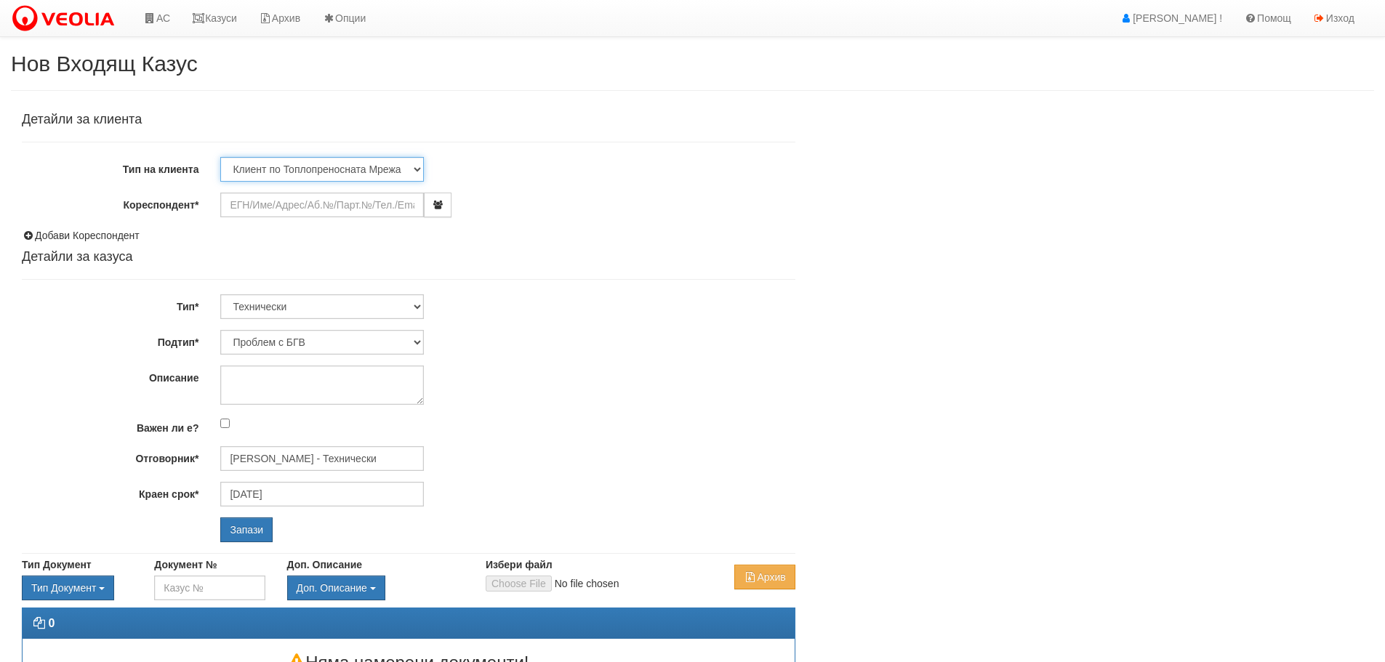
click at [308, 166] on select "Клиент по Топлопреносната Мрежа Институция Партньори Други" at bounding box center [322, 169] width 204 height 25
click at [580, 238] on div "Добави Кореспондент" at bounding box center [409, 235] width 774 height 15
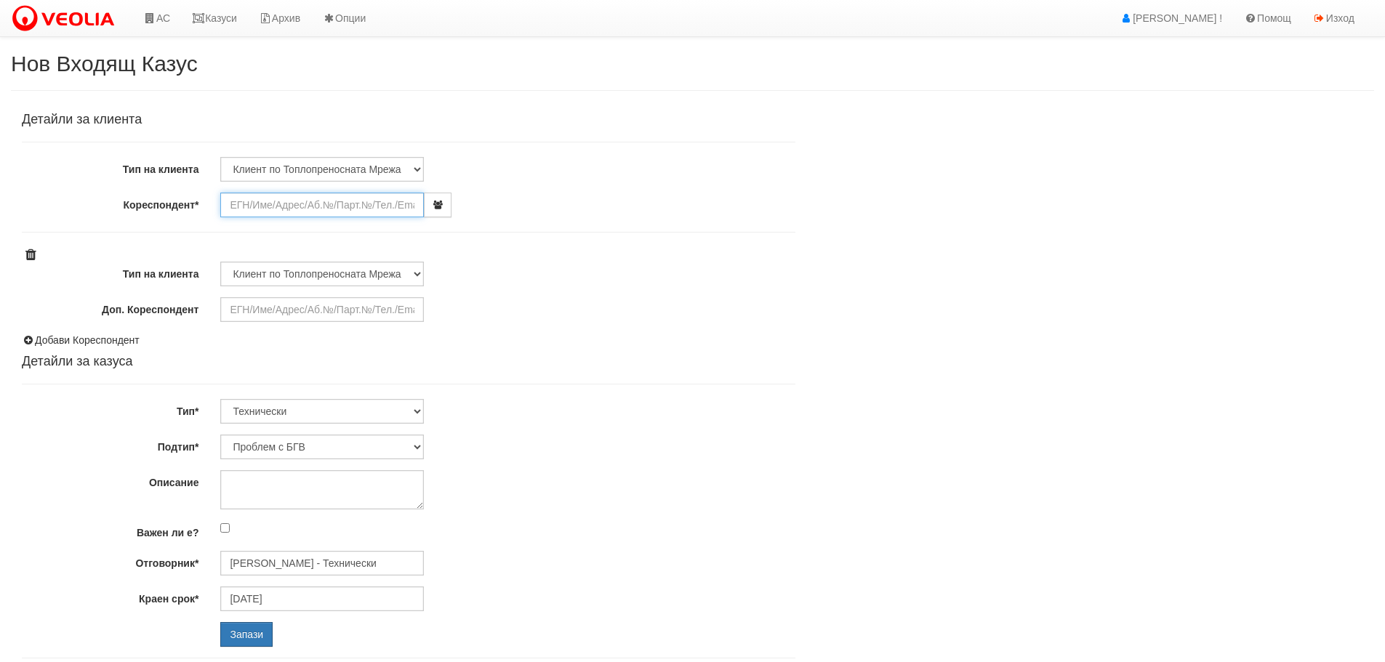
click at [392, 209] on input "Кореспондент*" at bounding box center [322, 205] width 204 height 25
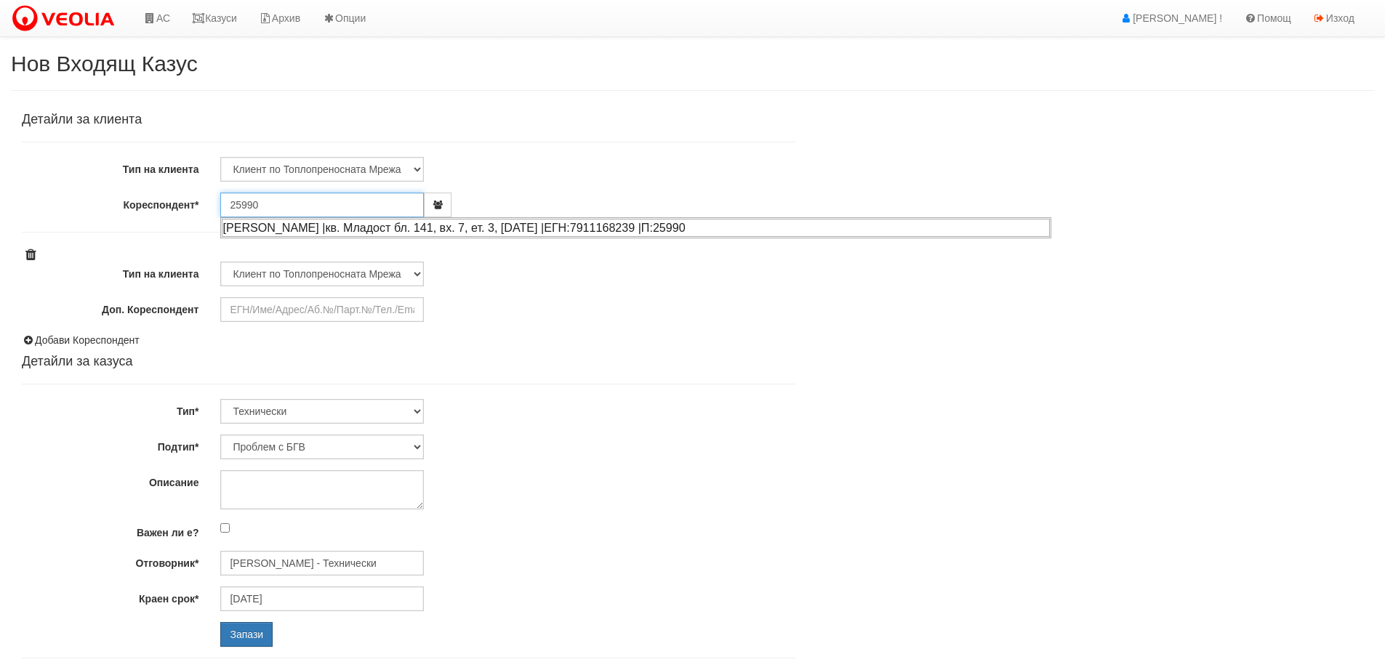
click at [386, 228] on div "ЙОРДАНКА ВЛАДИМИРОВА БЕРОВА |кв. Младост бл. 141, вх. 7, ет. 3, ап. 4 |ЕГН:7911…" at bounding box center [636, 228] width 828 height 18
type input "Станка Досева"
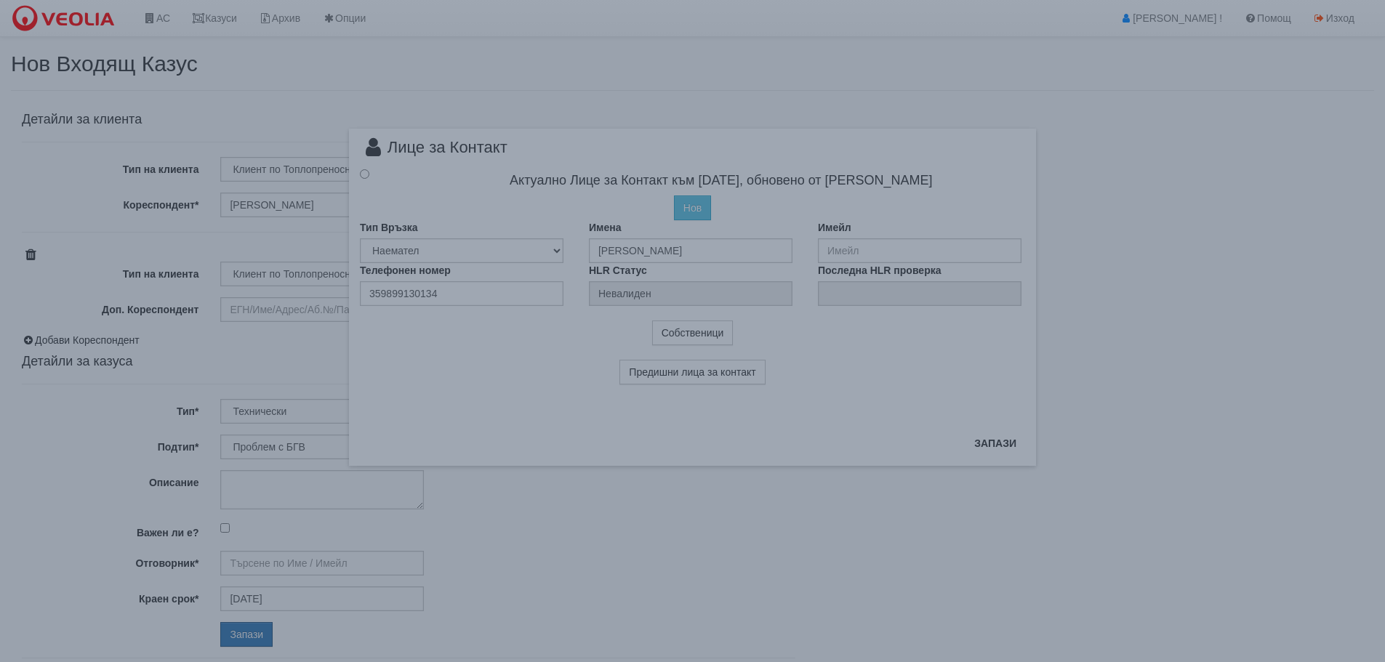
type input "[PERSON_NAME] - Технически"
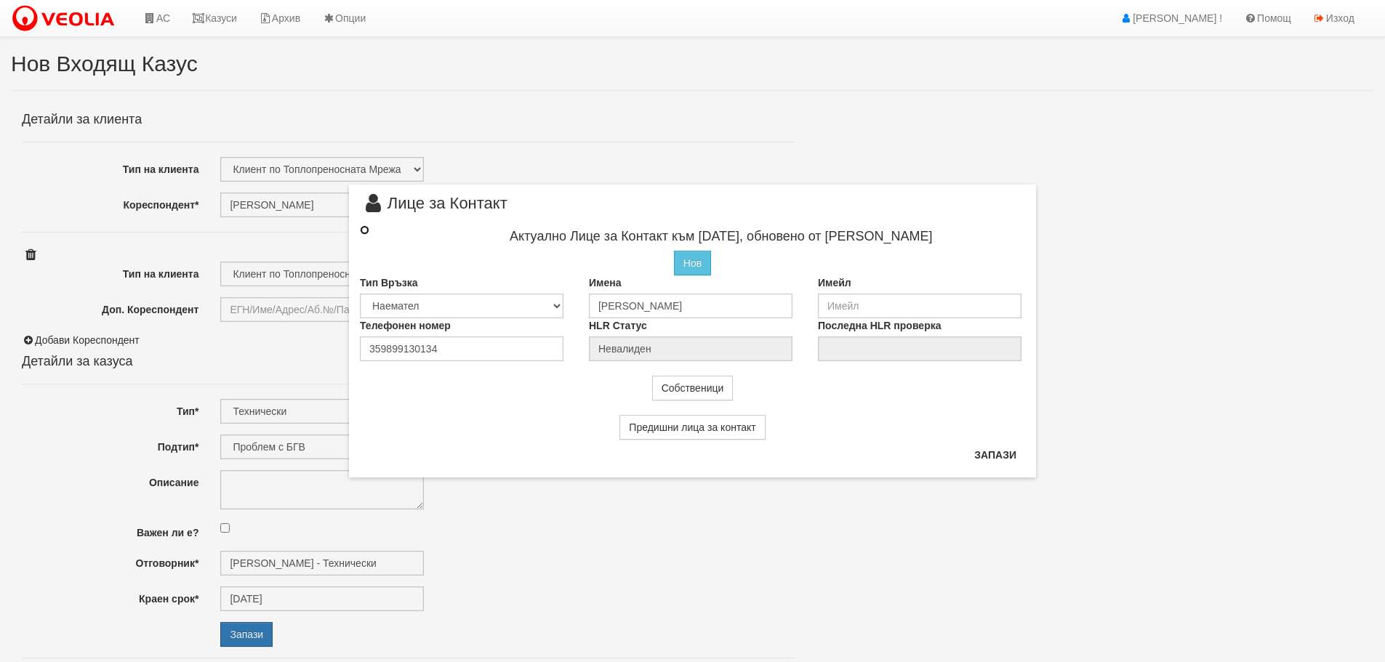
click at [364, 229] on input "radio" at bounding box center [364, 229] width 9 height 9
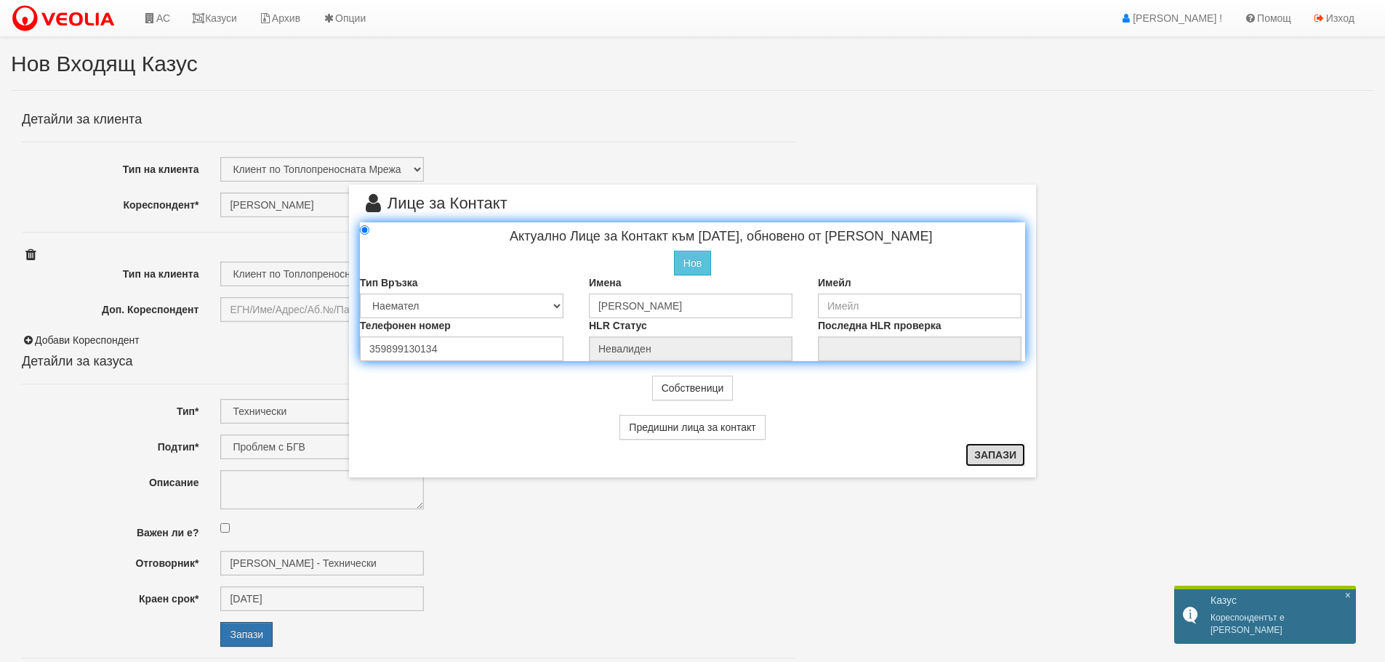
click at [998, 454] on button "Запази" at bounding box center [996, 455] width 60 height 23
radio input "true"
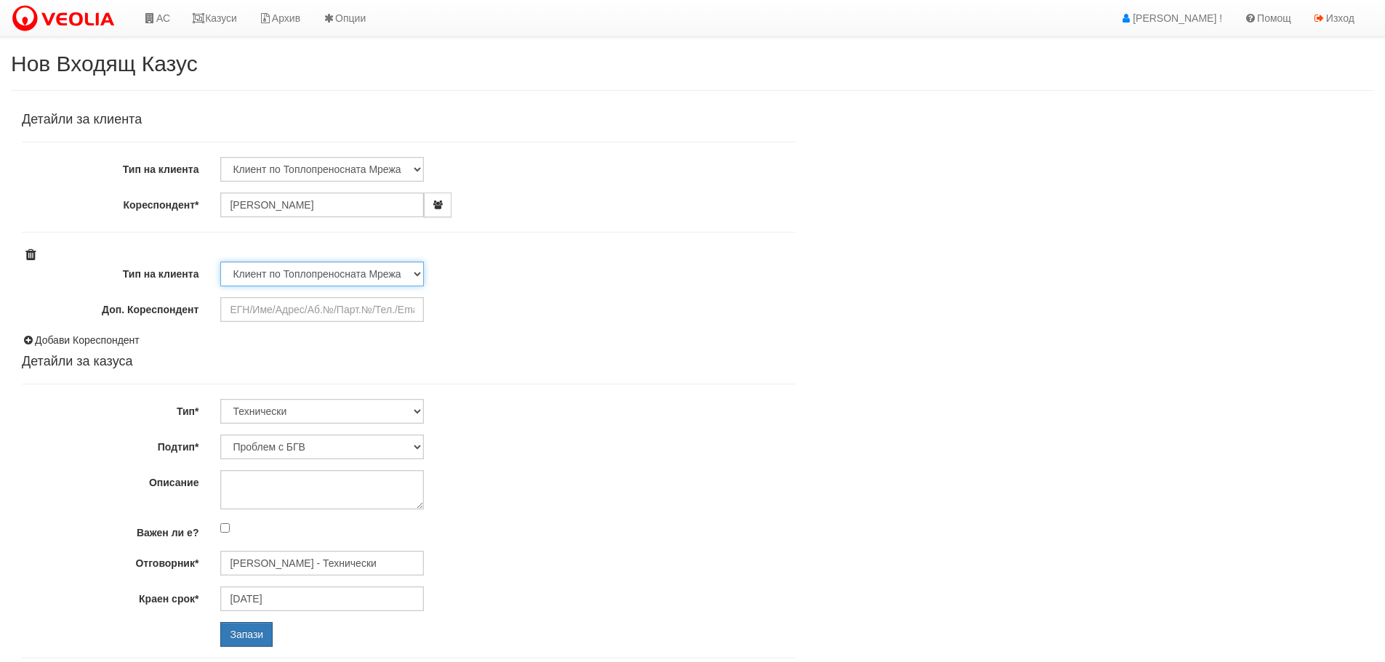
click at [350, 275] on select "Клиент по Топлопреносната Мрежа Институция Партньори" at bounding box center [322, 274] width 204 height 25
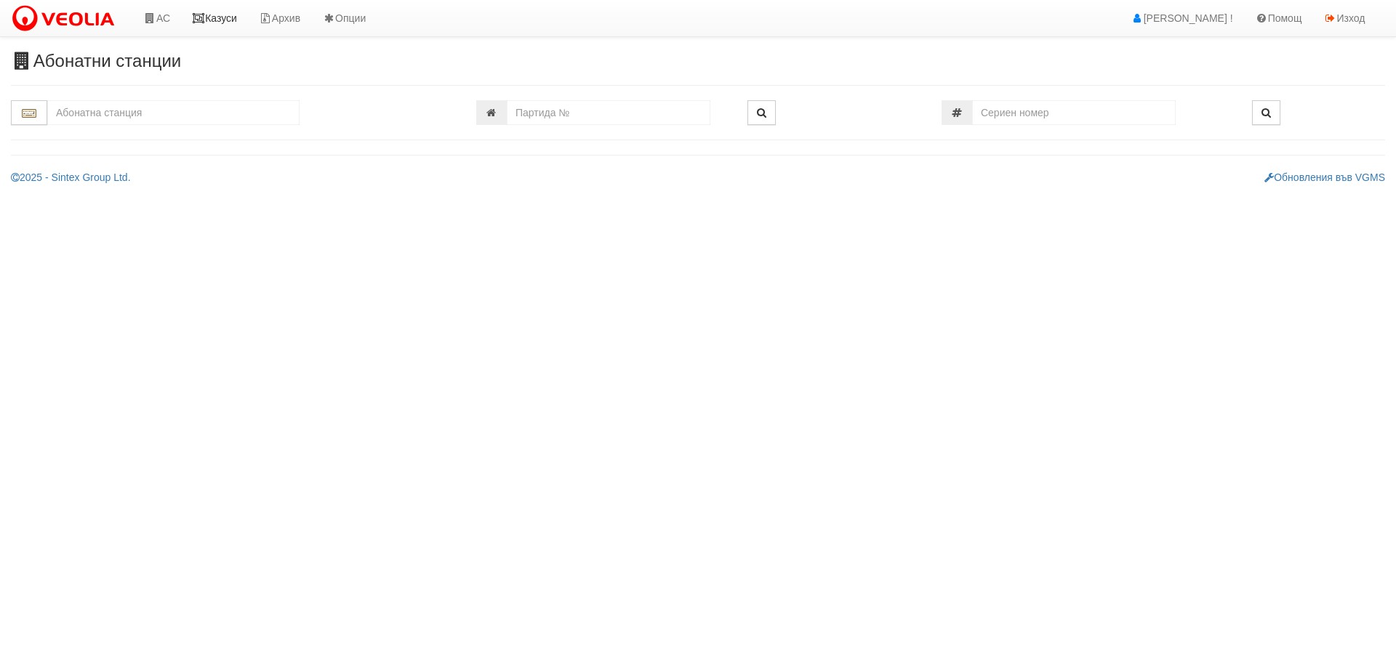
click at [216, 15] on link "Казуси" at bounding box center [214, 18] width 67 height 36
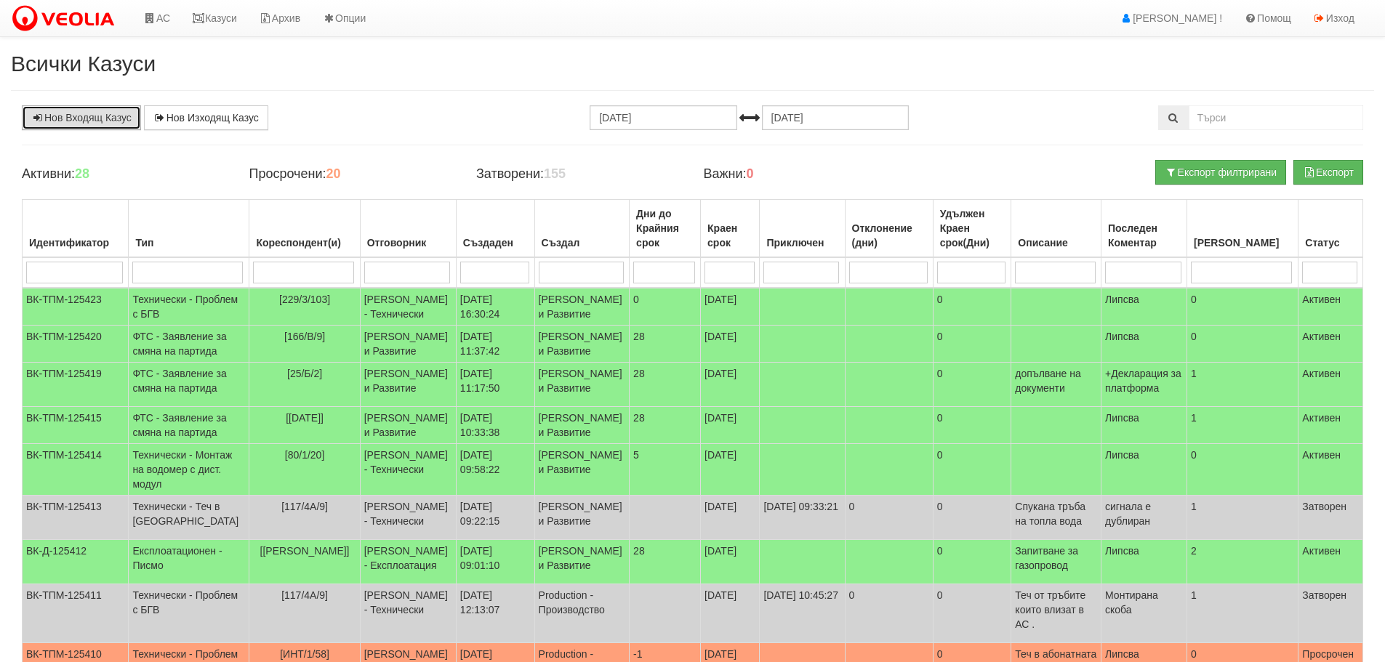
click at [121, 121] on link "Нов Входящ Казус" at bounding box center [81, 117] width 119 height 25
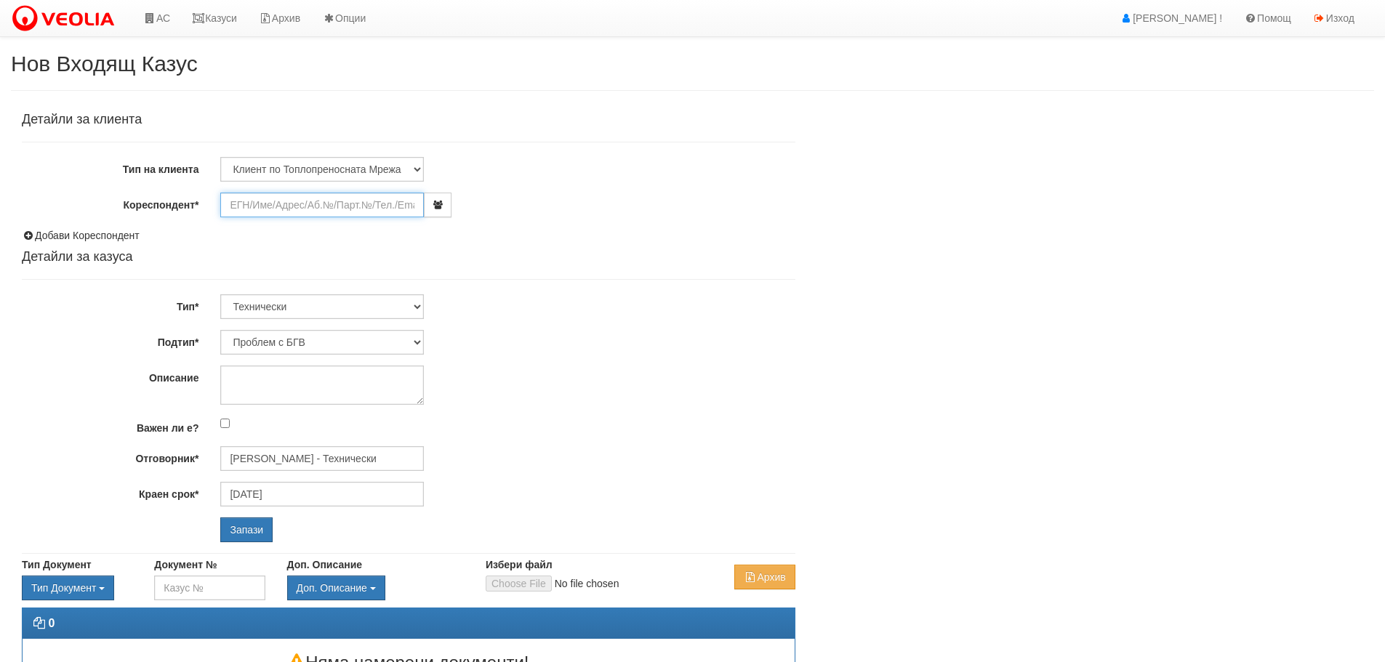
click at [350, 203] on input "Кореспондент*" at bounding box center [322, 205] width 204 height 25
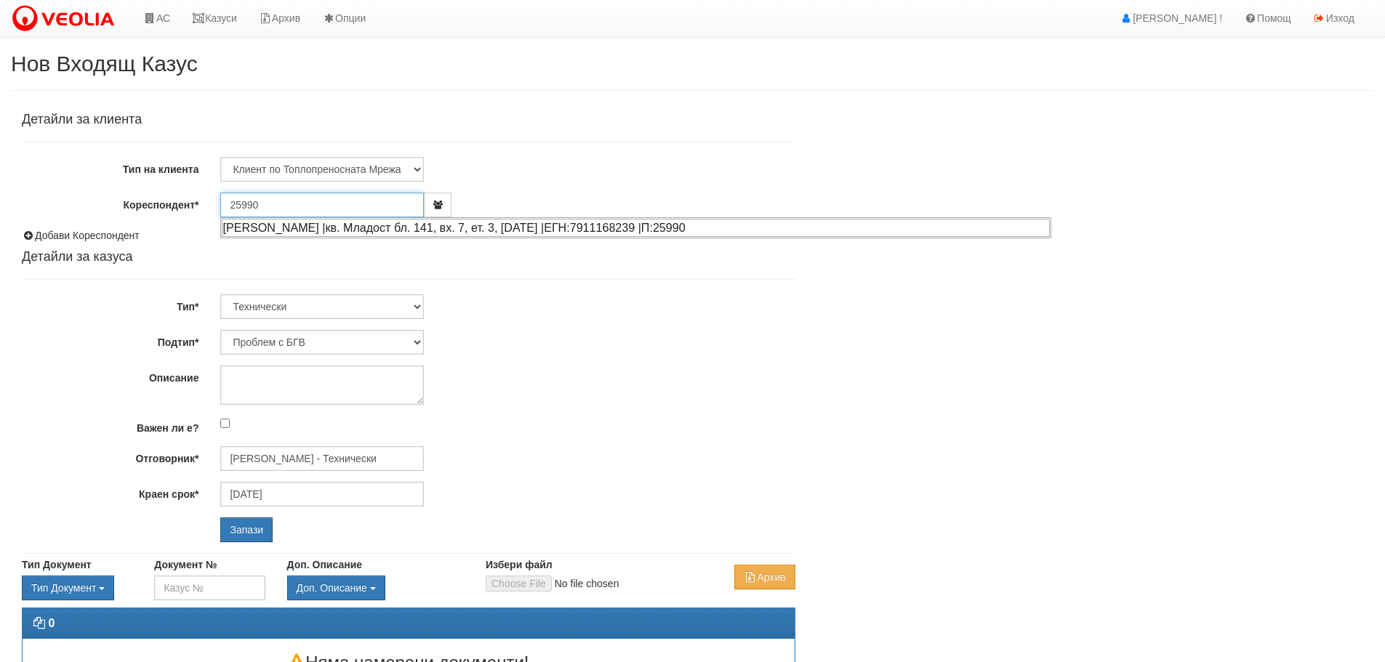
click at [348, 229] on div "[PERSON_NAME] |кв. Младост бл. 141, вх. 7, ет. 3, [DATE] |ЕГН:7911168239 |П:259…" at bounding box center [636, 228] width 828 height 18
type input "[PERSON_NAME]"
type input "[PERSON_NAME] - Технически"
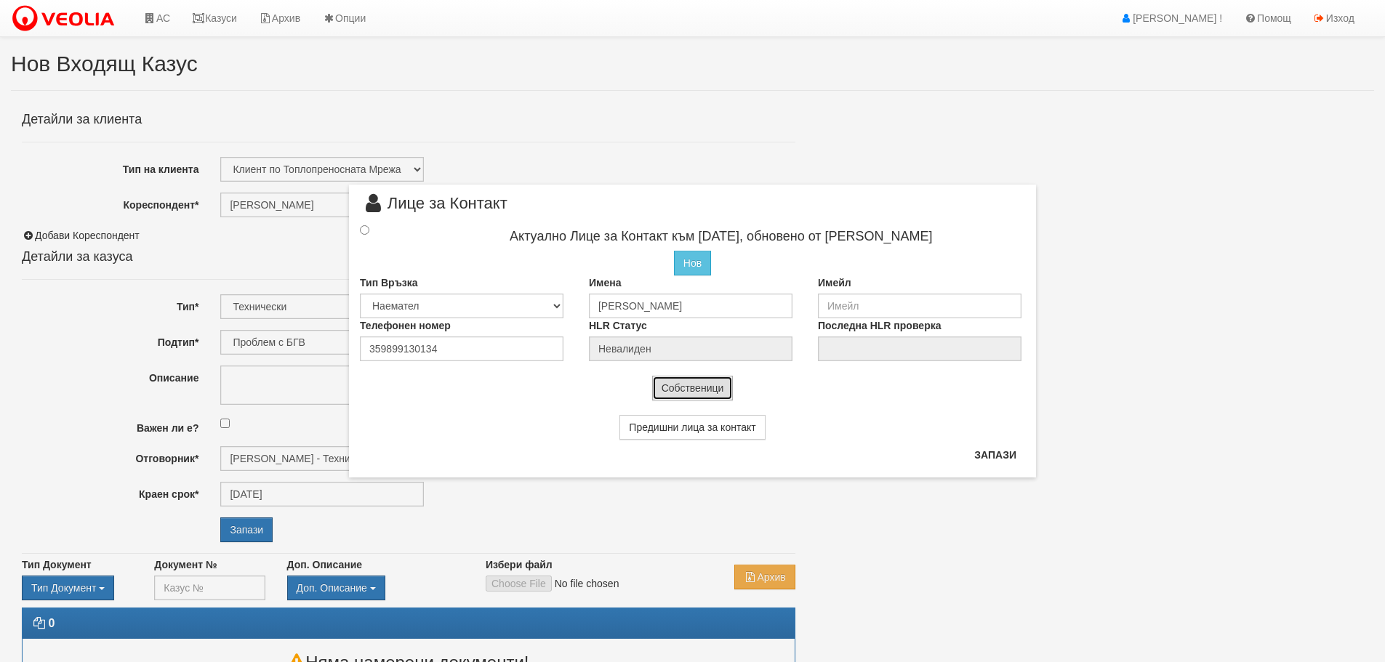
click at [718, 392] on button "Собственици" at bounding box center [692, 388] width 81 height 25
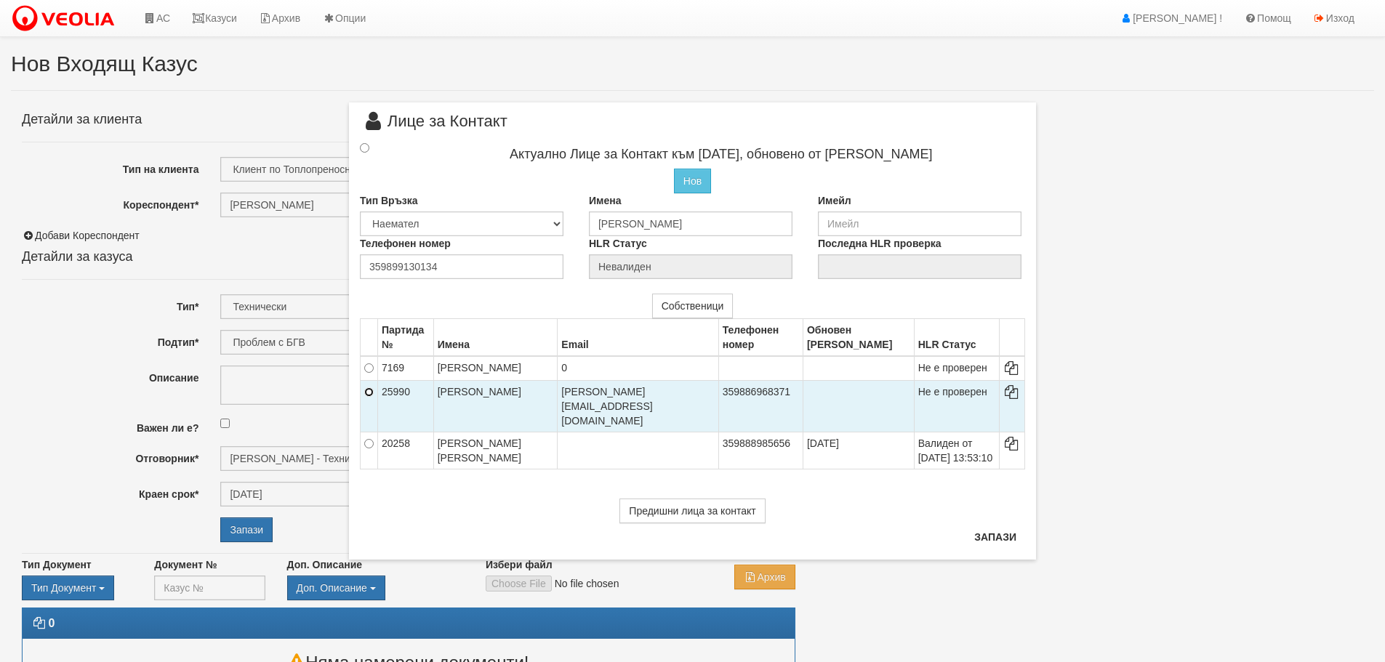
click at [366, 397] on input "radio" at bounding box center [368, 392] width 9 height 9
radio input "true"
type input "[PERSON_NAME]"
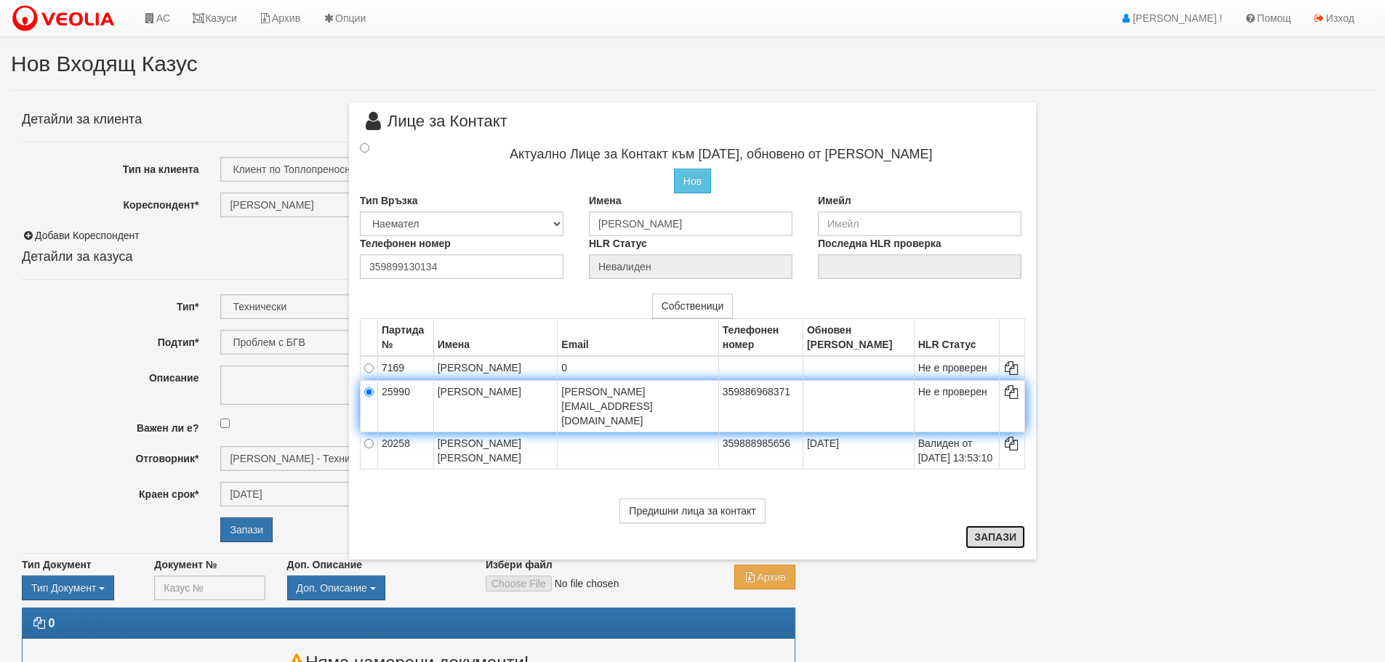
click at [1000, 537] on button "Запази" at bounding box center [996, 537] width 60 height 23
radio input "true"
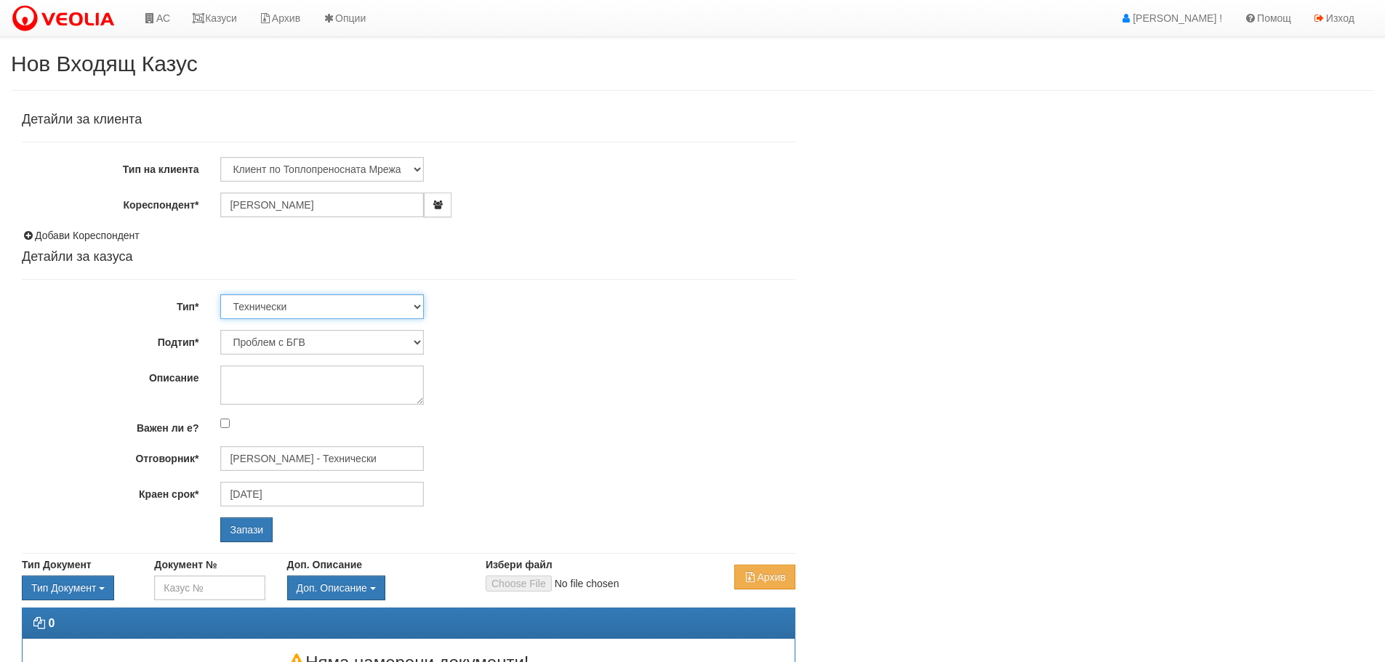
click at [303, 308] on select "Технически ФТС Търговски Административен Производствен Експлоатационен Финансов…" at bounding box center [322, 306] width 204 height 25
click at [670, 438] on div "Детайли за клиента Тип на клиента Клиент по Топлопреносната Мрежа Институция Па…" at bounding box center [409, 328] width 774 height 430
click at [344, 342] on select "Проблем с БГВ Теч ВОИ Теч БГВ Теч в АС Теч от водомер Проблем в АС Интервенция …" at bounding box center [322, 342] width 204 height 25
select select "Интервенция с УДР"
click at [220, 330] on select "Проблем с БГВ Теч ВОИ Теч БГВ Теч в АС Теч от водомер Проблем в АС Интервенция …" at bounding box center [322, 342] width 204 height 25
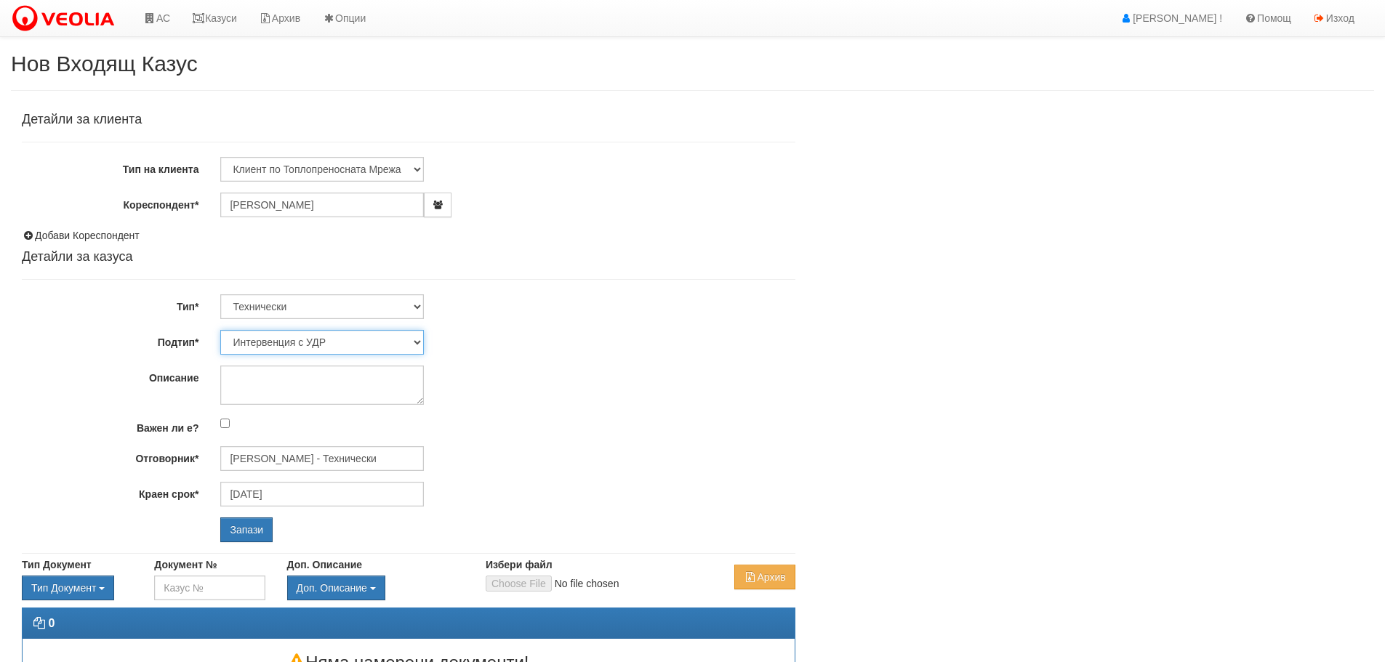
type input "[DATE]"
type input "[PERSON_NAME] - Технически"
click at [271, 383] on textarea "Описание" at bounding box center [322, 385] width 204 height 39
type textarea "монтаж на [GEOGRAPHIC_DATA]"
click at [292, 458] on input "[PERSON_NAME] - Технически" at bounding box center [322, 458] width 204 height 25
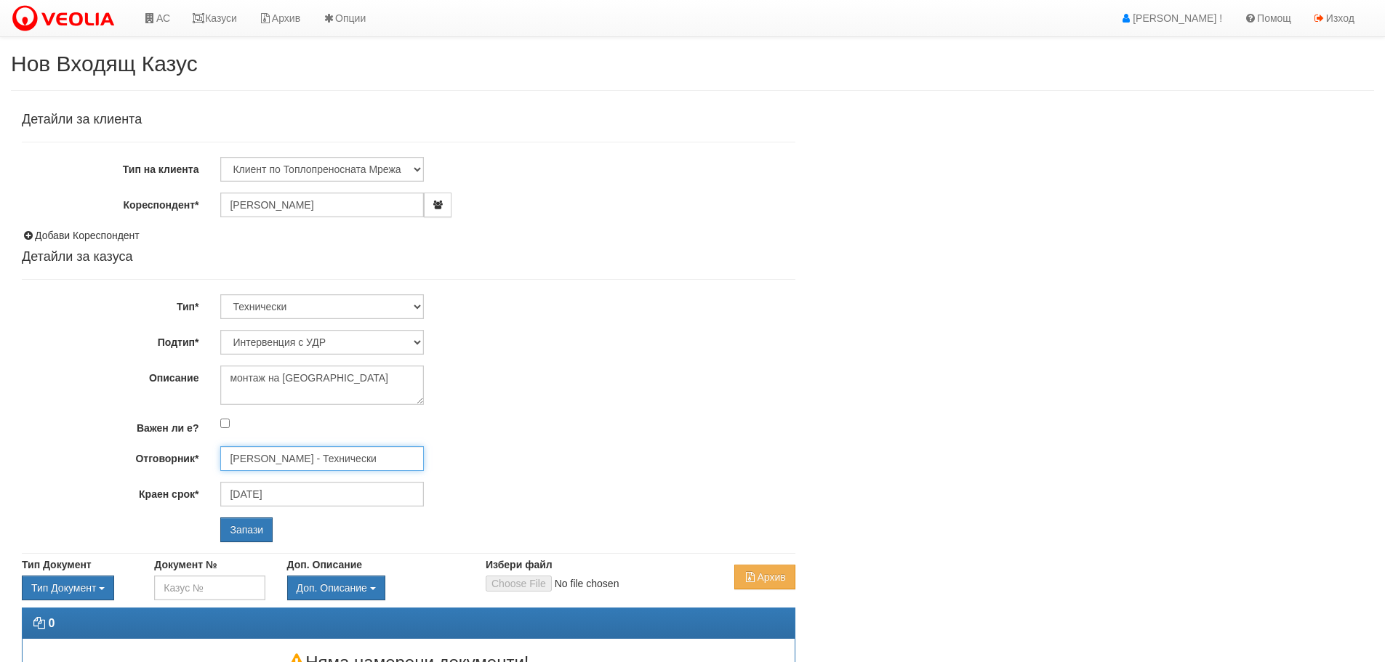
click at [373, 461] on input "[PERSON_NAME] - Технически" at bounding box center [322, 458] width 204 height 25
click at [374, 461] on input "Дончо Дончев - Технически" at bounding box center [322, 458] width 204 height 25
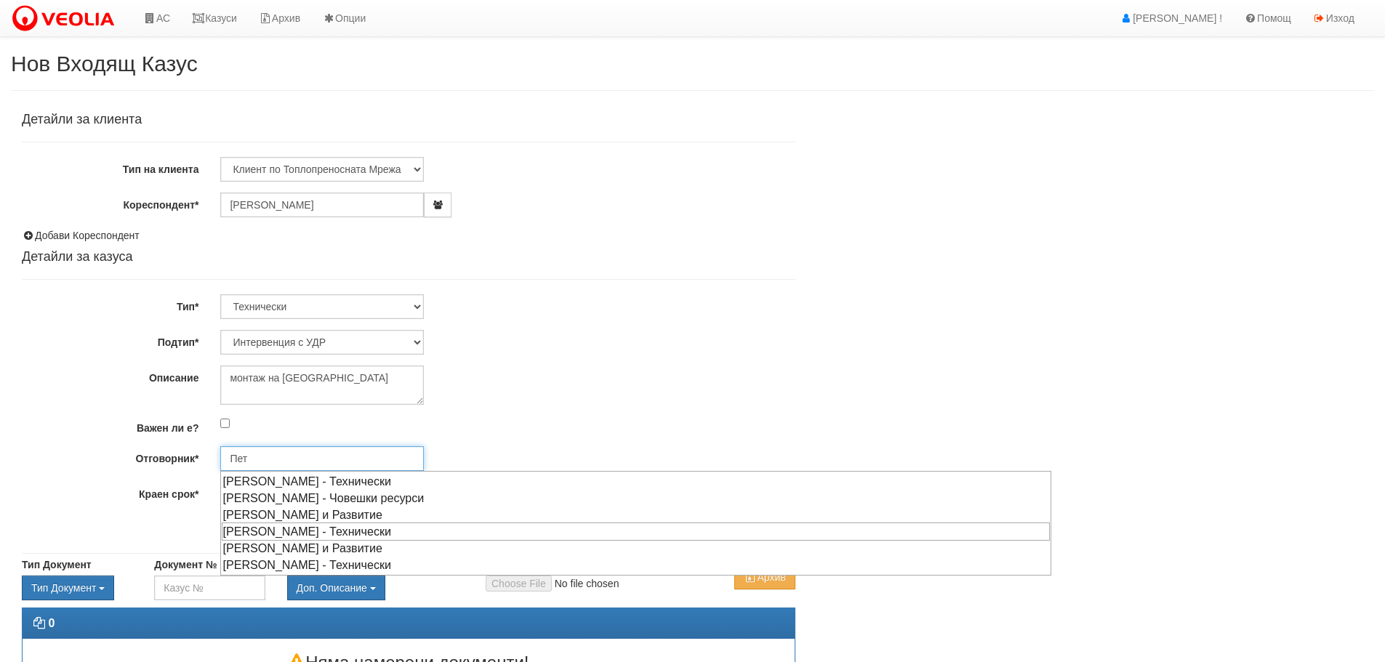
click at [300, 530] on div "Петър Добрев - Технически" at bounding box center [636, 532] width 828 height 18
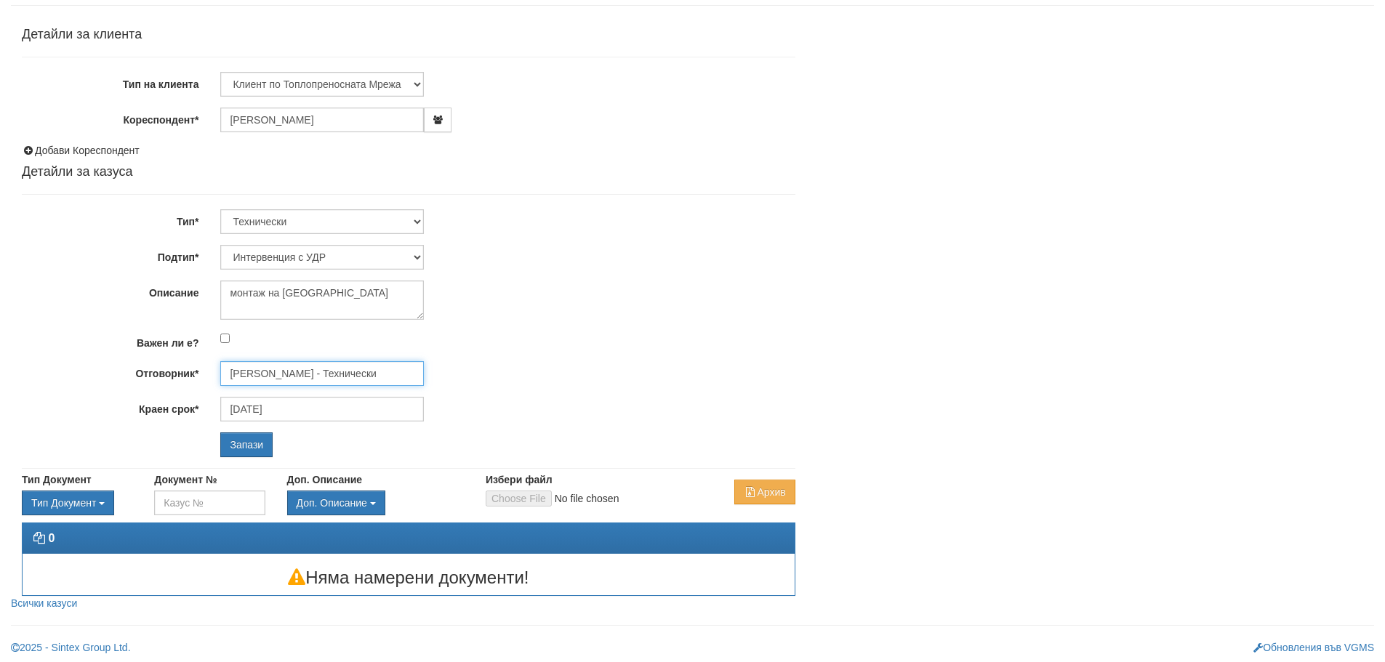
scroll to position [89, 0]
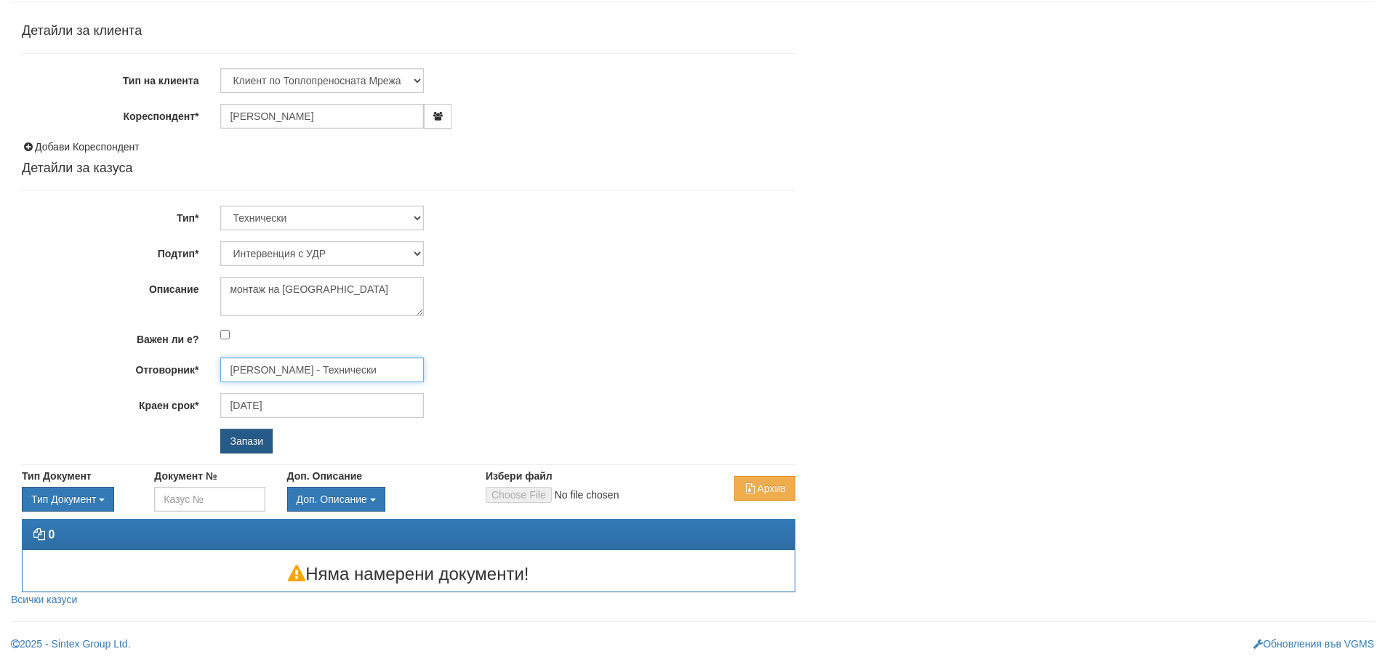
type input "Петър Добрев - Технически"
click at [240, 441] on input "Запази" at bounding box center [246, 441] width 52 height 25
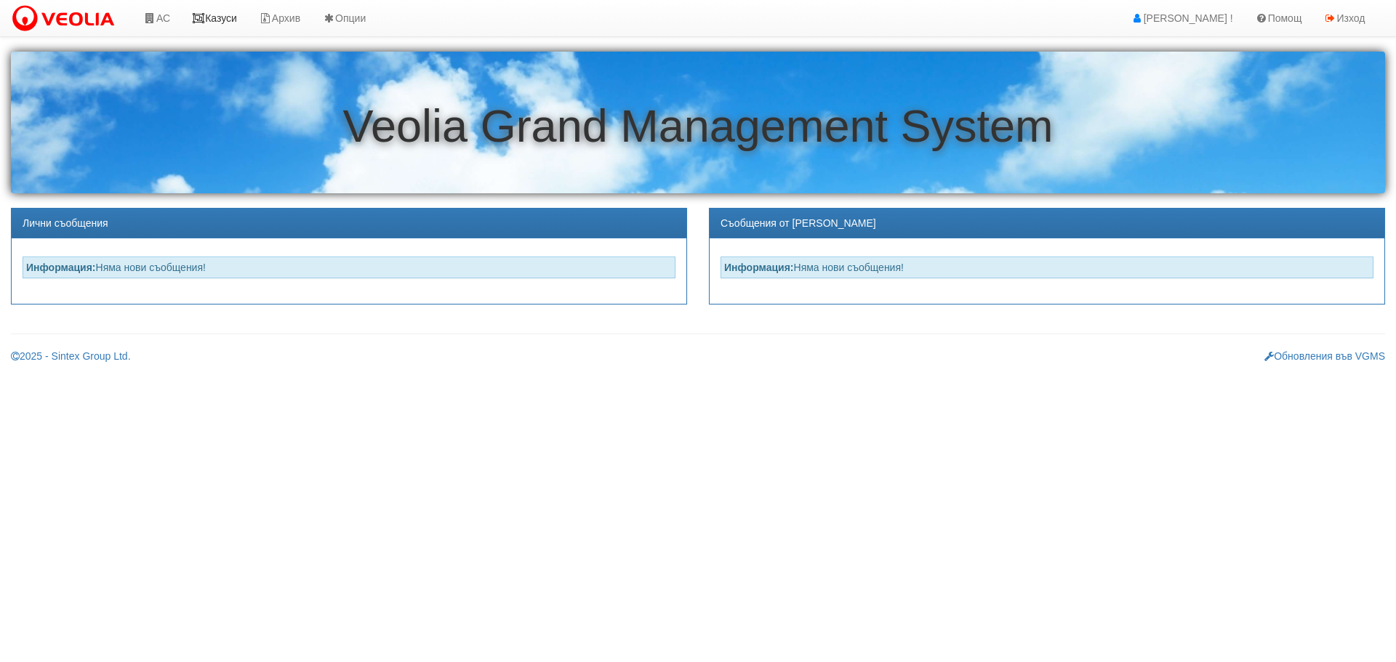
click at [211, 16] on link "Казуси" at bounding box center [214, 18] width 67 height 36
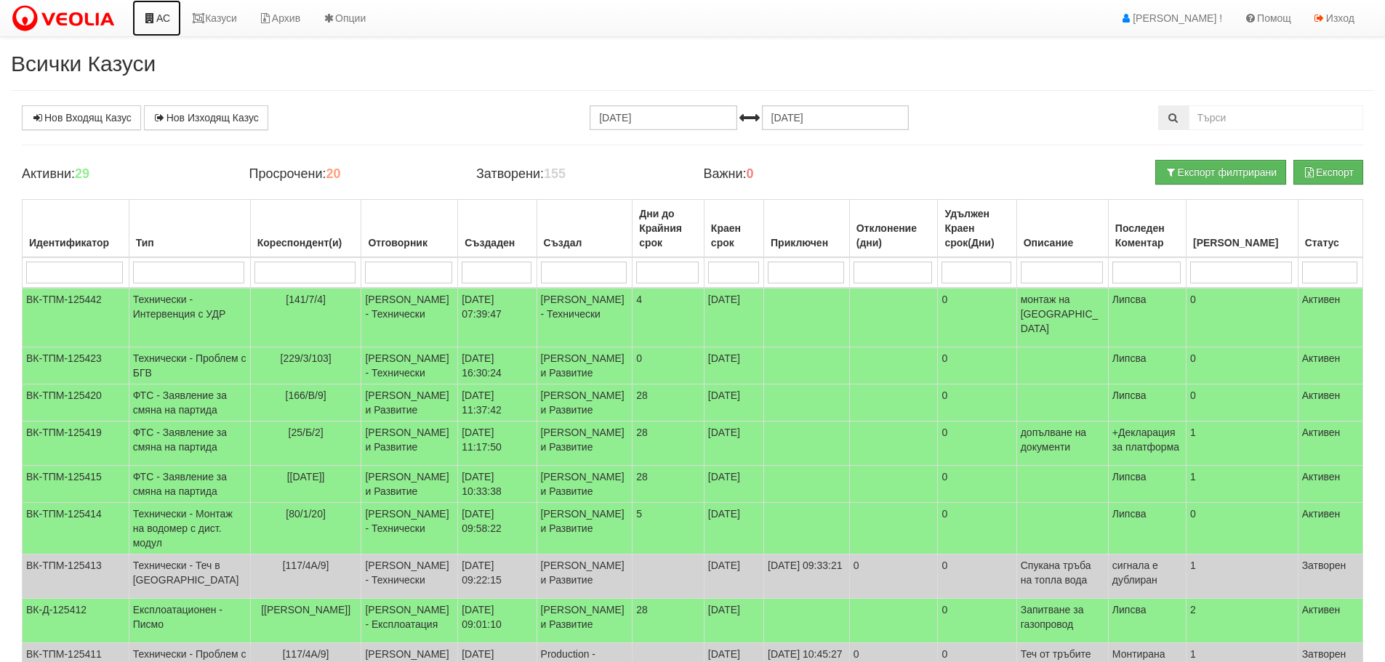
click at [166, 21] on link "АС" at bounding box center [156, 18] width 49 height 36
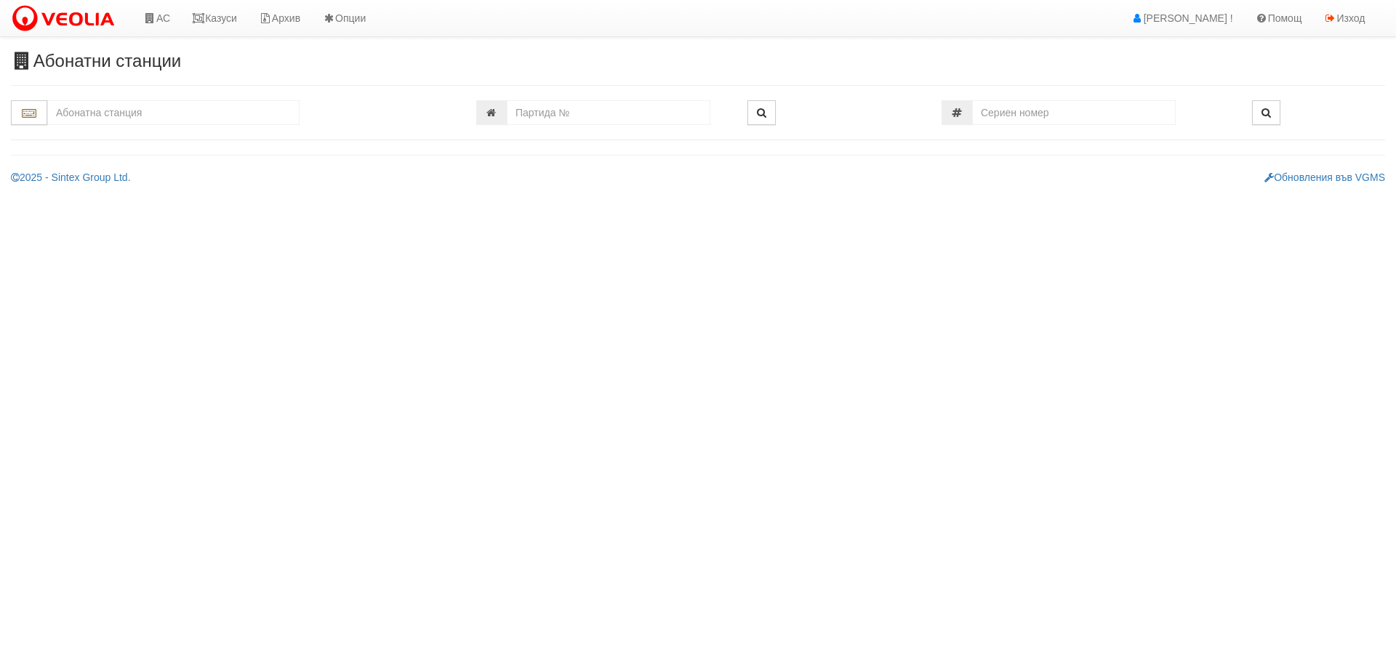
click at [124, 111] on input "text" at bounding box center [173, 112] width 252 height 25
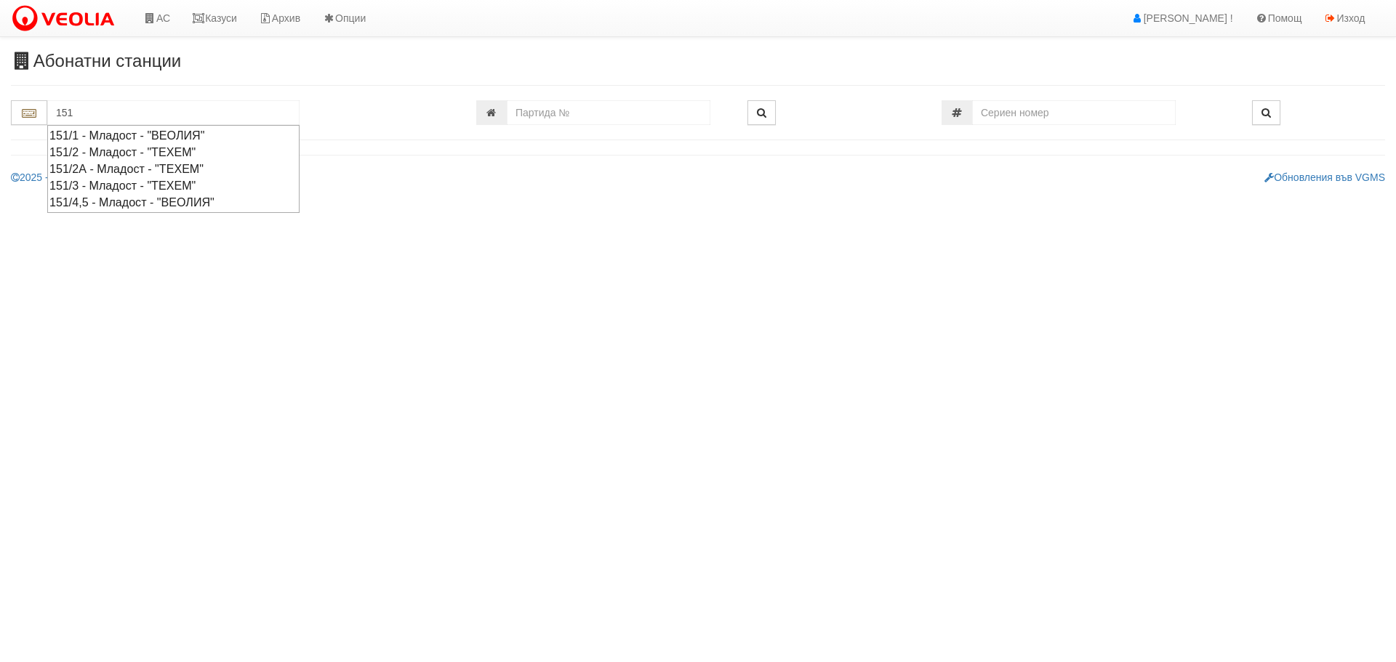
click at [100, 164] on div "151/2А - Младост - "ТЕХЕМ"" at bounding box center [173, 169] width 248 height 17
type input "151/2А - Младост - "ТЕХЕМ""
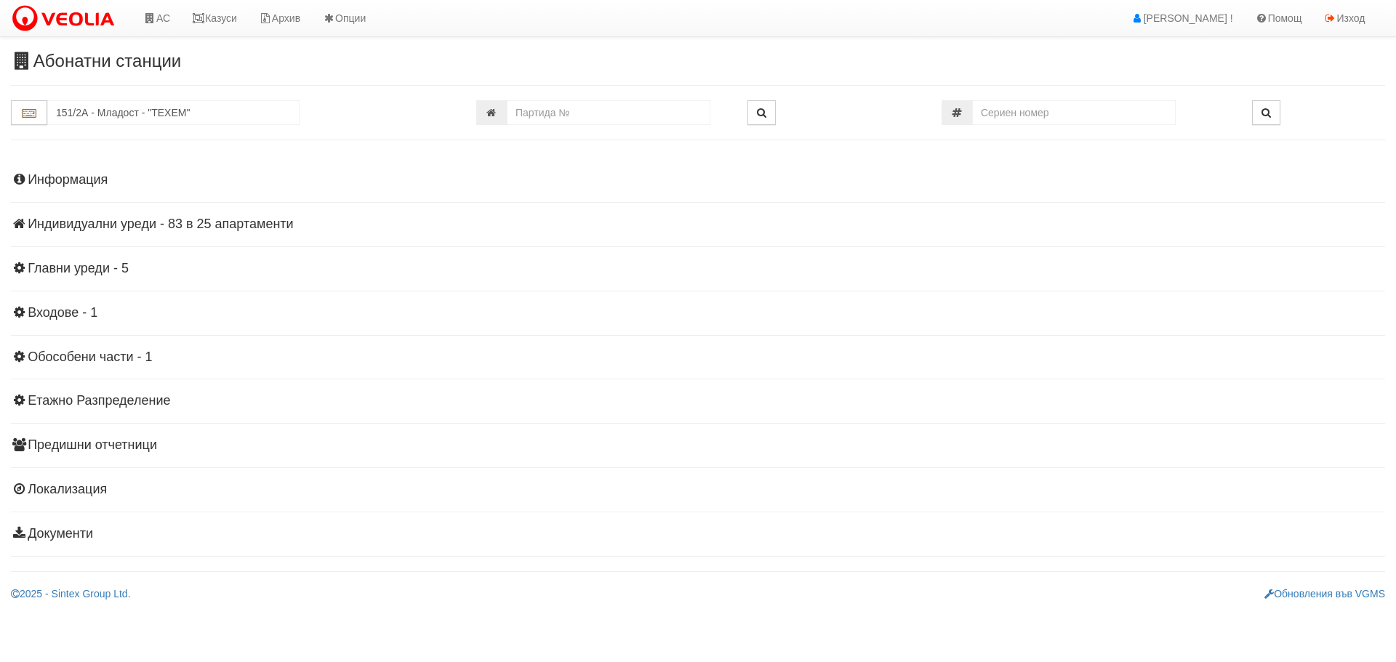
click at [165, 220] on h4 "Индивидуални уреди - 83 в 25 апартаменти" at bounding box center [698, 224] width 1374 height 15
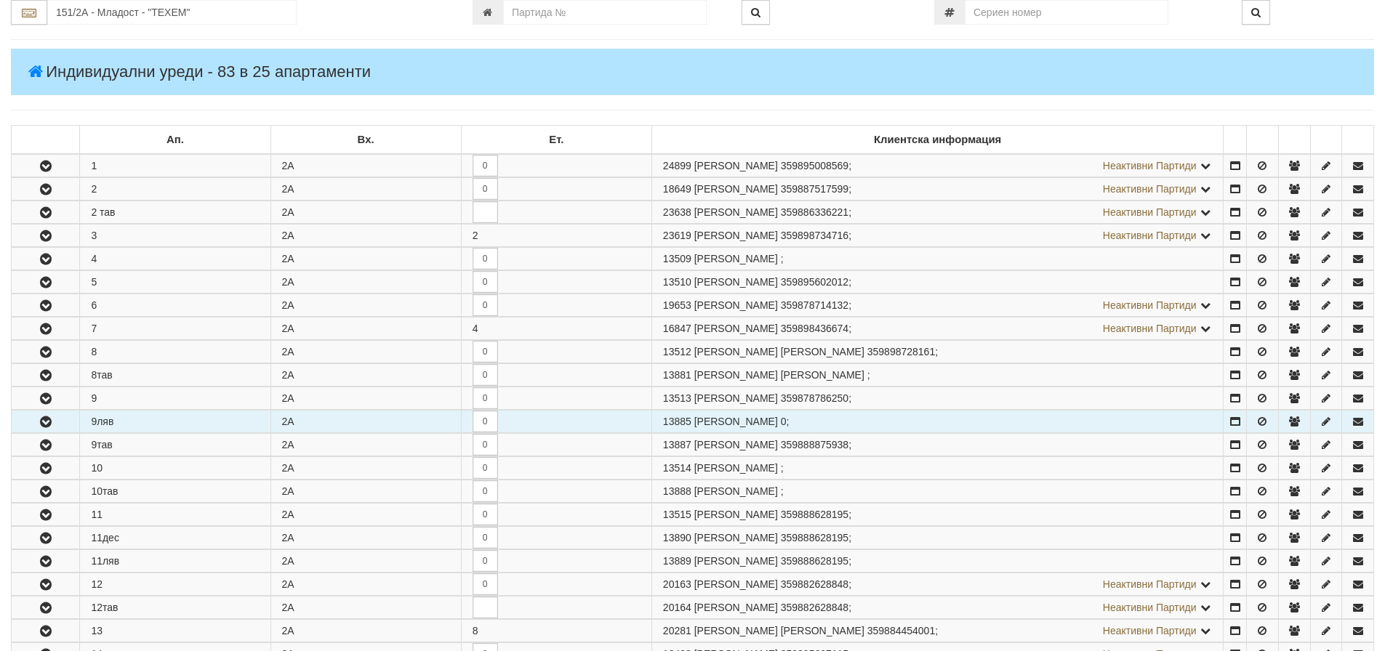
scroll to position [218, 0]
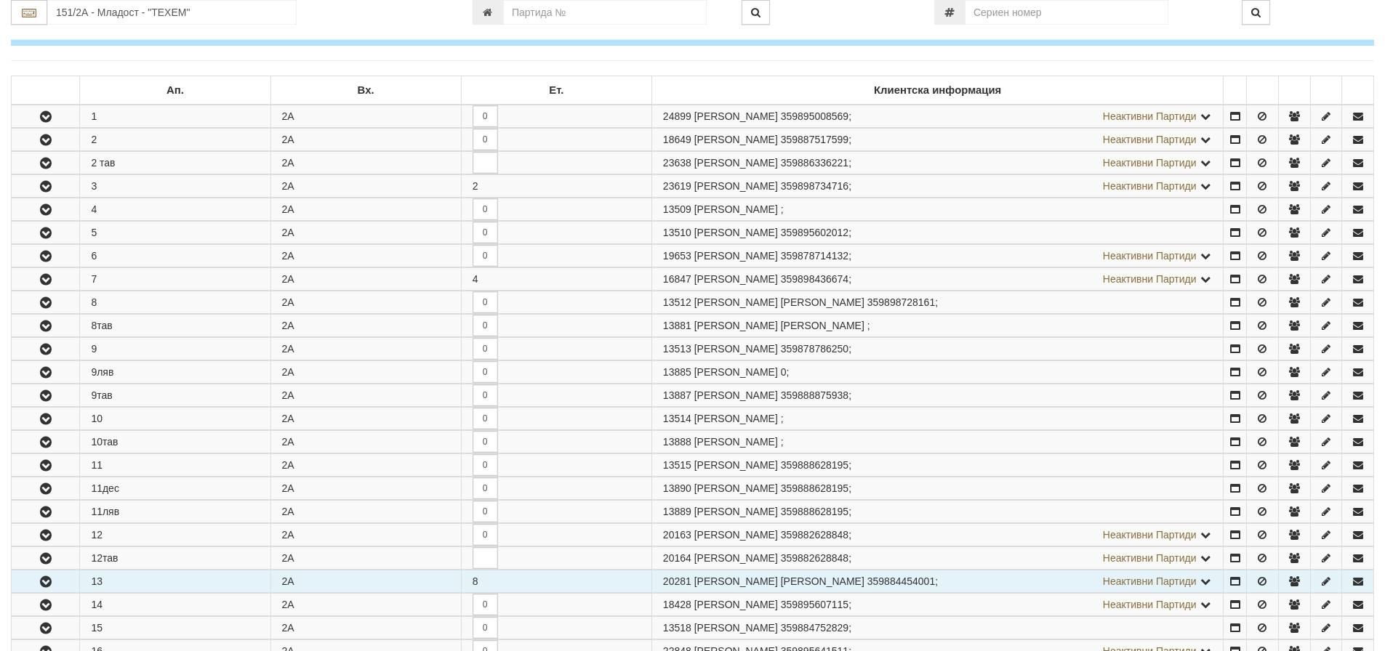
click at [44, 579] on icon "button" at bounding box center [45, 582] width 17 height 10
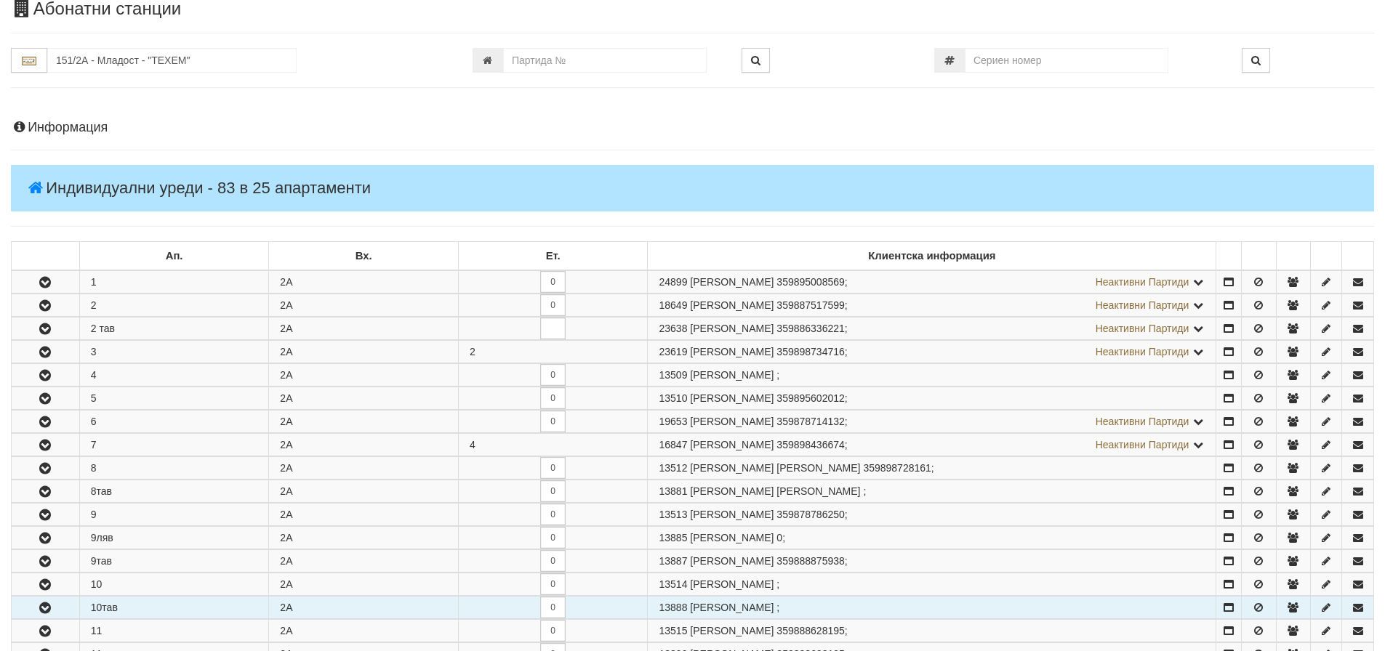
scroll to position [0, 0]
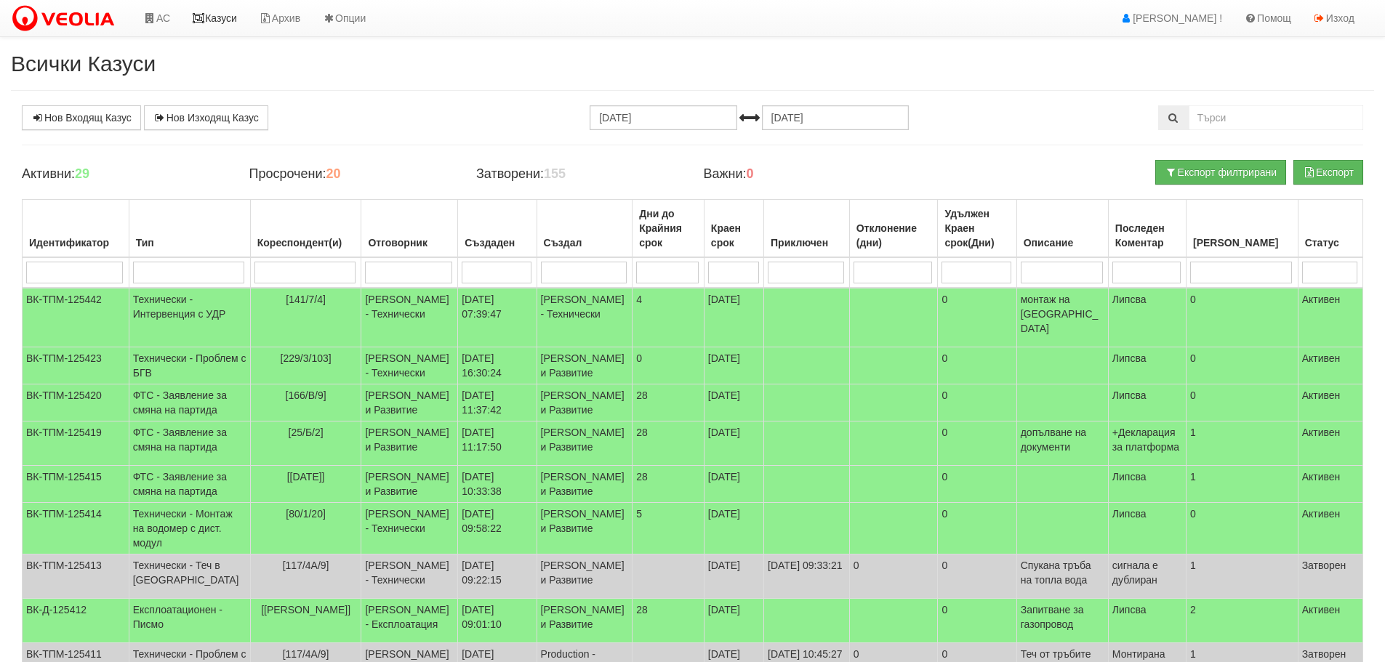
drag, startPoint x: 220, startPoint y: 13, endPoint x: 308, endPoint y: 161, distance: 172.8
click at [220, 13] on link "Казуси" at bounding box center [214, 18] width 67 height 36
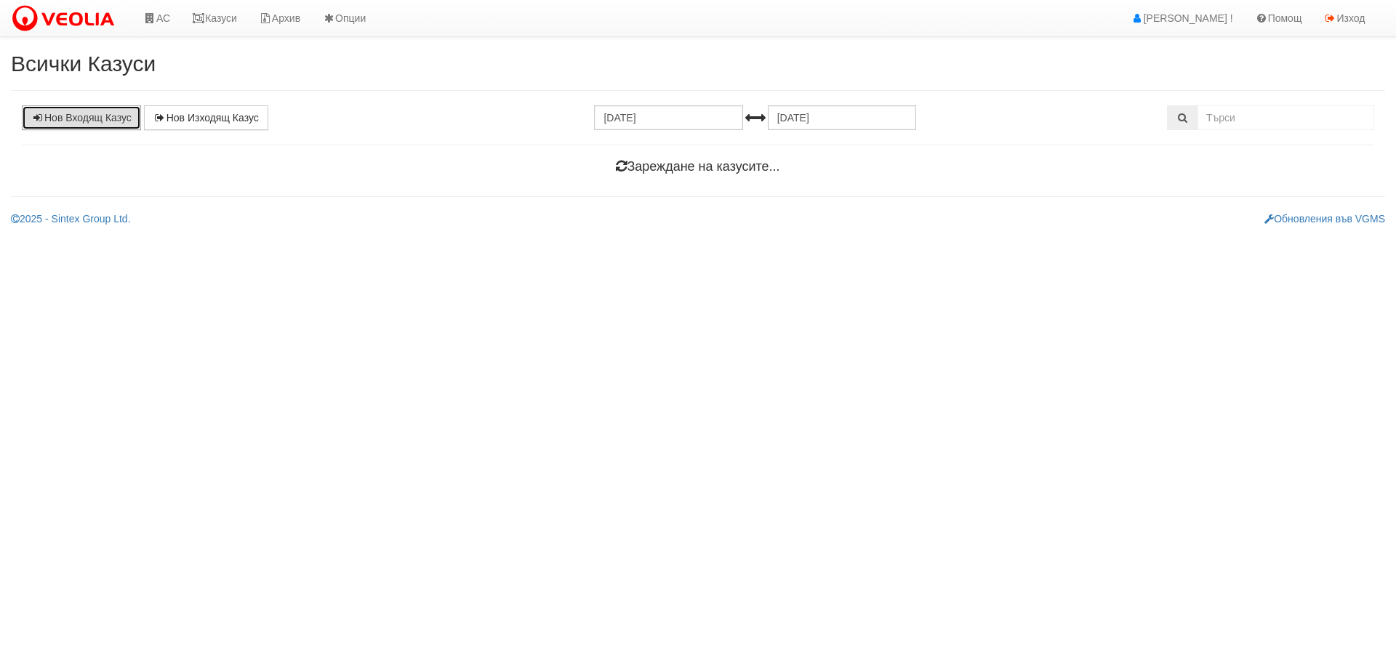
click at [105, 116] on link "Нов Входящ Казус" at bounding box center [81, 117] width 119 height 25
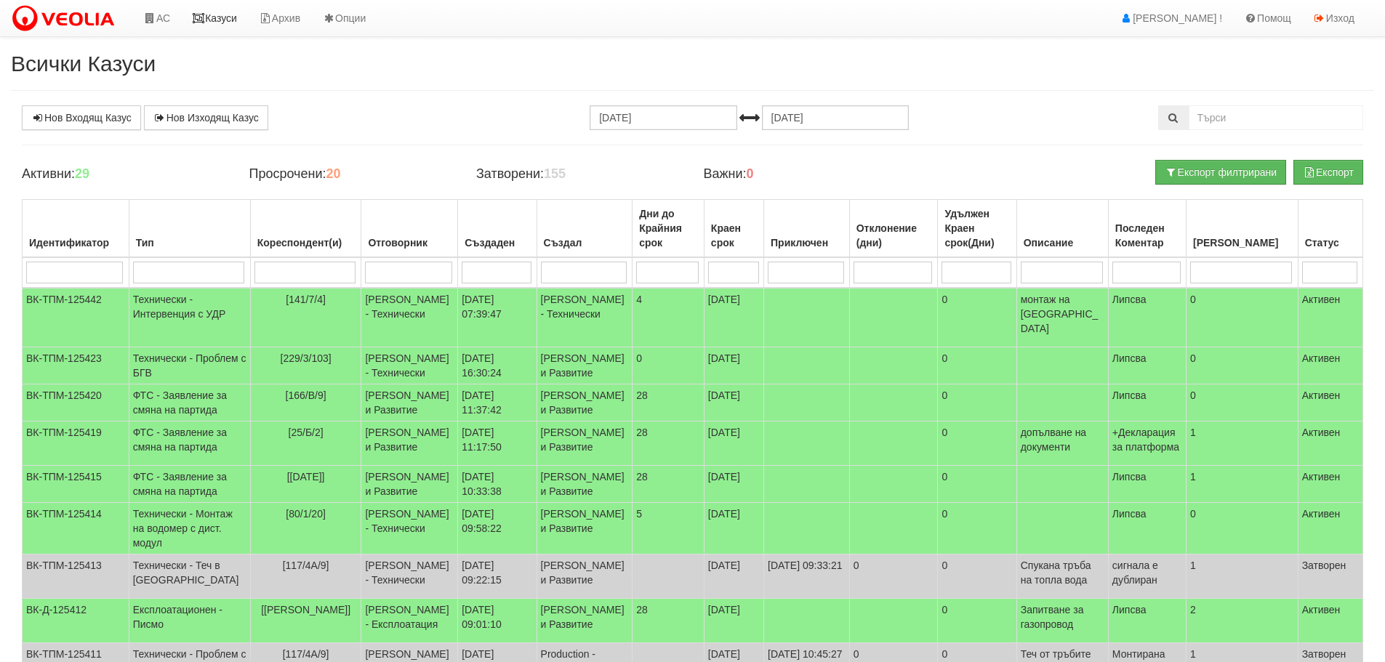
click at [227, 15] on link "Казуси" at bounding box center [214, 18] width 67 height 36
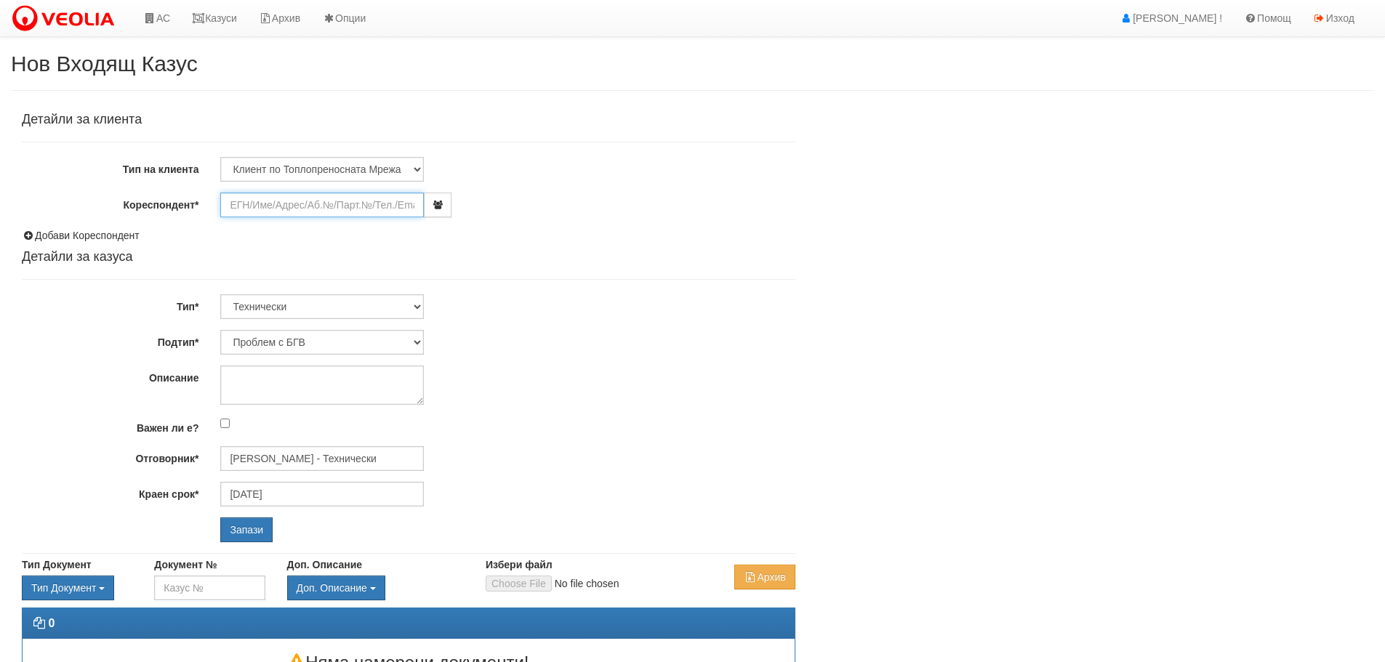
click at [327, 208] on input "Кореспондент*" at bounding box center [322, 205] width 204 height 25
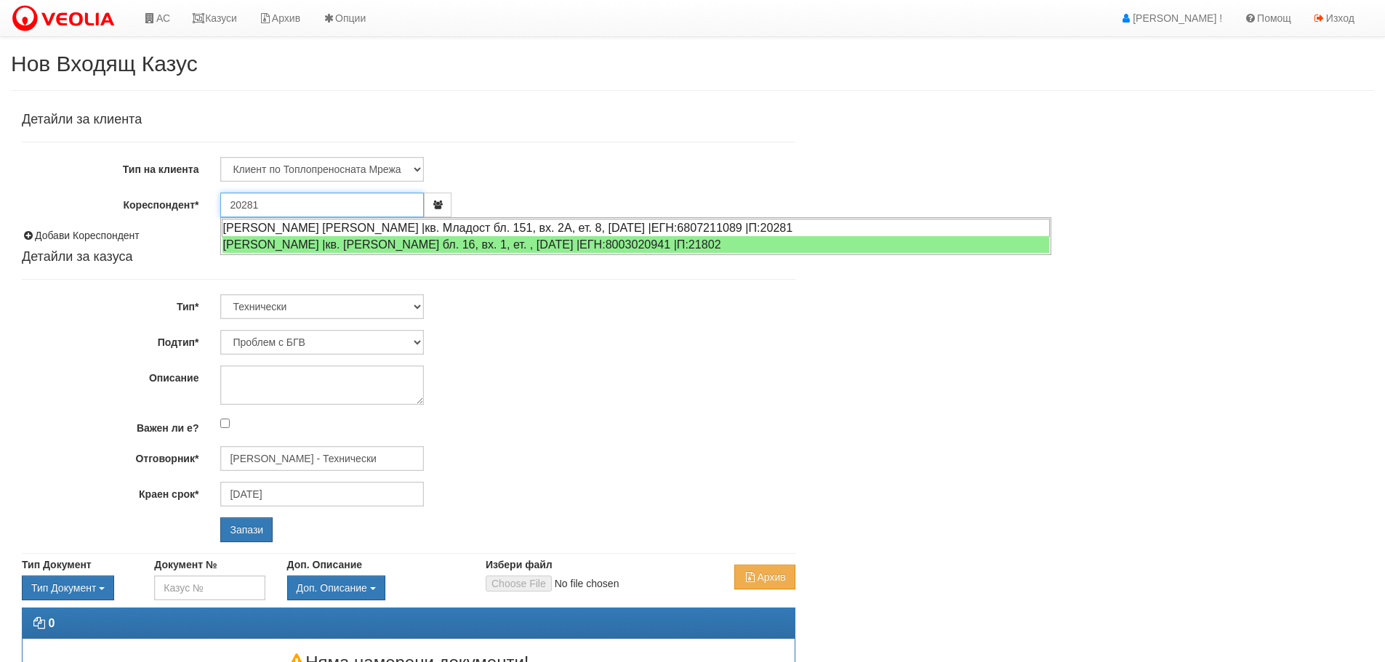
click at [392, 221] on div "[PERSON_NAME] [PERSON_NAME] |кв. Младост бл. 151, вх. 2А, ет. 8, [DATE] |ЕГН:68…" at bounding box center [636, 228] width 828 height 18
type input "[PERSON_NAME] [PERSON_NAME]"
type input "[PERSON_NAME] - Технически"
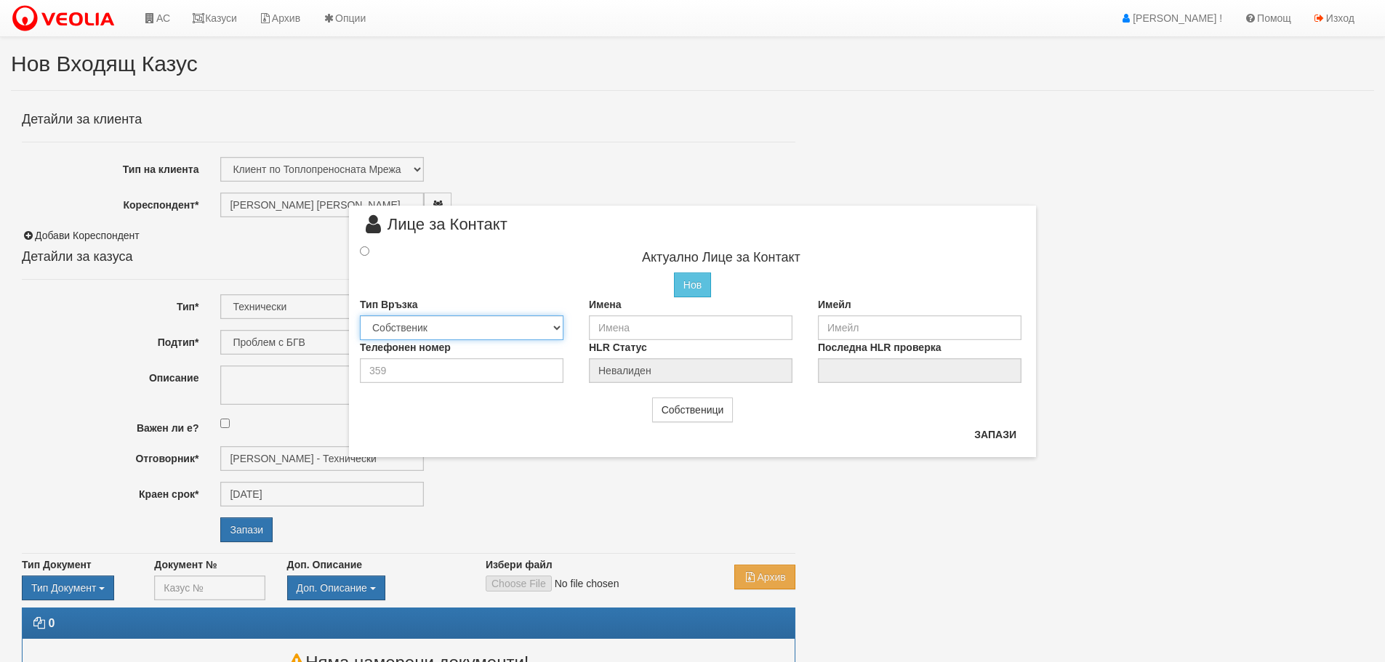
click at [494, 329] on select "Собственик [PERSON_NAME] Съсед Приятел" at bounding box center [462, 328] width 204 height 25
click at [494, 329] on select "Собственик Наемател Роднина Съсед Приятел" at bounding box center [462, 328] width 204 height 25
click at [715, 409] on button "Собственици" at bounding box center [692, 410] width 81 height 25
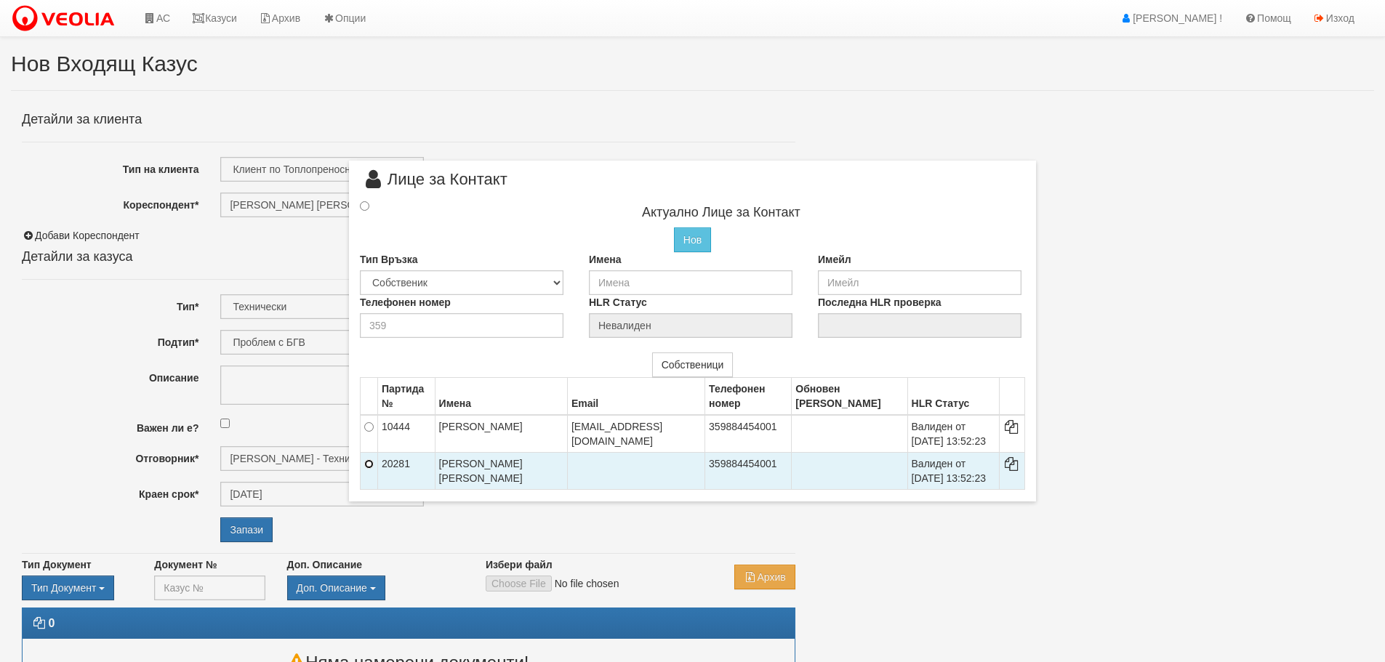
click at [371, 459] on input "radio" at bounding box center [368, 463] width 9 height 9
radio input "true"
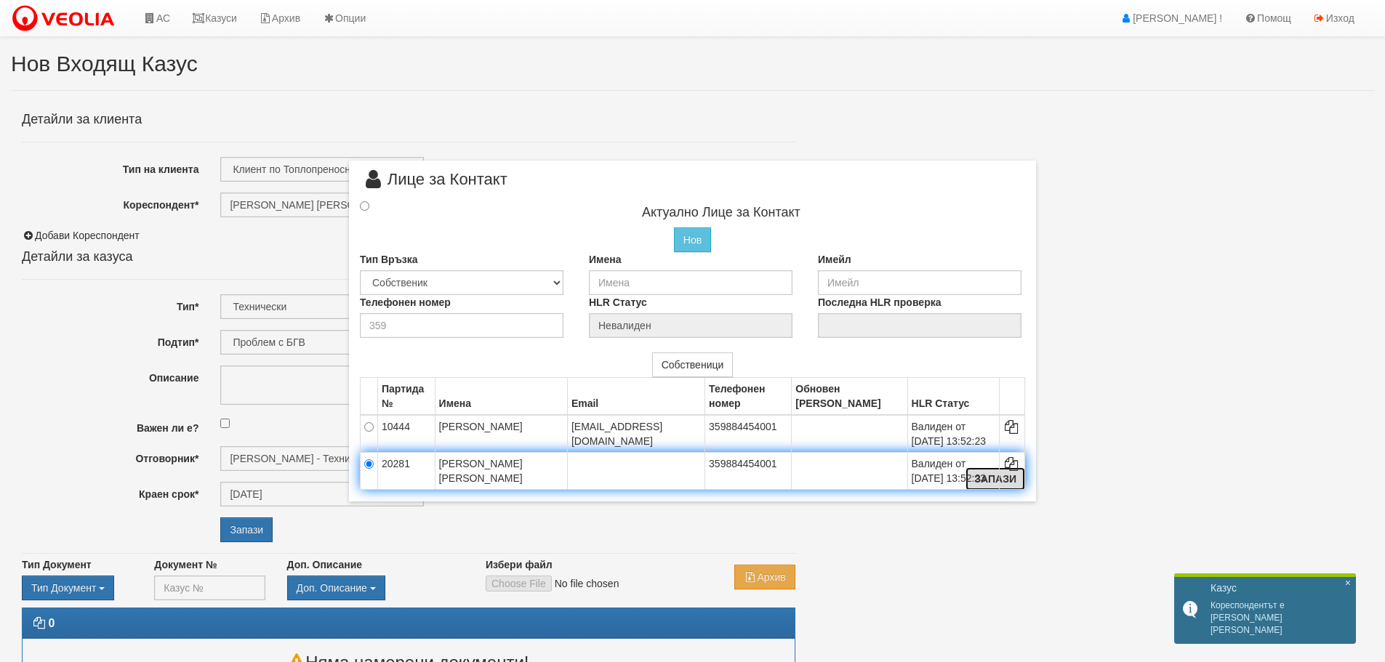
click at [995, 482] on button "Запази" at bounding box center [996, 478] width 60 height 23
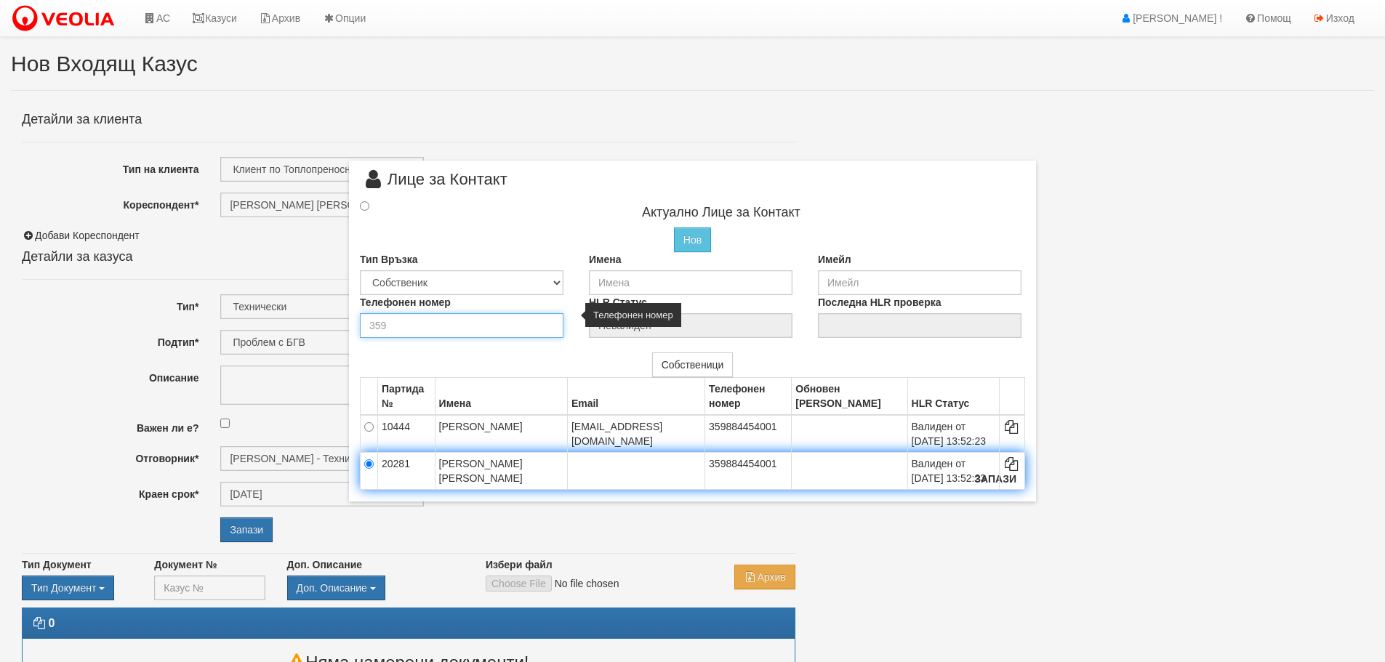
click at [397, 328] on input "number" at bounding box center [462, 325] width 204 height 25
drag, startPoint x: 394, startPoint y: 327, endPoint x: 364, endPoint y: 329, distance: 29.8
click at [364, 329] on input "number" at bounding box center [462, 325] width 204 height 25
type input "08844544001"
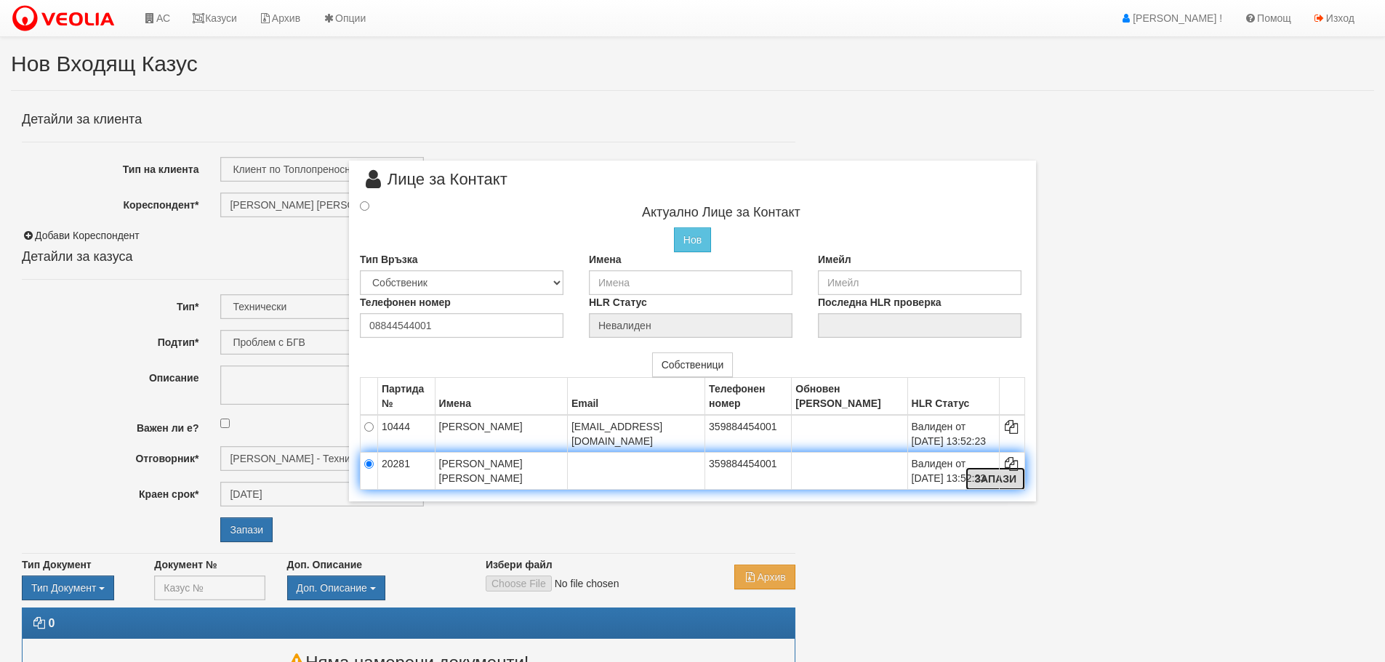
click at [997, 479] on button "Запази" at bounding box center [996, 478] width 60 height 23
click at [667, 285] on input "text" at bounding box center [691, 282] width 204 height 25
type input "Мирослав Иванов Гичев"
click at [1001, 474] on button "Запази" at bounding box center [996, 478] width 60 height 23
radio input "true"
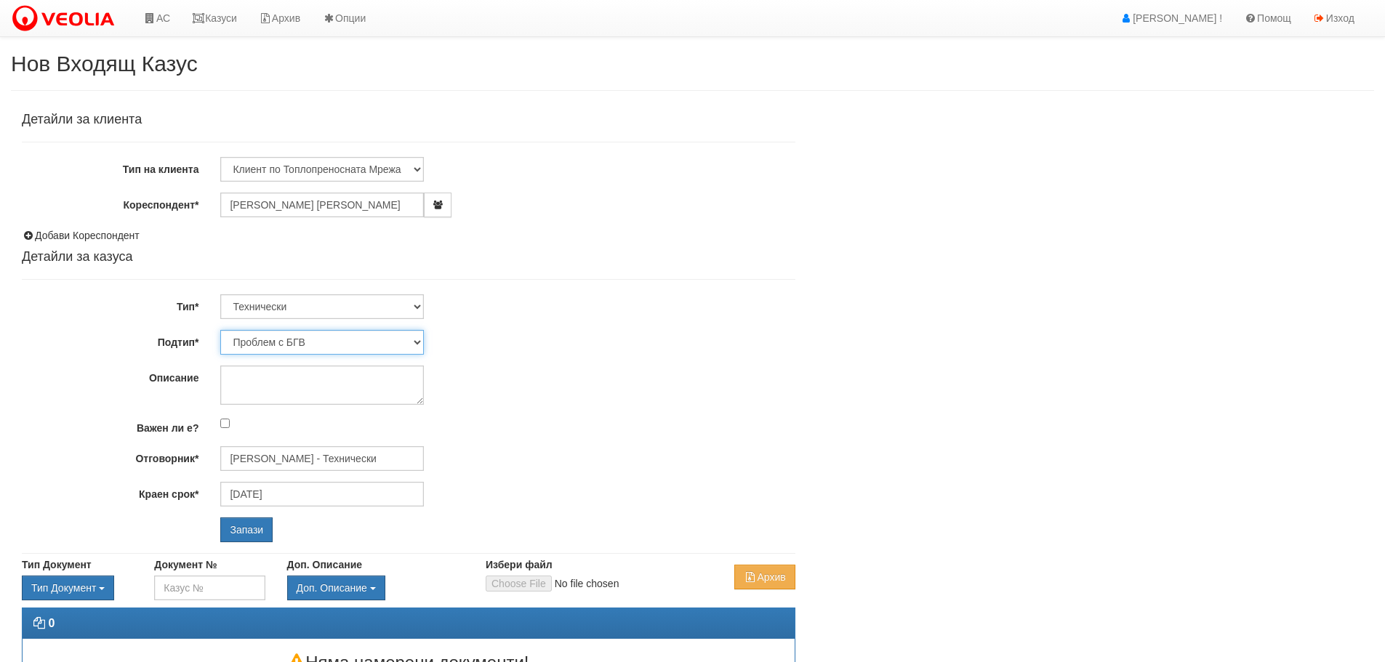
click at [337, 342] on select "Проблем с БГВ Теч ВОИ Теч БГВ Теч в АС Теч от водомер Проблем в АС Интервенция …" at bounding box center [322, 342] width 204 height 25
select select "Интервенция с УДР"
click at [220, 330] on select "Проблем с БГВ Теч ВОИ Теч БГВ Теч в АС Теч от водомер Проблем в АС Интервенция …" at bounding box center [322, 342] width 204 height 25
type input "15/09/2025"
type input "Дончо Дончев - Технически"
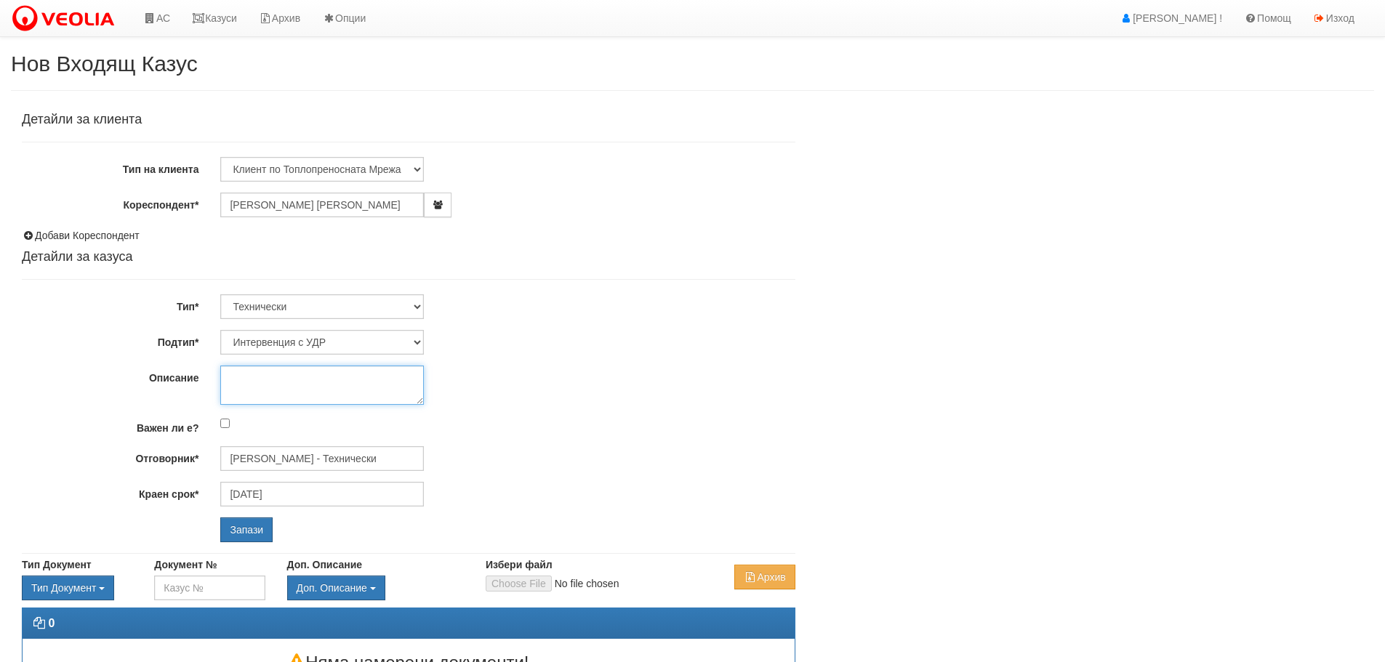
click at [315, 381] on textarea "Описание" at bounding box center [322, 385] width 204 height 39
type textarea "Преместване на УДР"
click at [256, 529] on input "Запази" at bounding box center [246, 530] width 52 height 25
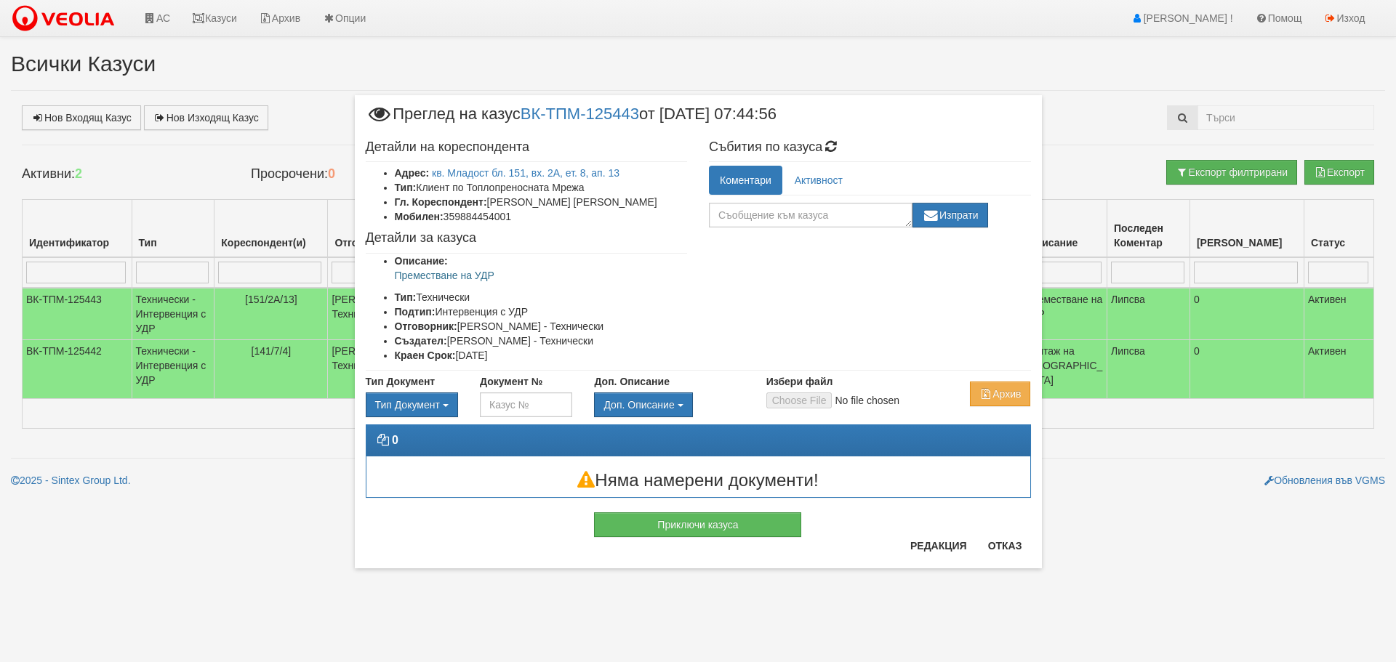
click at [1149, 506] on div "× Преглед на казус ВК-ТПМ-125443 от [DATE] 07:44:56 Детайли на кореспондента Ад…" at bounding box center [698, 331] width 1396 height 662
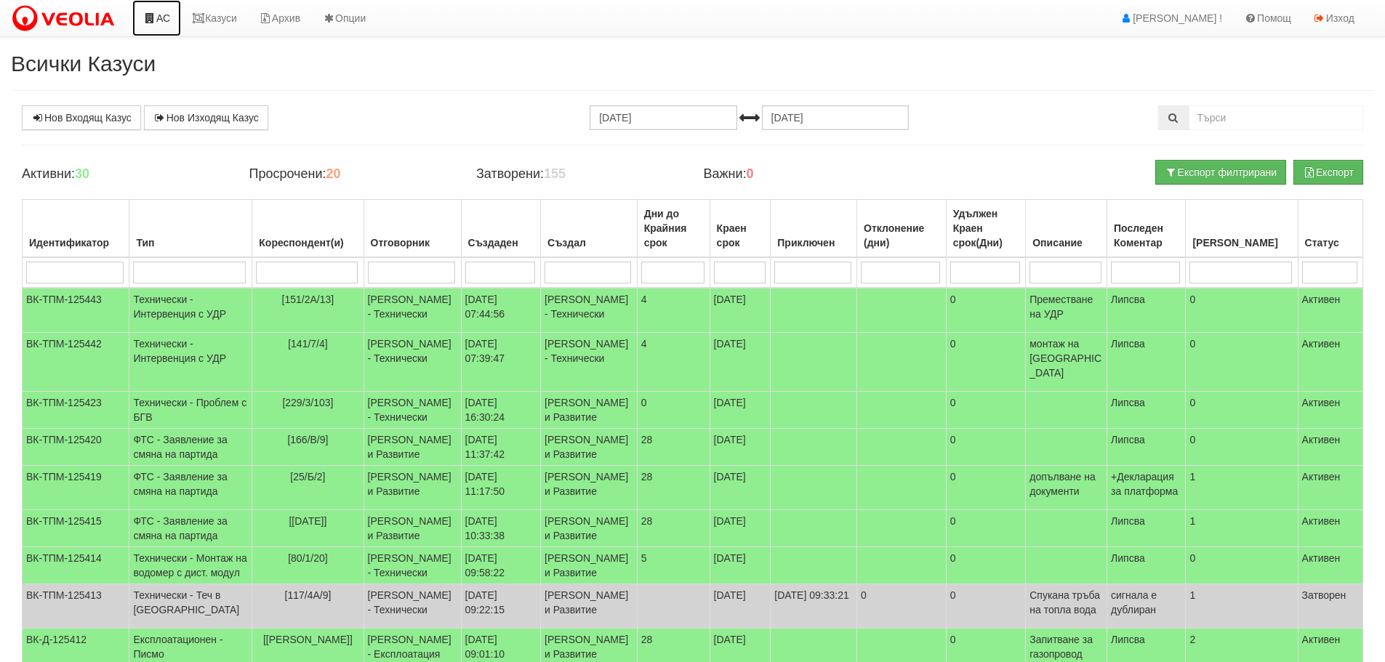
click at [160, 20] on link "АС" at bounding box center [156, 18] width 49 height 36
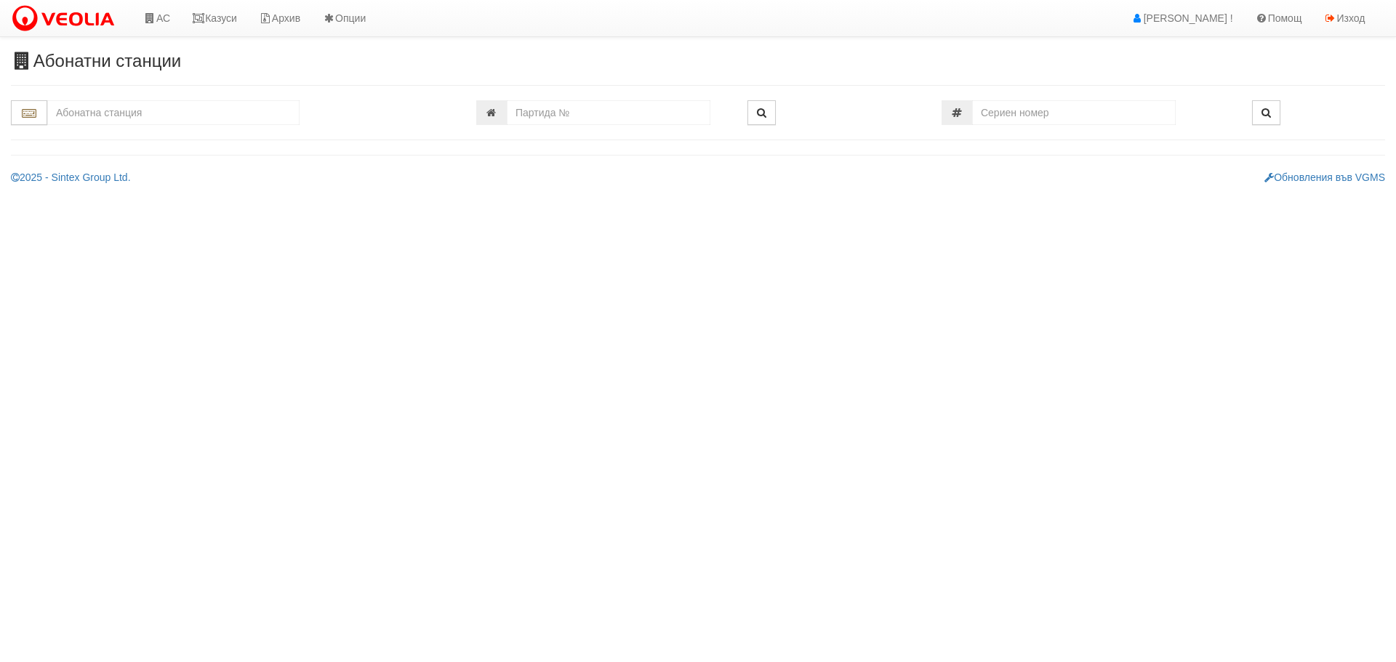
click at [150, 111] on input "text" at bounding box center [173, 112] width 252 height 25
type input "141"
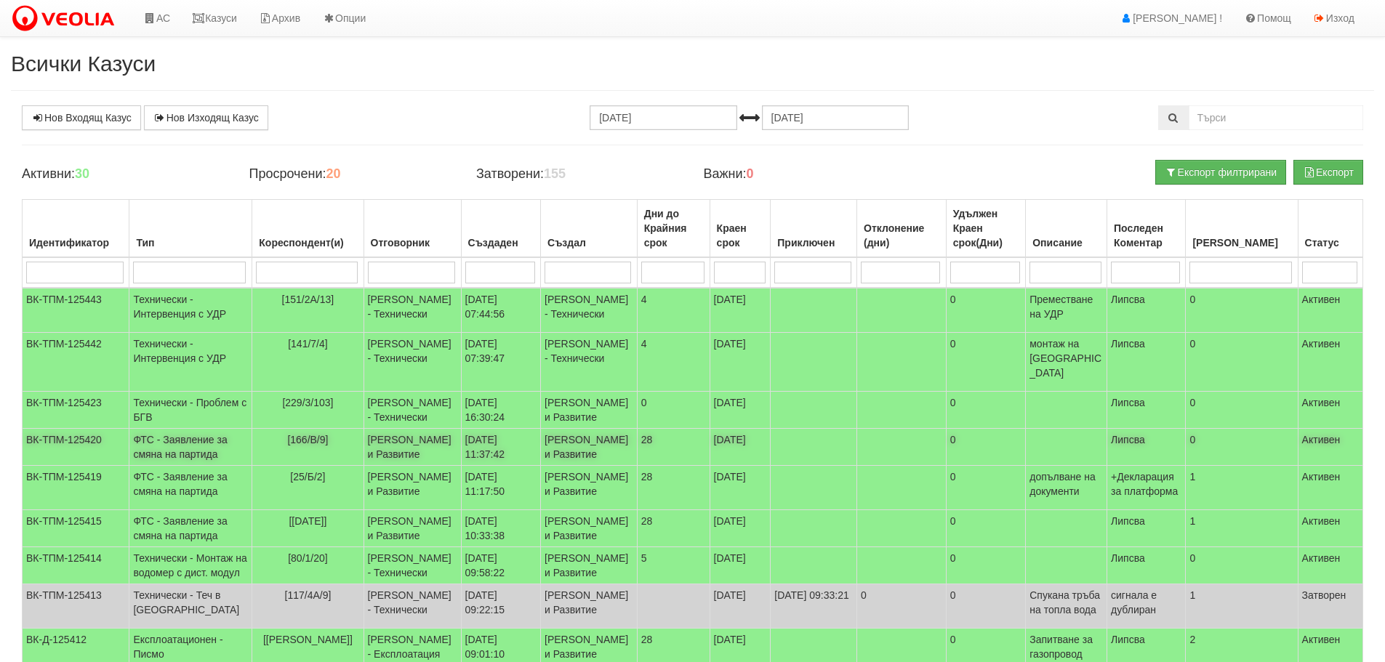
click at [183, 438] on td "ФТС - Заявление за смяна на партида" at bounding box center [190, 447] width 123 height 37
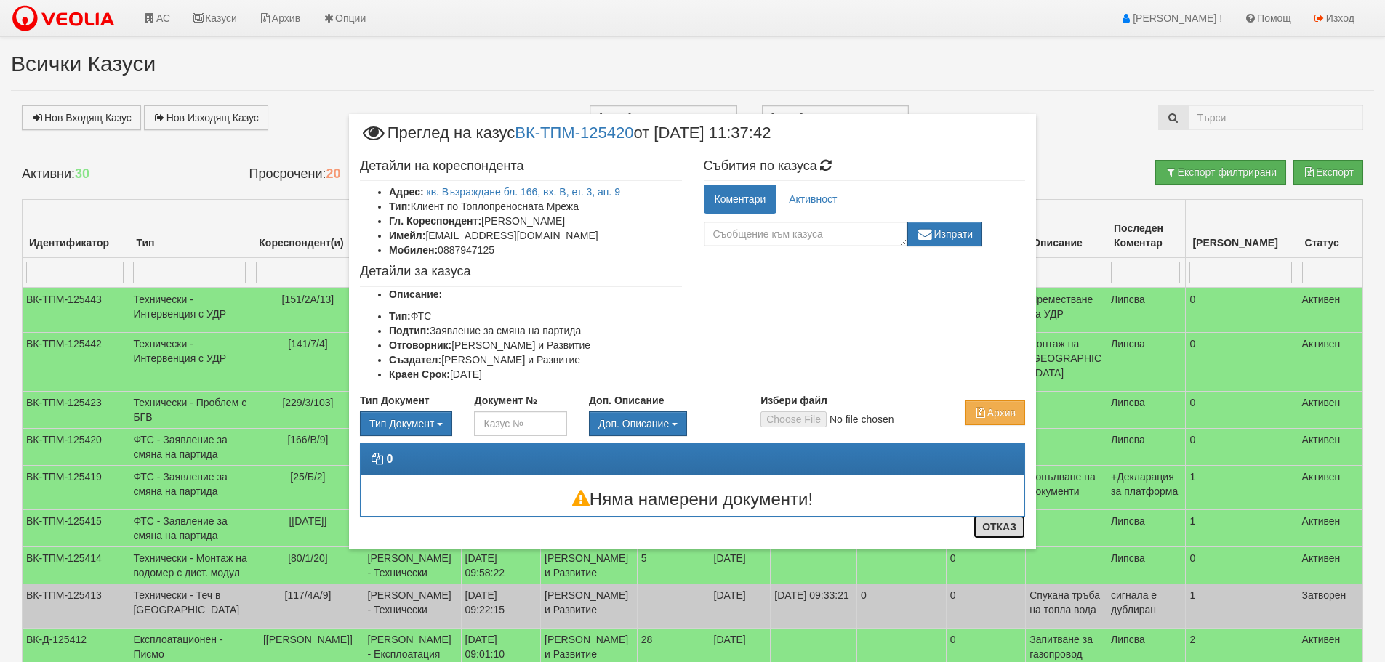
click at [1013, 526] on button "Отказ" at bounding box center [1000, 526] width 52 height 23
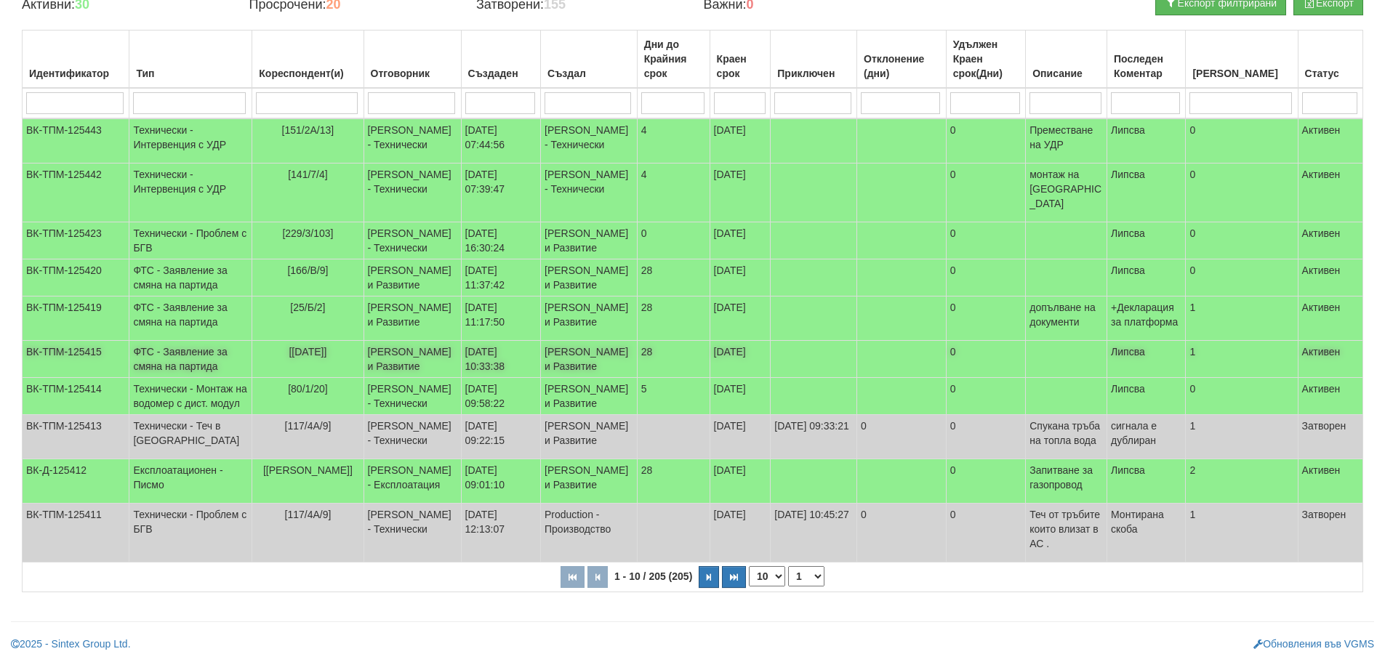
scroll to position [249, 0]
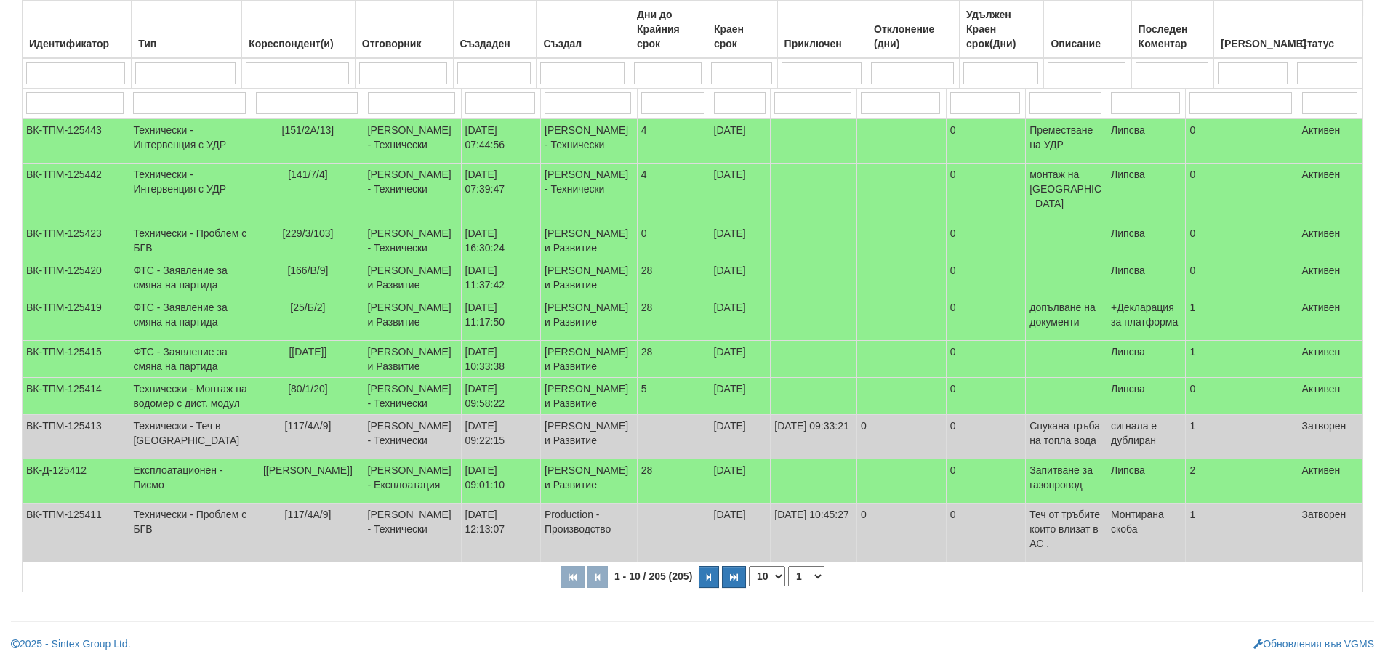
click at [811, 578] on select "1 2 3 4 5 6 10 15 20 21" at bounding box center [806, 576] width 36 height 20
click at [790, 587] on select "1 2 3 4 5 6 10 15 20 21" at bounding box center [806, 576] width 36 height 20
select select "2"
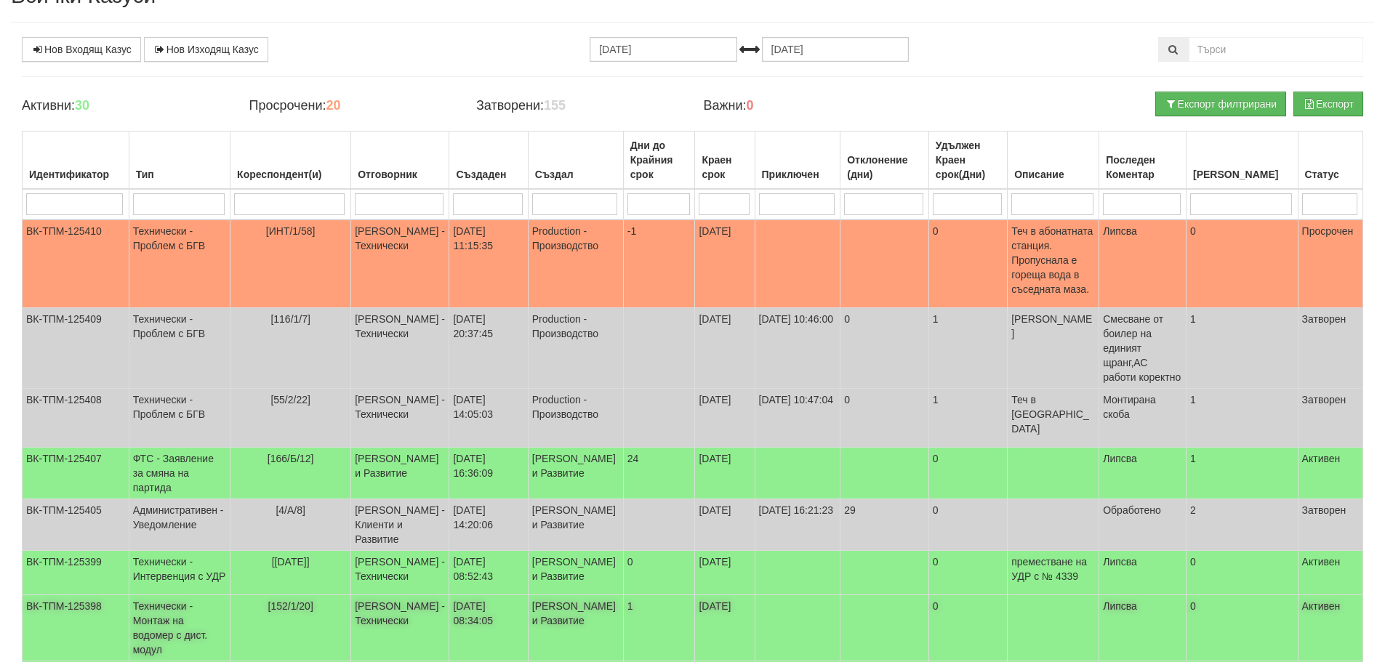
scroll to position [31, 0]
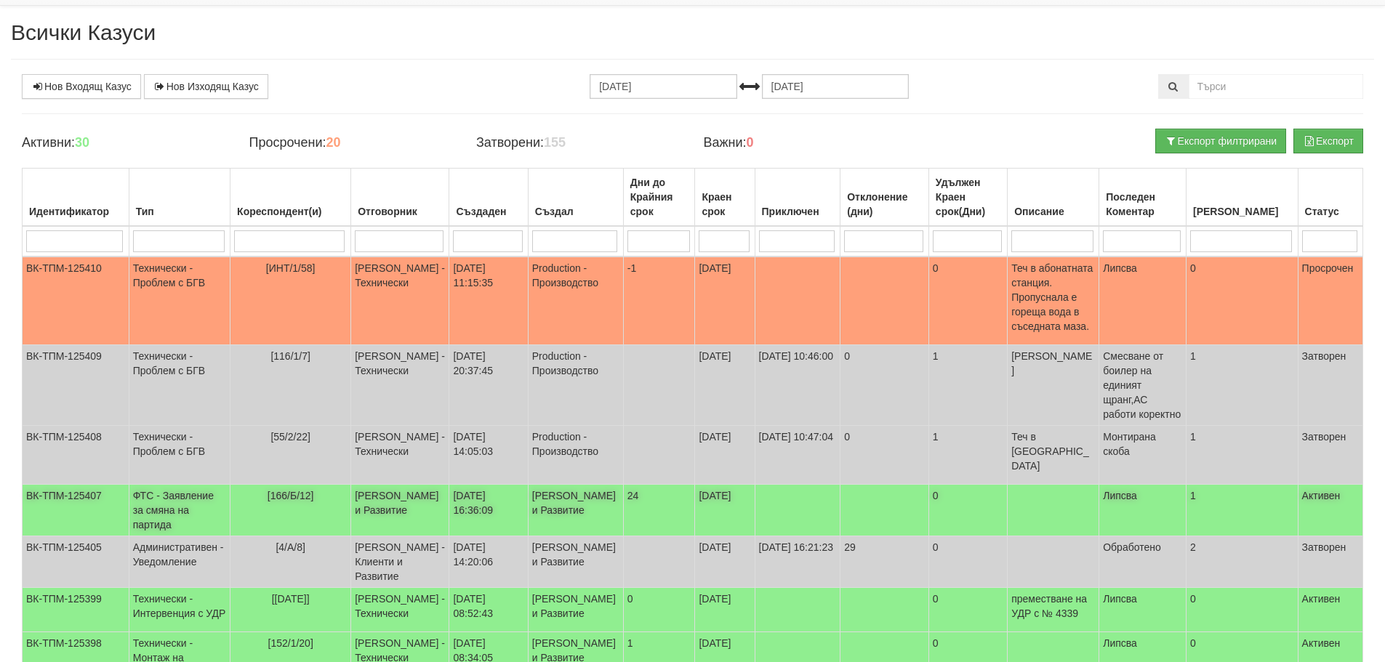
click at [188, 485] on td "ФТС - Заявление за смяна на партида" at bounding box center [179, 511] width 101 height 52
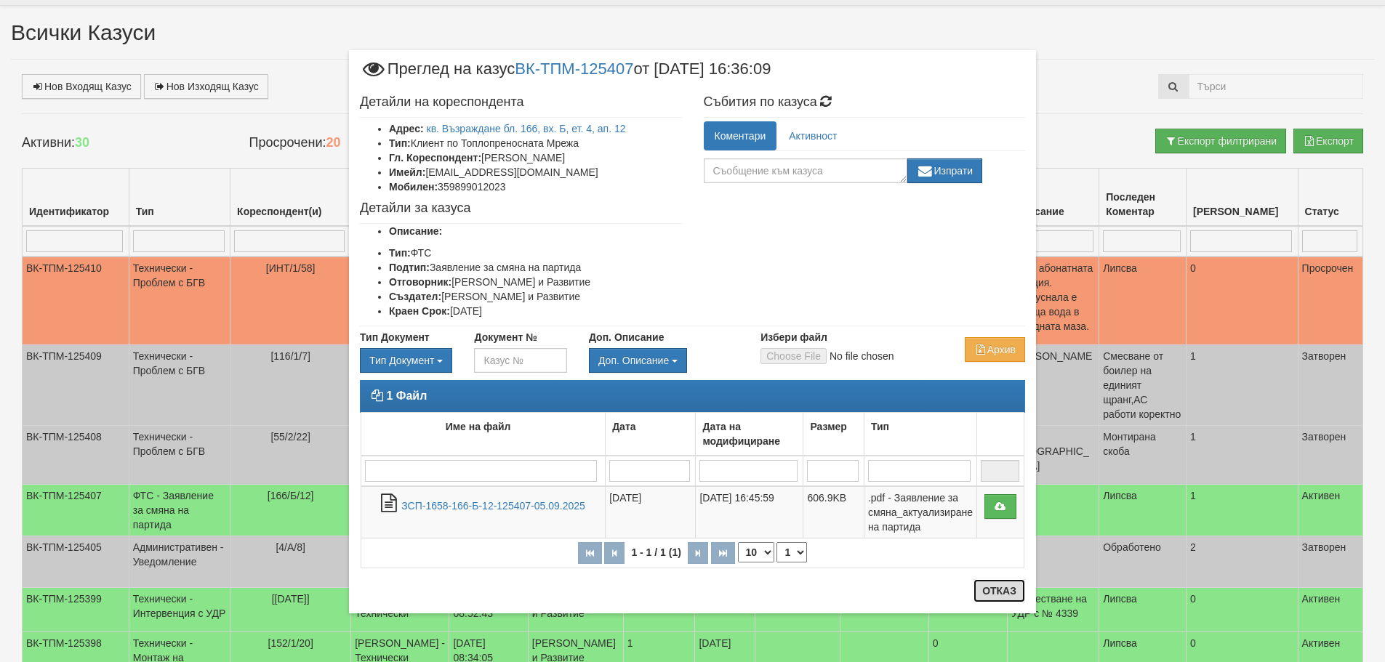
click at [1000, 589] on button "Отказ" at bounding box center [1000, 590] width 52 height 23
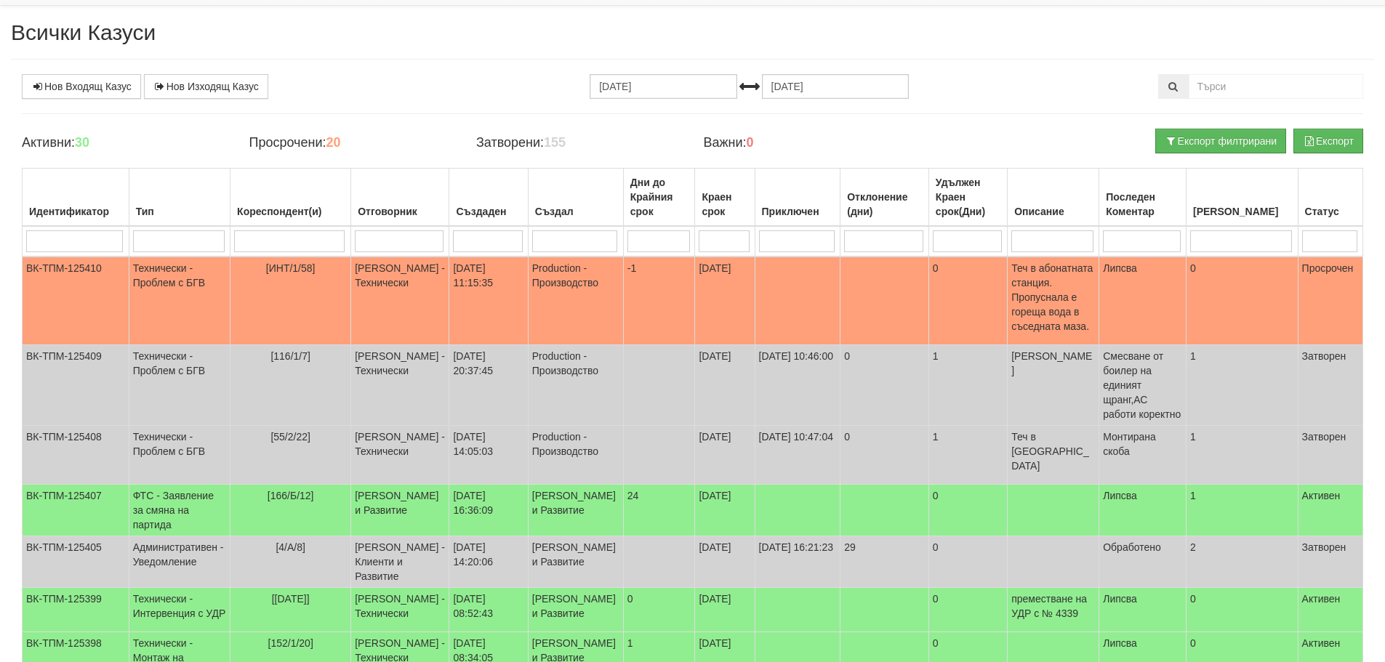
click at [321, 246] on input "search" at bounding box center [289, 241] width 111 height 22
type input "1"
select select "1"
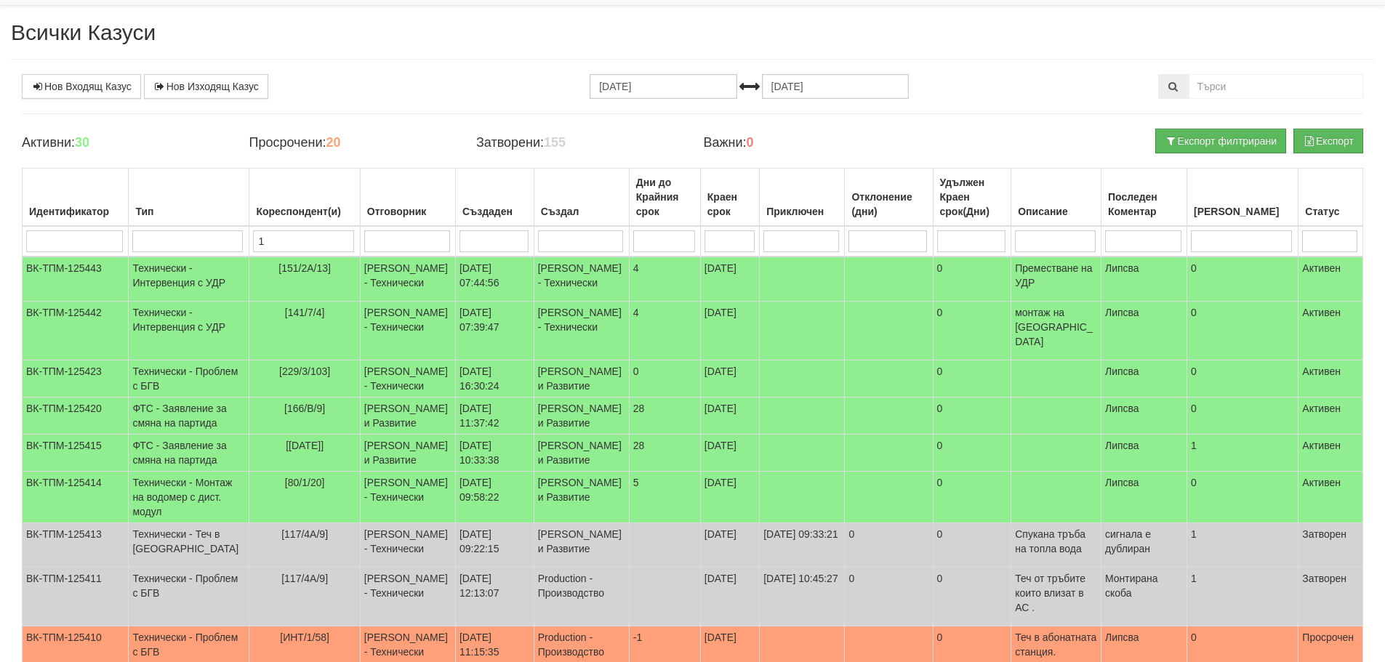
type input "15"
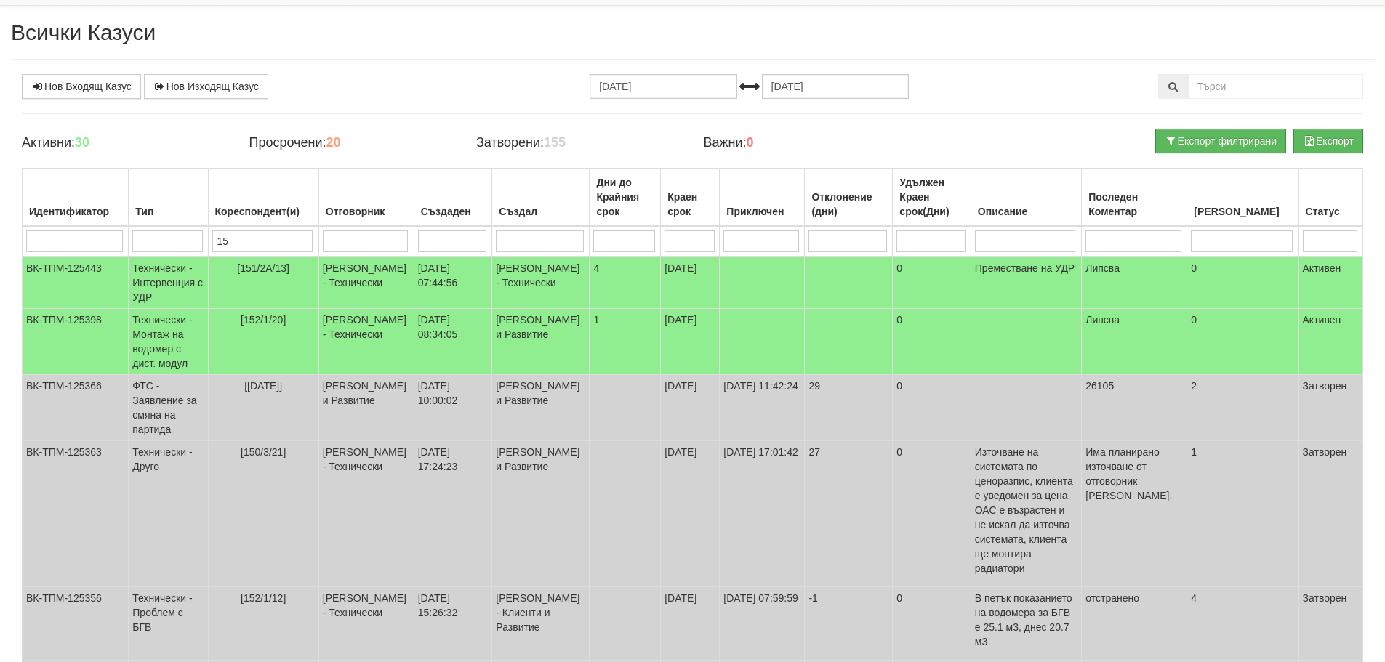
type input "152"
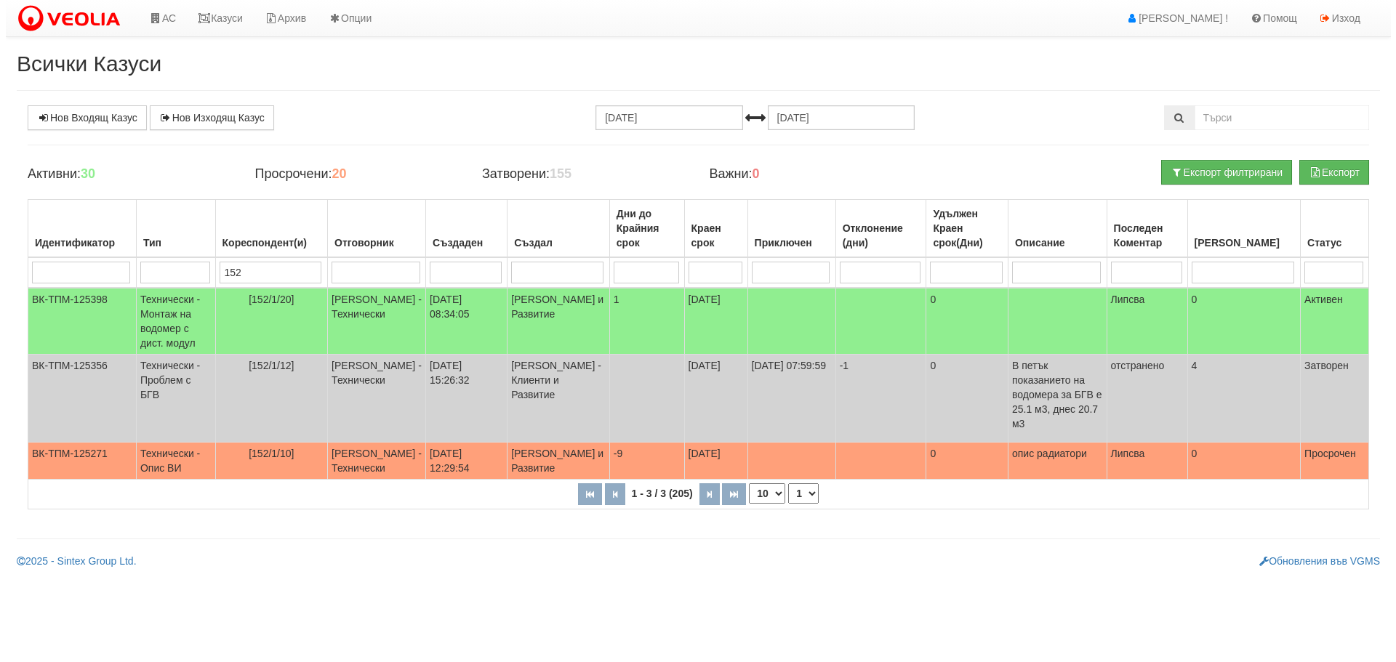
scroll to position [0, 0]
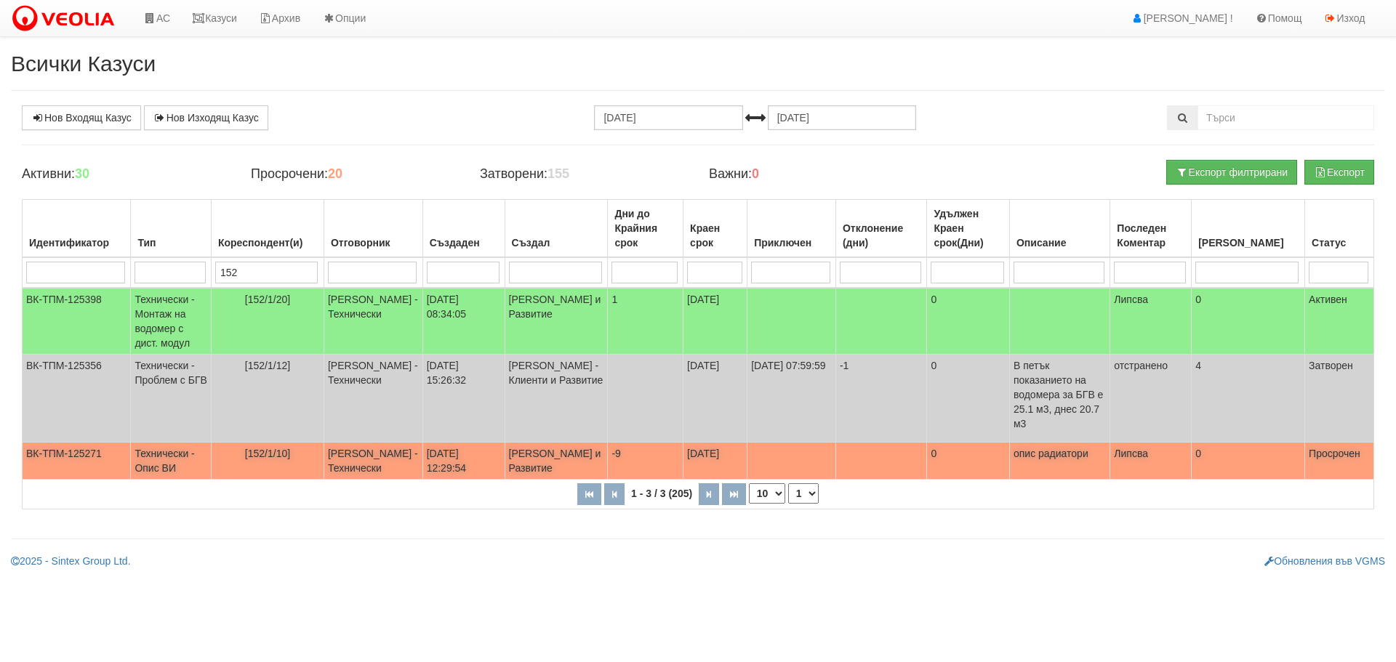
type input "152"
click at [156, 443] on td "Технически - Опис ВИ" at bounding box center [171, 461] width 81 height 37
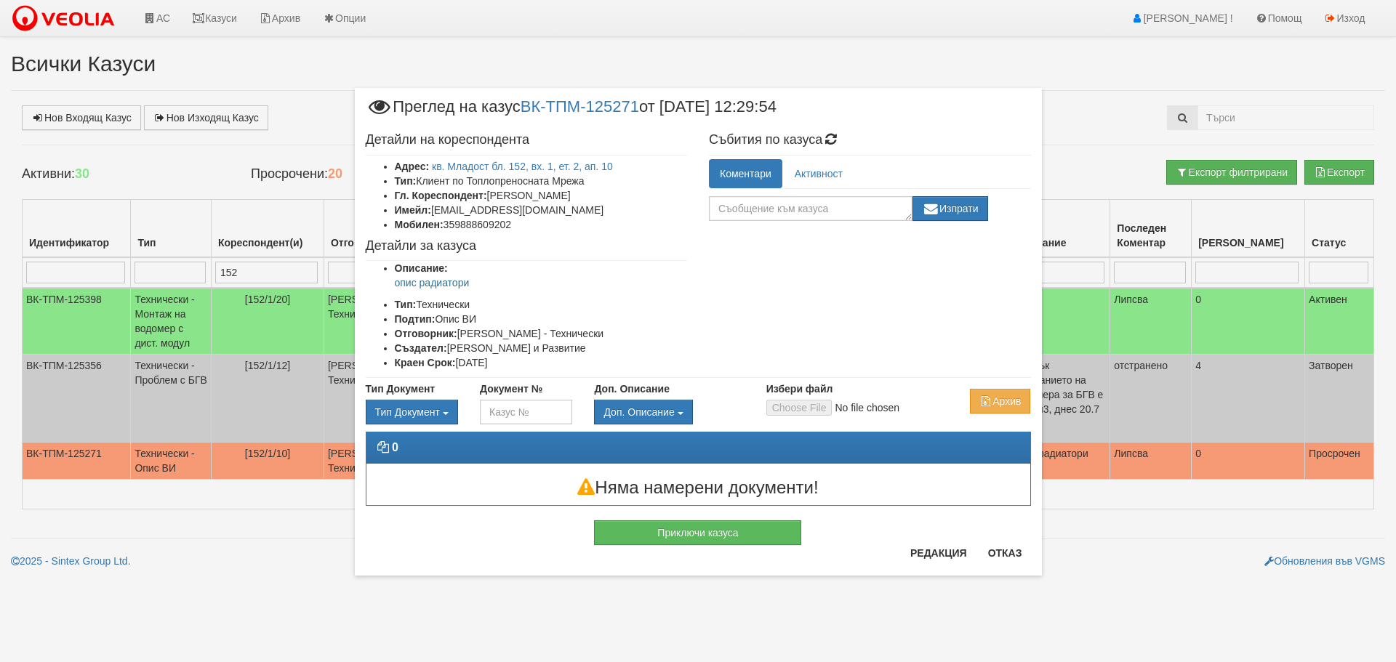
click at [852, 623] on div "× Преглед на казус ВК-ТПМ-125271 от 27/08/2025 12:29:54 Детайли на кореспондент…" at bounding box center [698, 331] width 1396 height 662
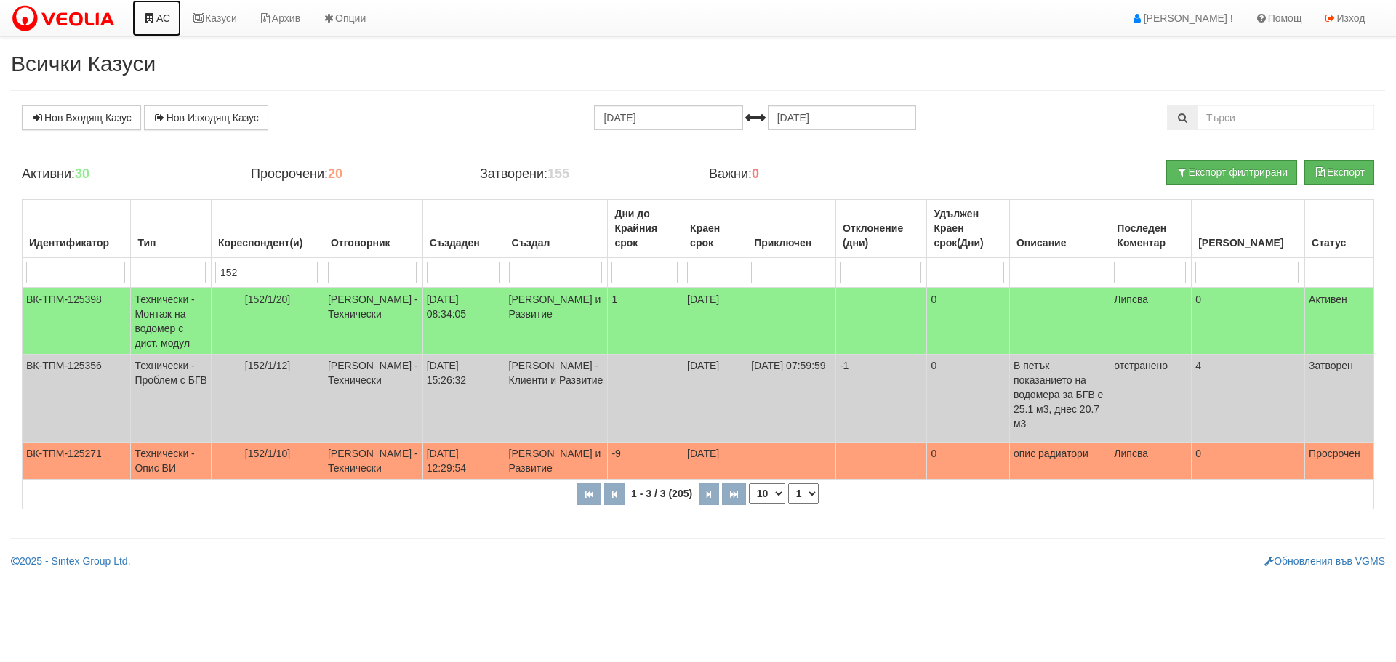
click at [168, 15] on link "АС" at bounding box center [156, 18] width 49 height 36
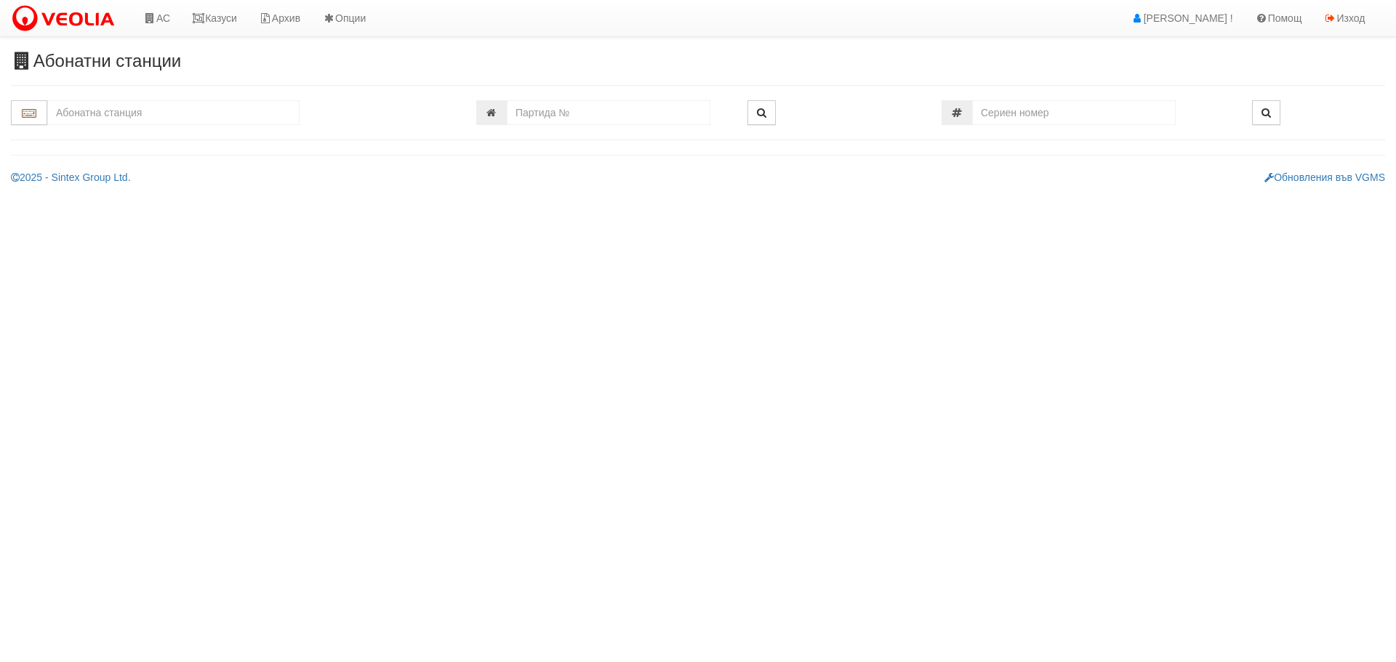
click at [174, 119] on input "text" at bounding box center [173, 112] width 252 height 25
click at [90, 117] on input "152" at bounding box center [173, 112] width 252 height 25
click at [121, 129] on div "152/1 - Младост - "ВЕОЛИЯ"" at bounding box center [173, 135] width 248 height 17
type input "152/1 - Младост - "ВЕОЛИЯ""
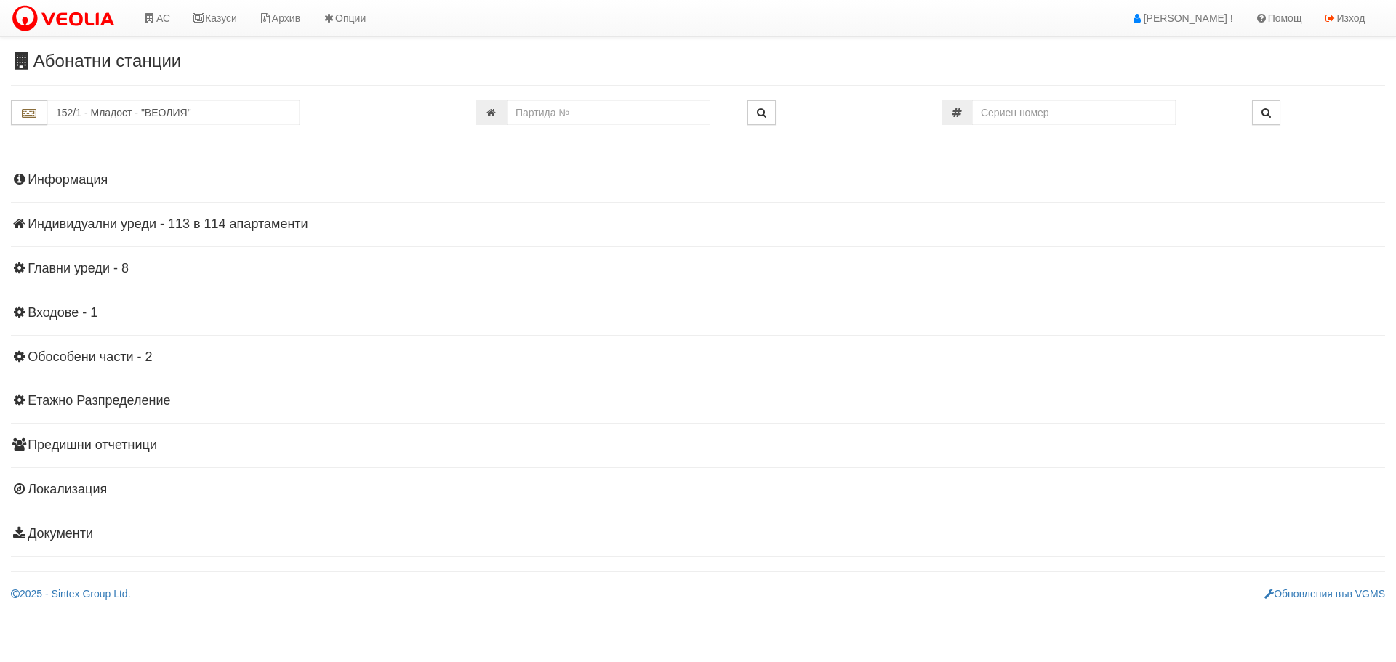
click at [90, 223] on h4 "Индивидуални уреди - 113 в 114 апартаменти" at bounding box center [698, 224] width 1374 height 15
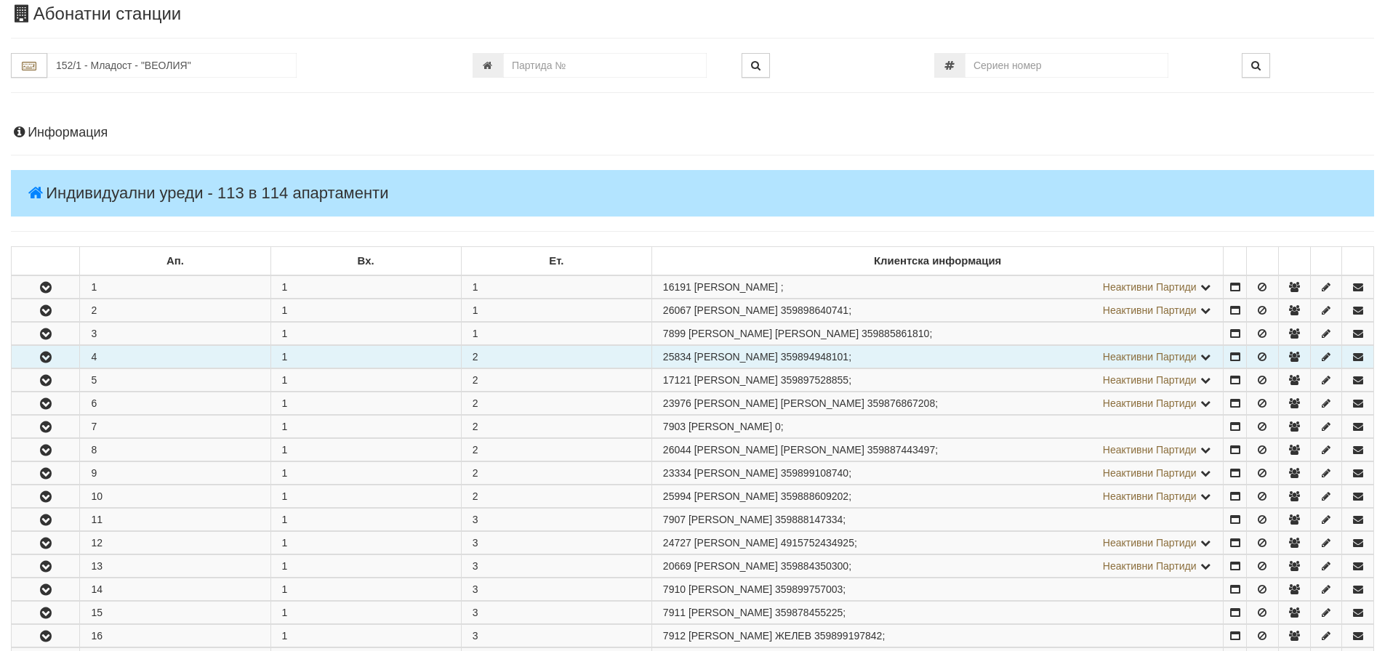
scroll to position [73, 0]
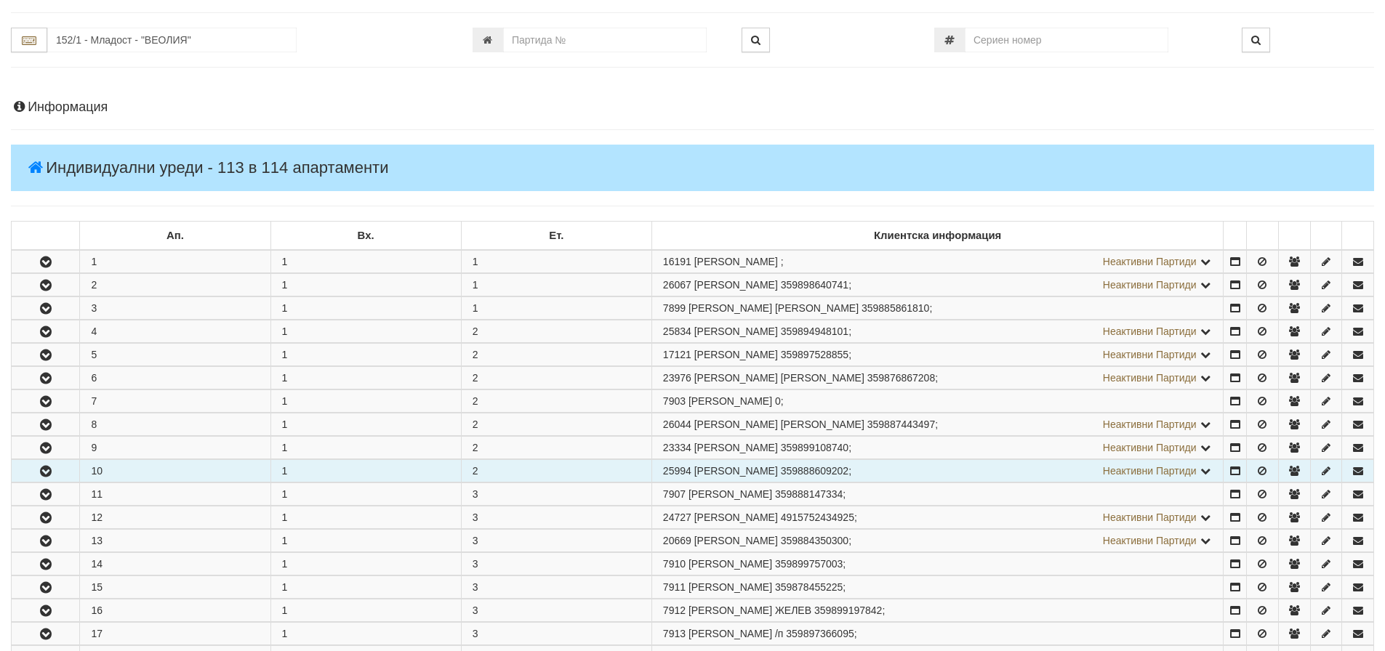
click at [42, 470] on icon "button" at bounding box center [45, 472] width 17 height 10
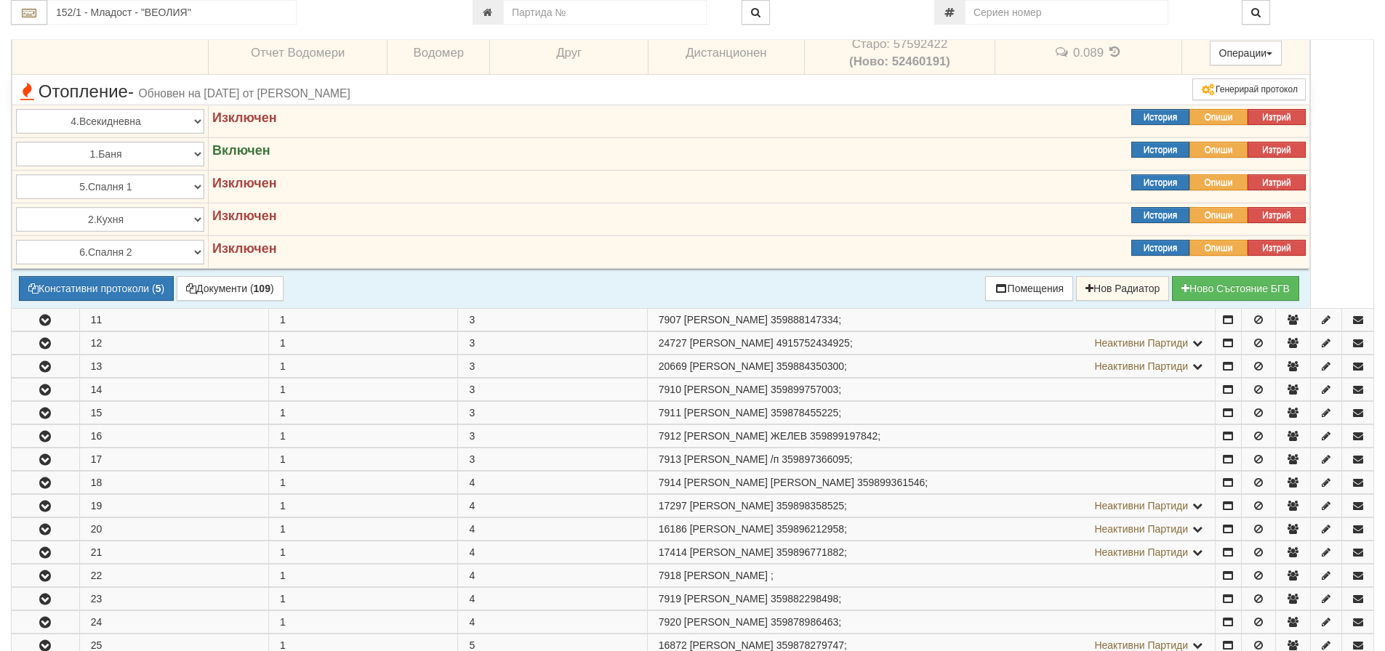
scroll to position [654, 0]
